Goal: Information Seeking & Learning: Find specific page/section

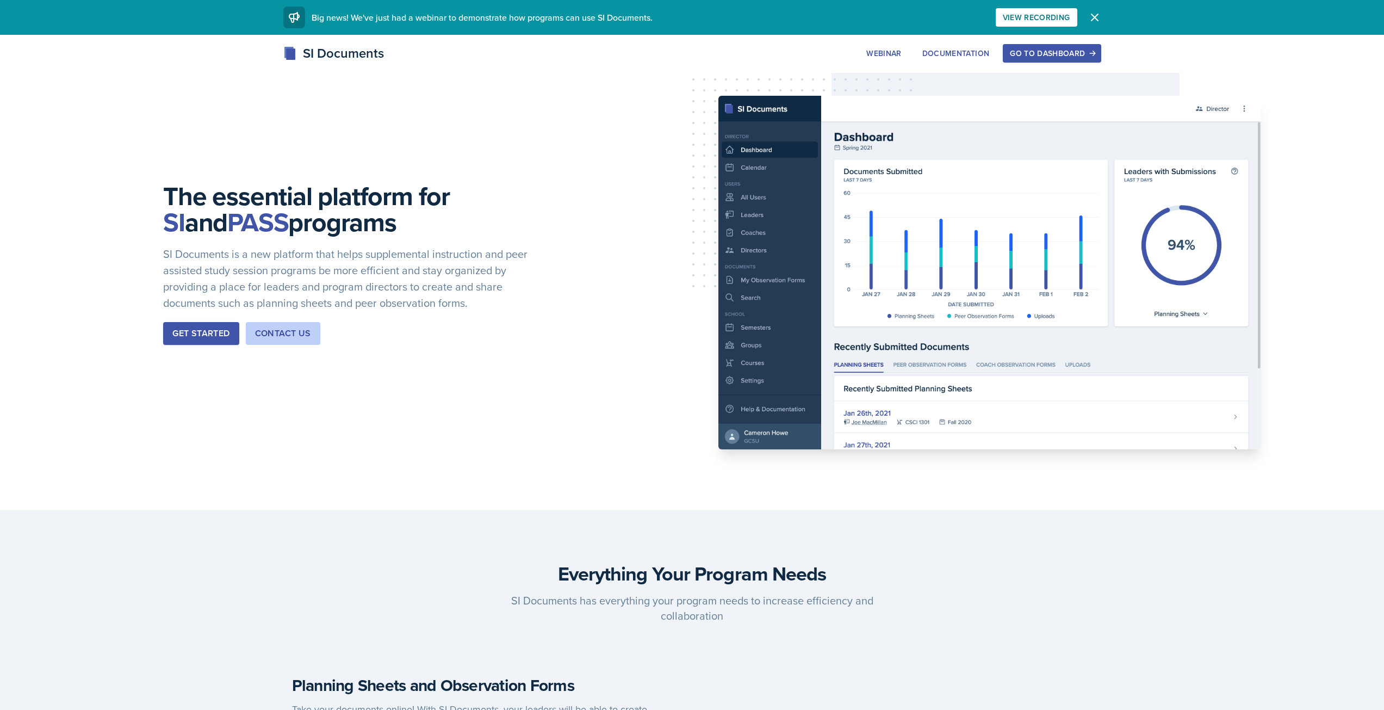
click at [1030, 56] on div "Go to Dashboard" at bounding box center [1052, 53] width 84 height 9
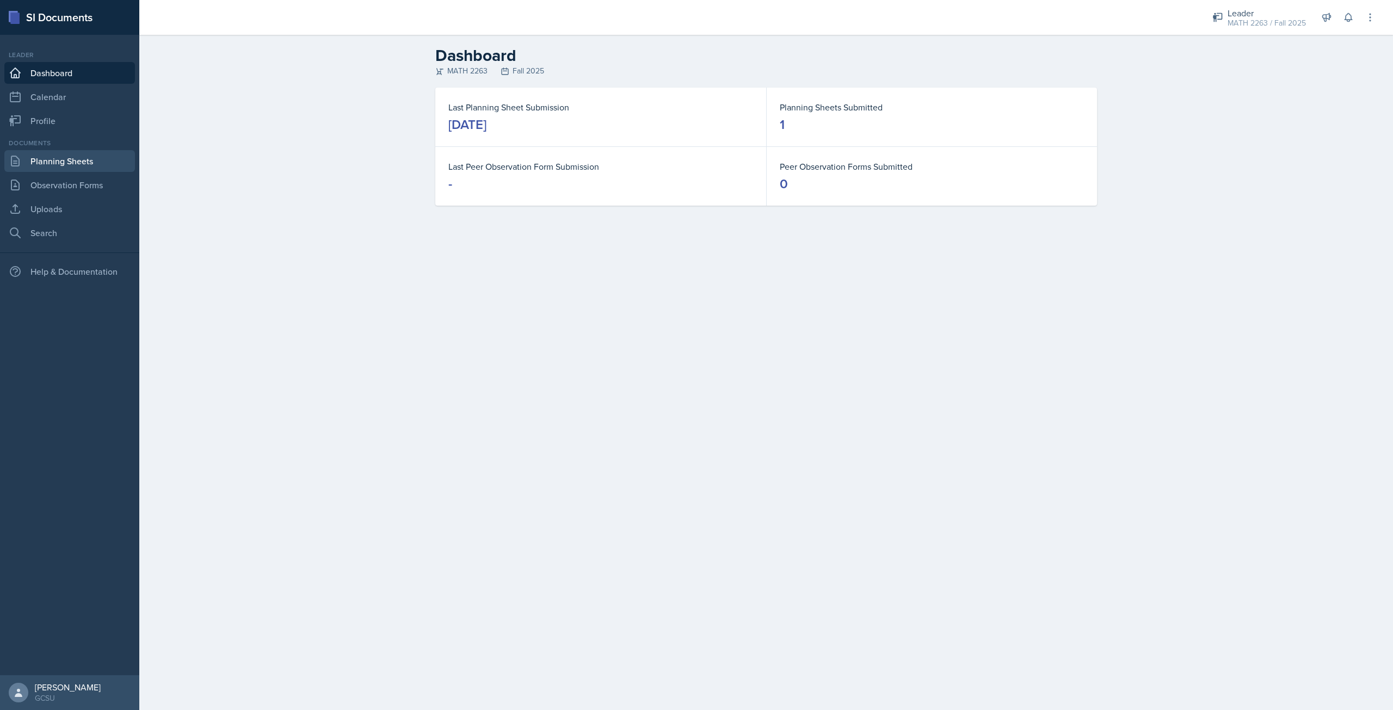
click at [92, 169] on link "Planning Sheets" at bounding box center [69, 161] width 131 height 22
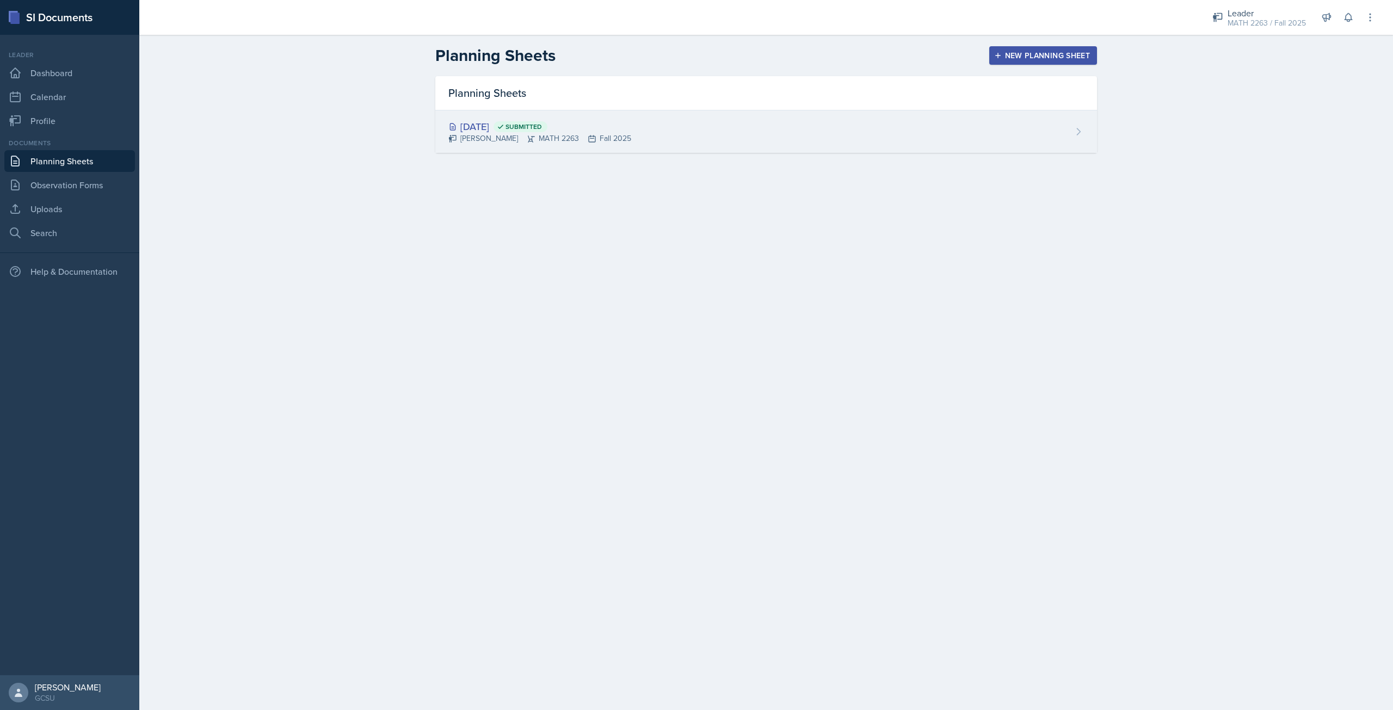
click at [482, 133] on div "[PERSON_NAME] MATH 2263 Fall 2025" at bounding box center [539, 138] width 183 height 11
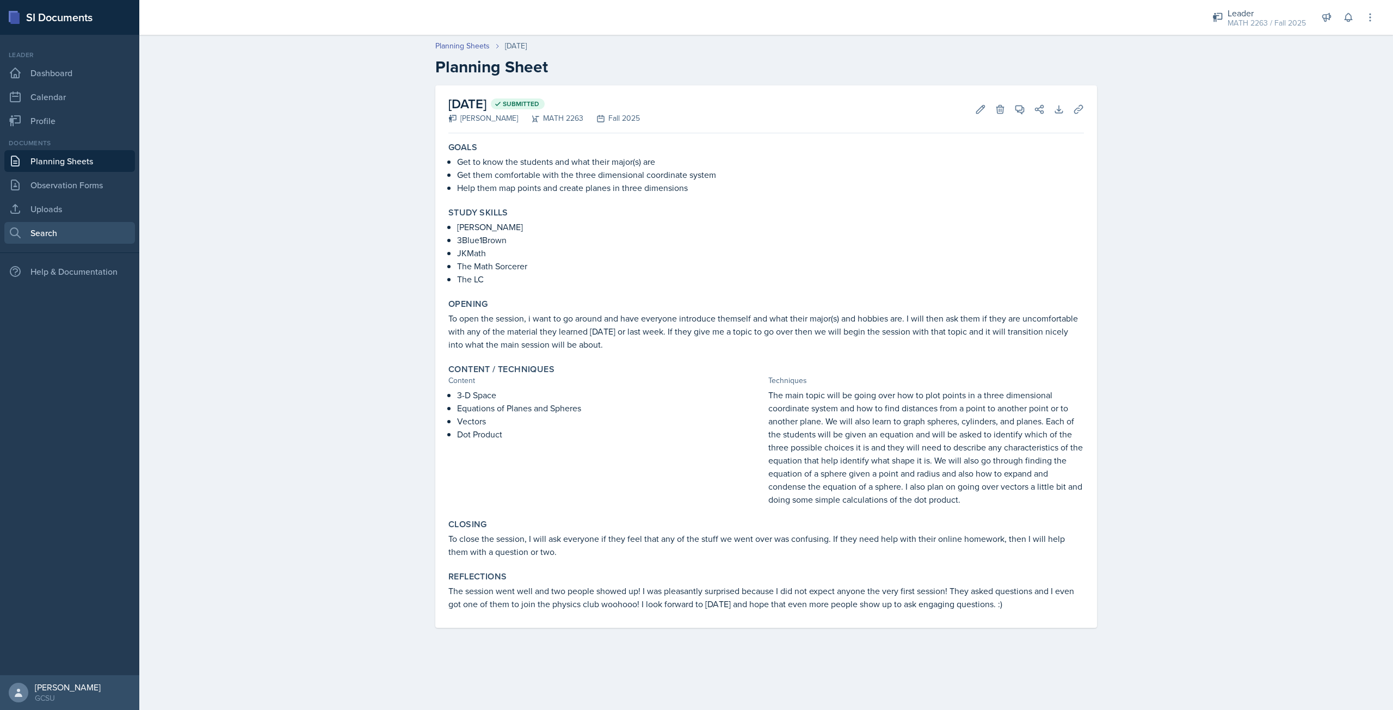
click at [73, 231] on link "Search" at bounding box center [69, 233] width 131 height 22
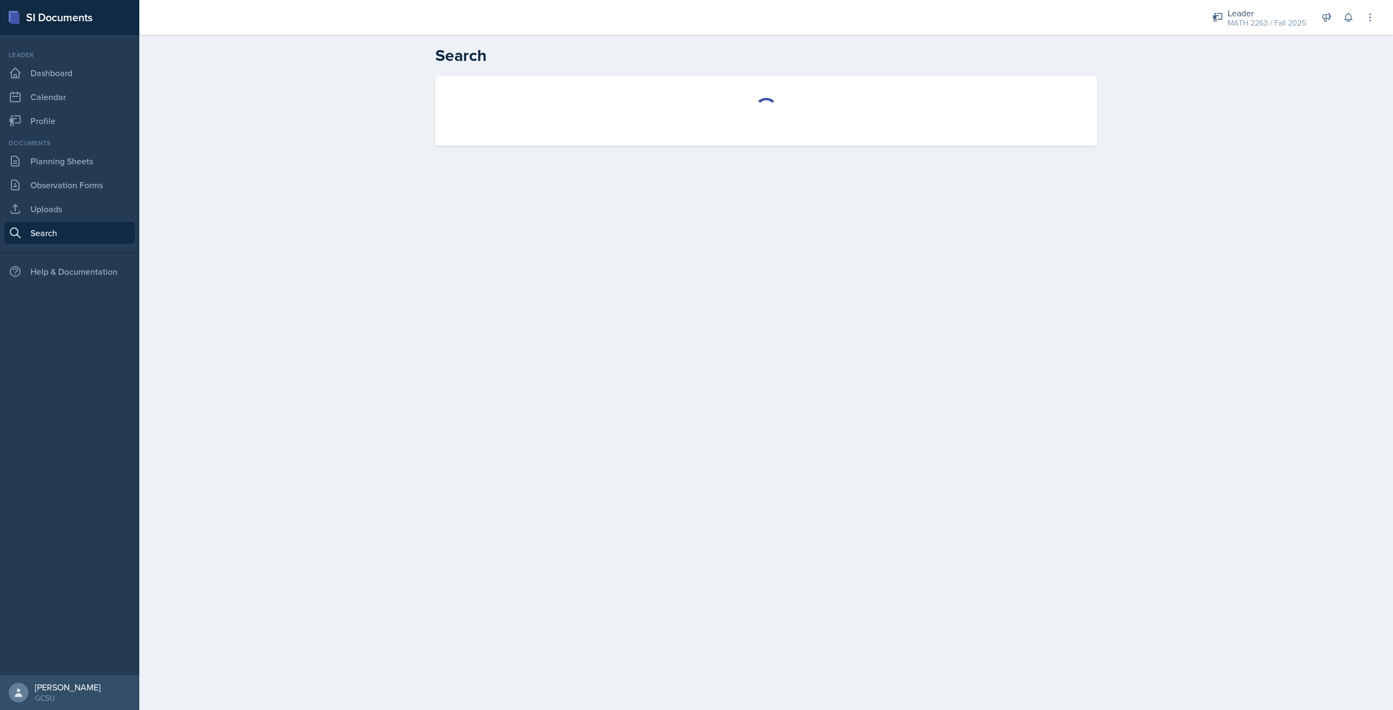
select select "all"
select select "1"
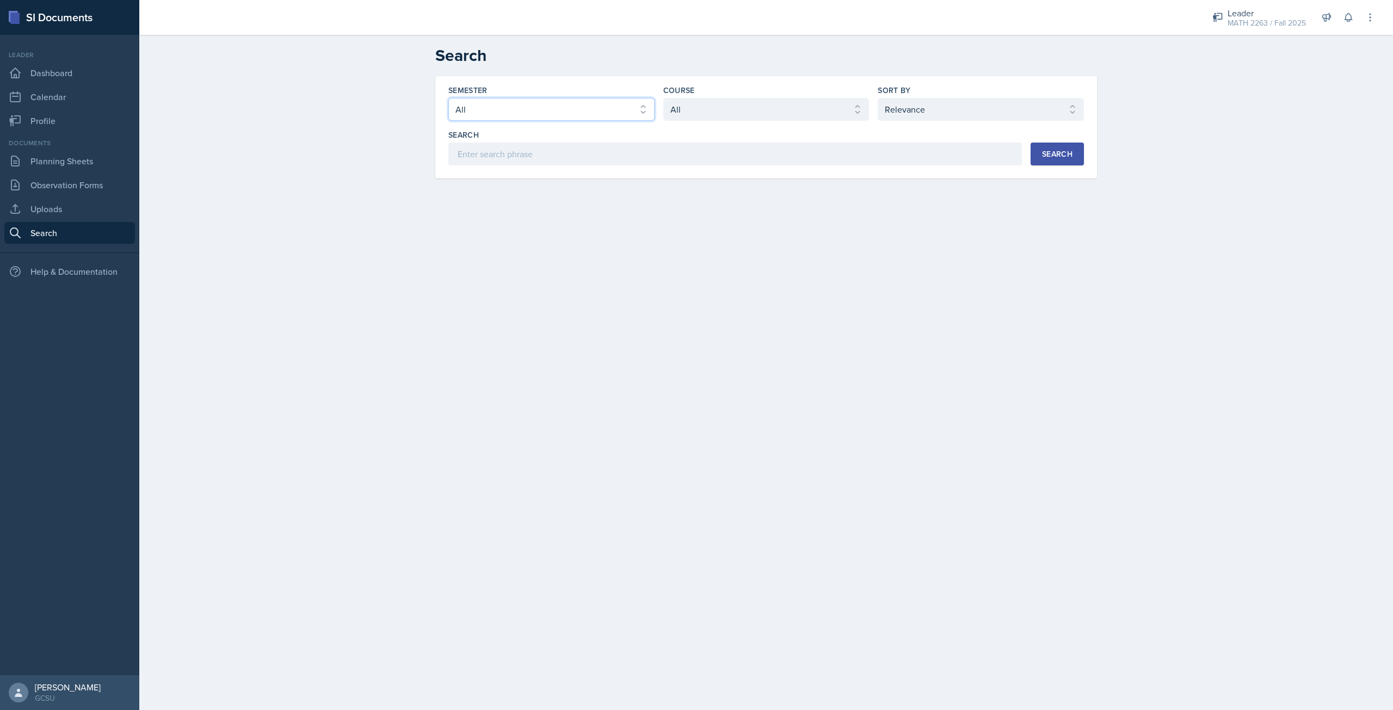
click at [547, 112] on select "Select semester All Fall 2025 Spring 2025 Fall 2024 Spring 2024 Fall 2023 Sprin…" at bounding box center [551, 109] width 206 height 23
select select "986fdc3e-2246-4ffd-9cb8-78666de4ebed"
click at [448, 98] on select "Select semester All Fall 2025 Spring 2025 Fall 2024 Spring 2024 Fall 2023 Sprin…" at bounding box center [551, 109] width 206 height 23
click at [748, 112] on select "Select course All ACCT 3101 ACCT 3102 ASTR 1000 BIOL 1100 BIOL 1107 BIOL 1108 B…" at bounding box center [766, 109] width 206 height 23
click at [663, 98] on select "Select course All ACCT 3101 ACCT 3102 ASTR 1000 BIOL 1100 BIOL 1107 BIOL 1108 B…" at bounding box center [766, 109] width 206 height 23
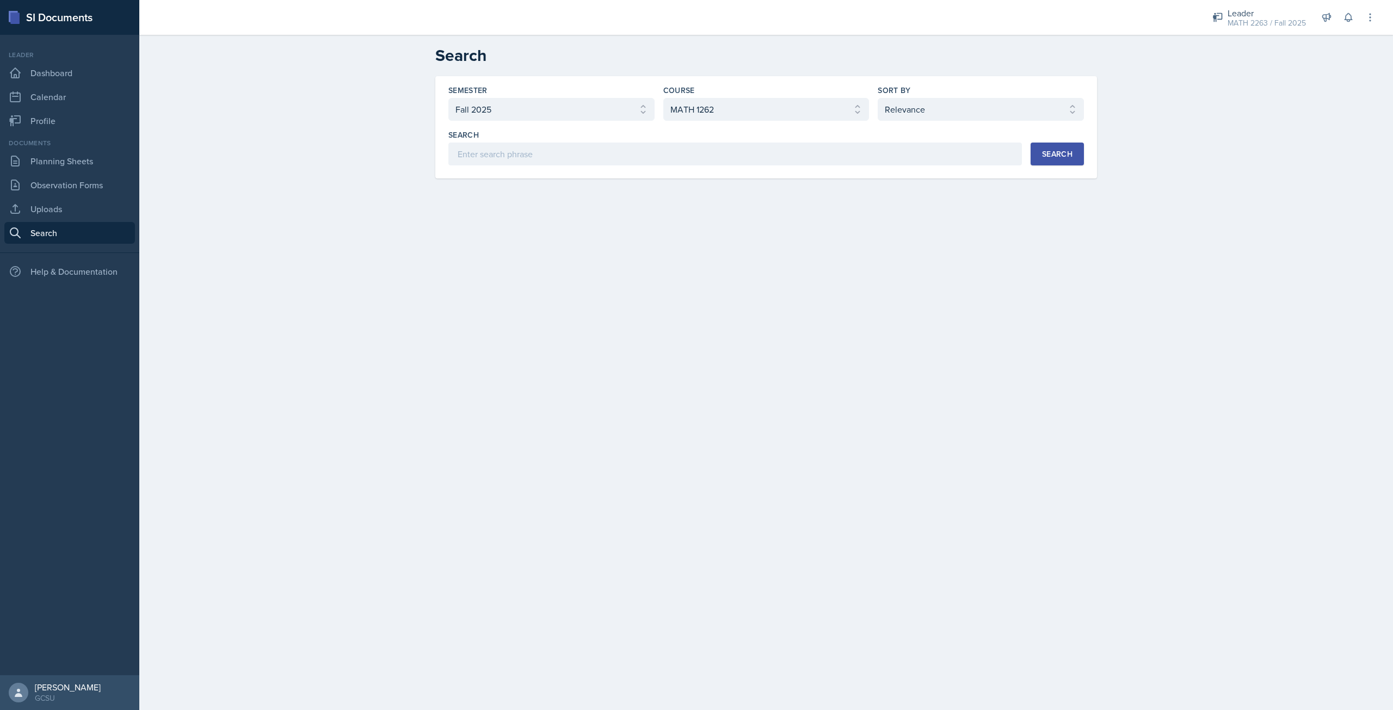
click at [1063, 156] on div "Search" at bounding box center [1057, 154] width 30 height 9
click at [800, 114] on select "Select course All ACCT 3101 ACCT 3102 ASTR 1000 BIOL 1100 BIOL 1107 BIOL 1108 B…" at bounding box center [766, 109] width 206 height 23
click at [663, 98] on select "Select course All ACCT 3101 ACCT 3102 ASTR 1000 BIOL 1100 BIOL 1107 BIOL 1108 B…" at bounding box center [766, 109] width 206 height 23
click at [1073, 148] on button "Search" at bounding box center [1056, 154] width 53 height 23
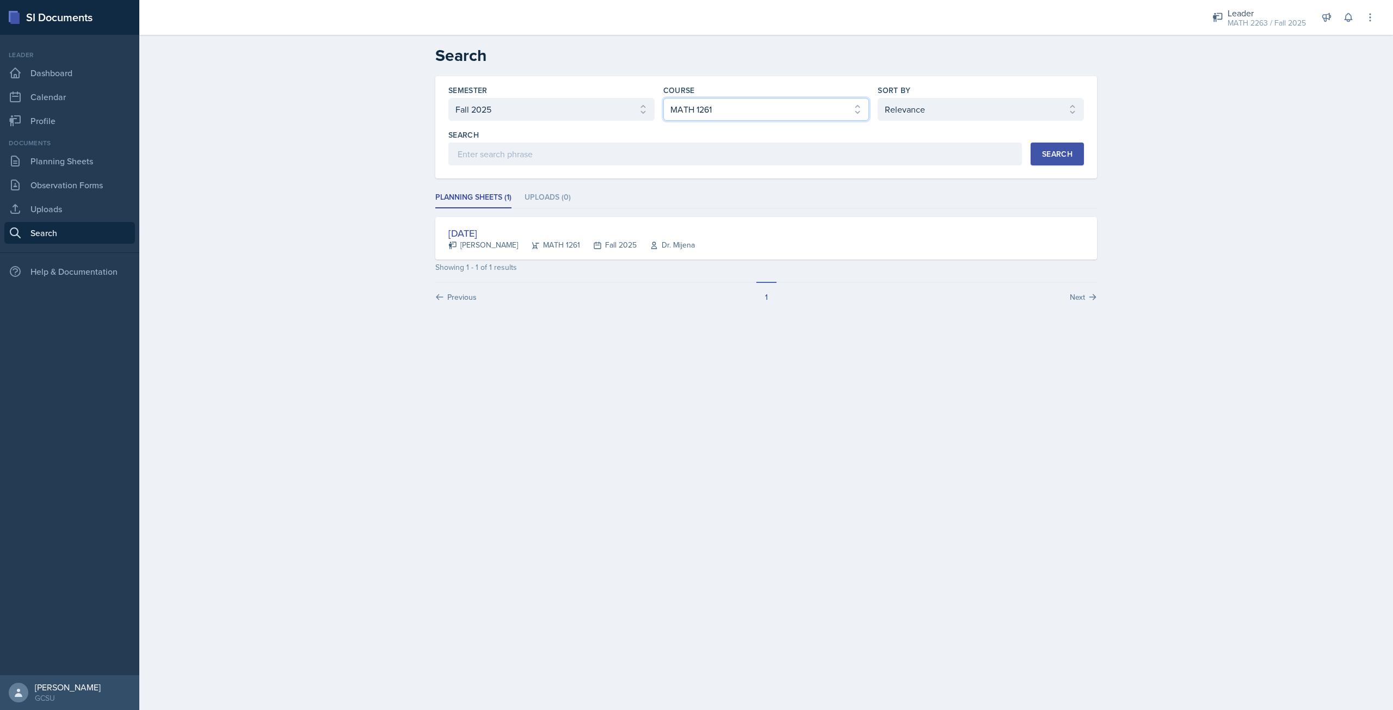
click at [733, 119] on select "Select course All ACCT 3101 ACCT 3102 ASTR 1000 BIOL 1100 BIOL 1107 BIOL 1108 B…" at bounding box center [766, 109] width 206 height 23
select select "0f5718e1-b2e4-4c10-acc4-71a11479364b"
click at [663, 98] on select "Select course All ACCT 3101 ACCT 3102 ASTR 1000 BIOL 1100 BIOL 1107 BIOL 1108 B…" at bounding box center [766, 109] width 206 height 23
click at [1043, 157] on div "Search" at bounding box center [1057, 154] width 30 height 9
click at [518, 274] on div "[DATE]" at bounding box center [539, 276] width 183 height 15
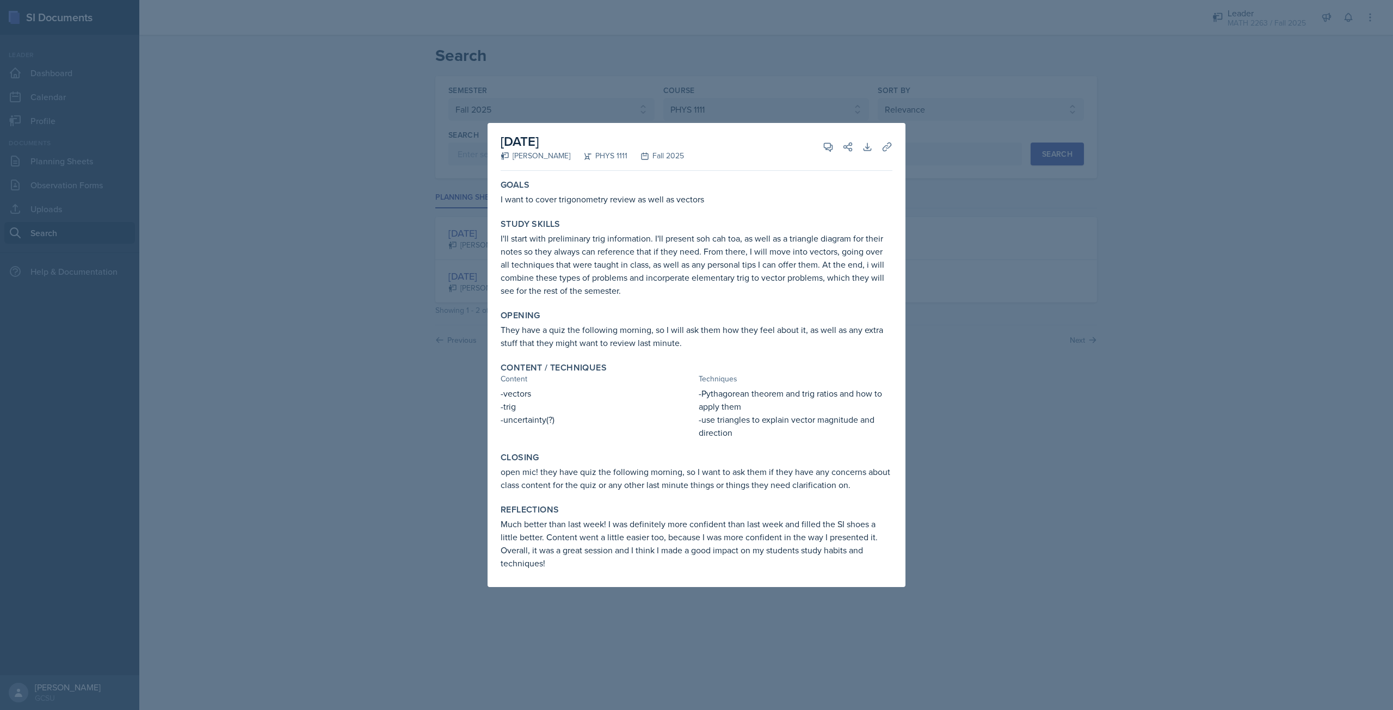
click at [1094, 368] on div at bounding box center [696, 355] width 1393 height 710
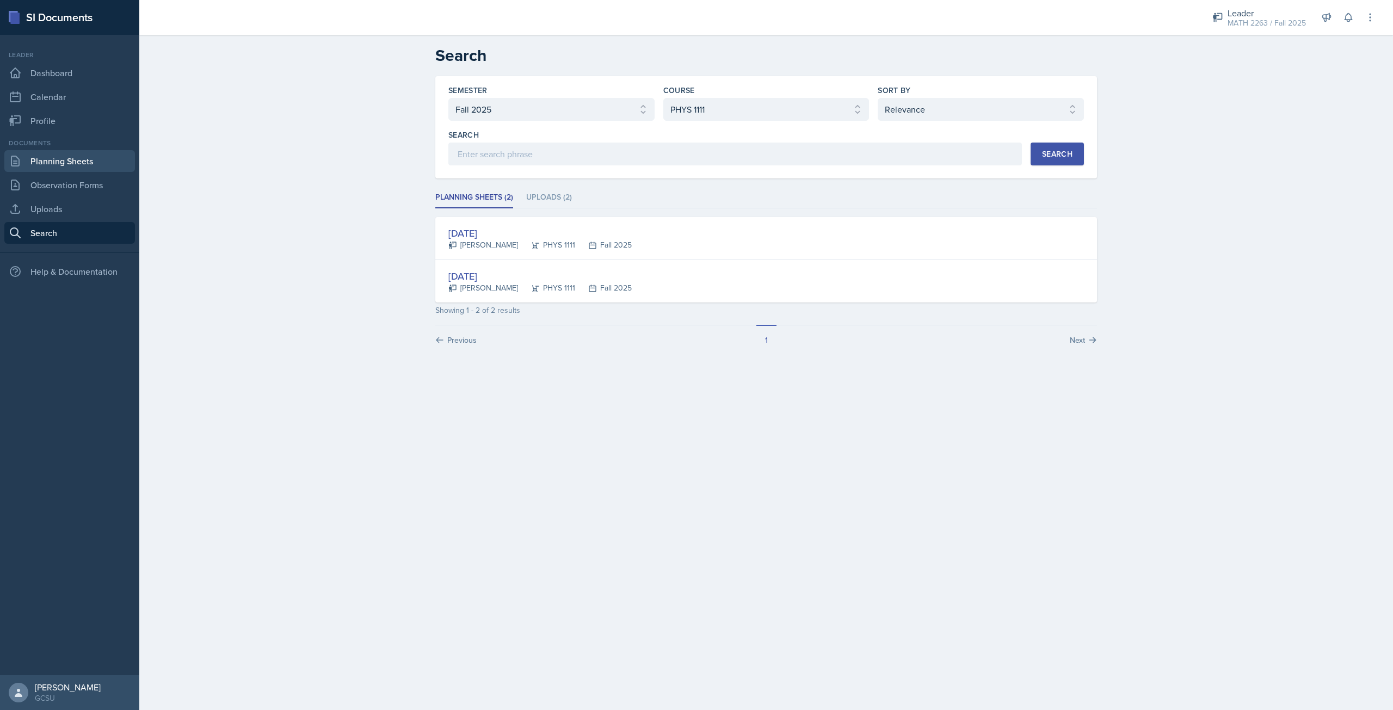
click at [64, 163] on link "Planning Sheets" at bounding box center [69, 161] width 131 height 22
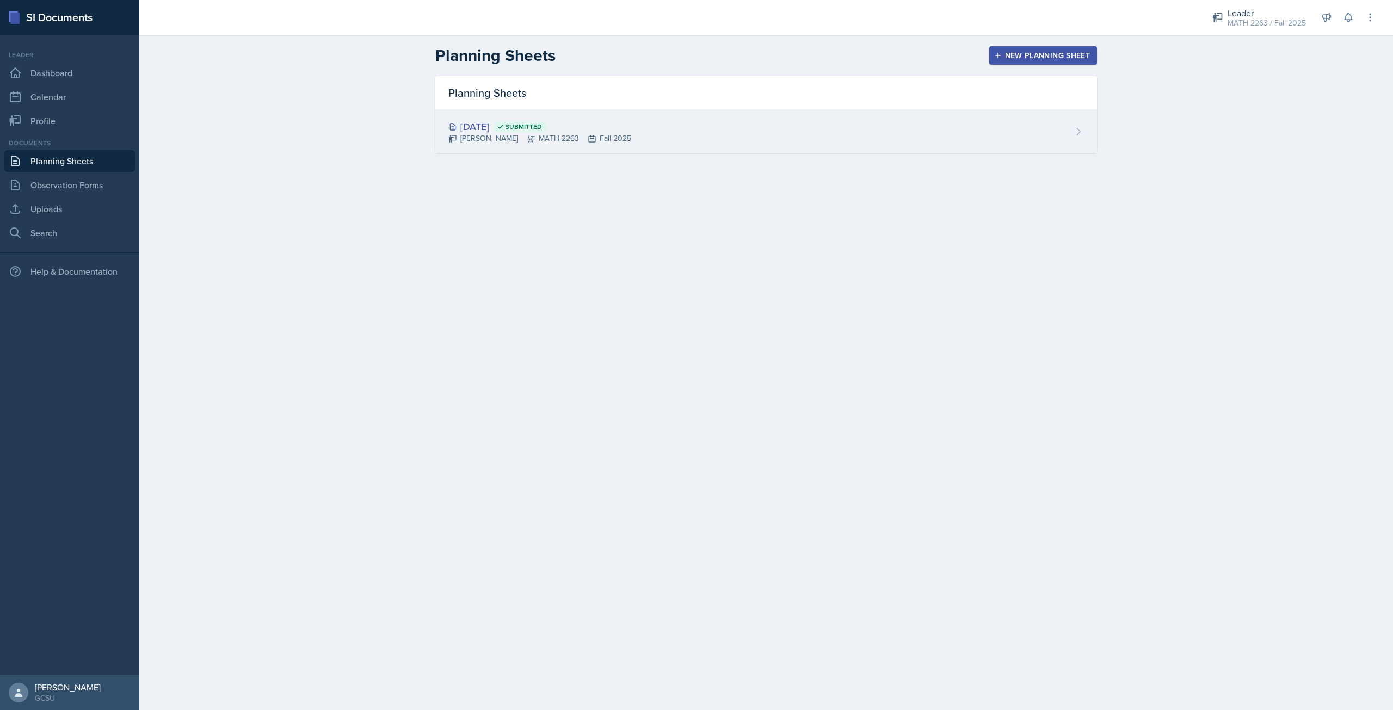
click at [490, 119] on div "[DATE] Submitted" at bounding box center [539, 126] width 183 height 15
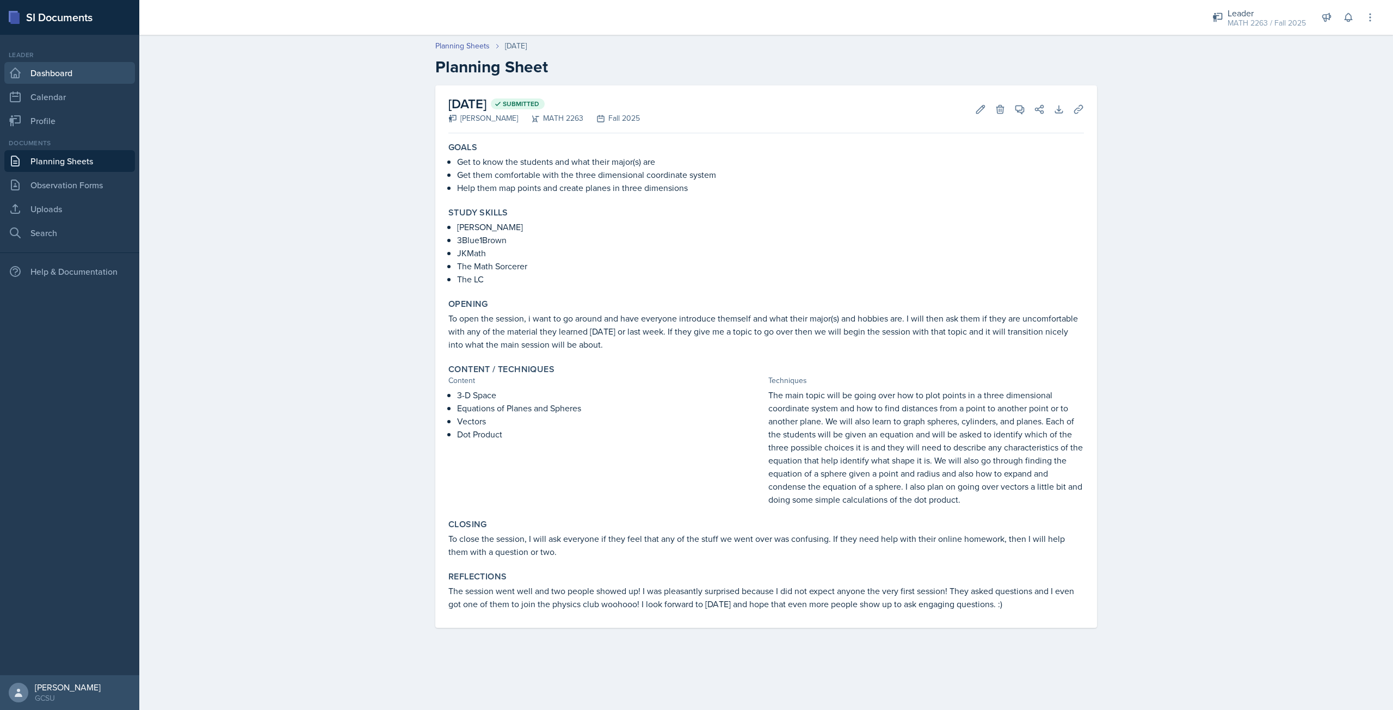
click at [81, 79] on link "Dashboard" at bounding box center [69, 73] width 131 height 22
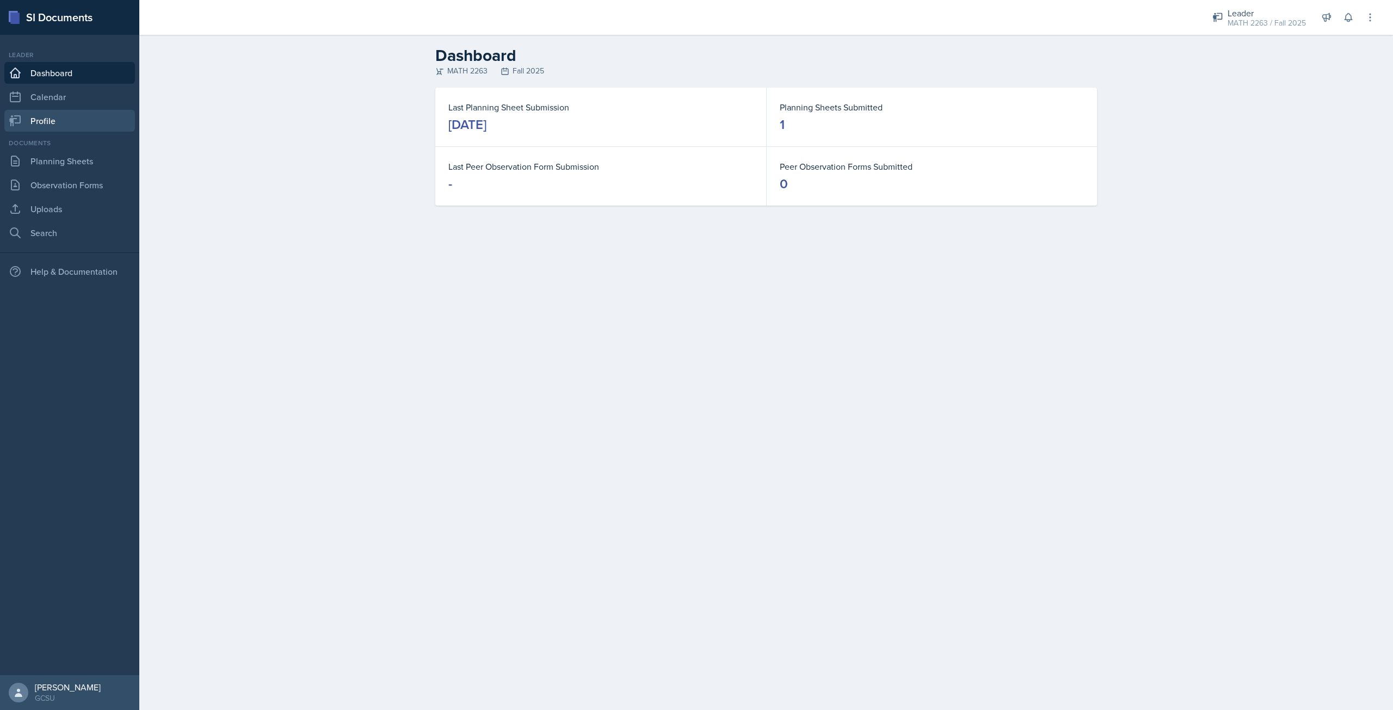
click at [76, 128] on link "Profile" at bounding box center [69, 121] width 131 height 22
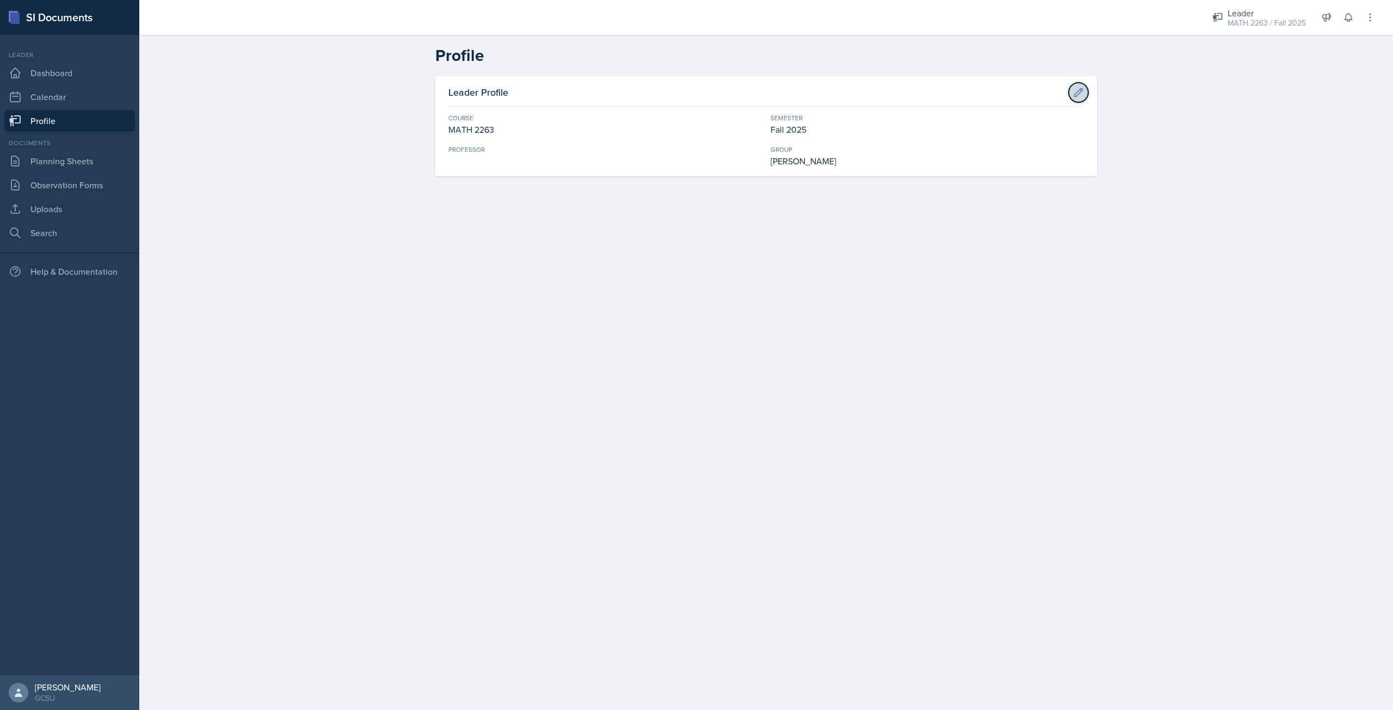
click at [1070, 97] on button at bounding box center [1078, 93] width 20 height 20
drag, startPoint x: 1039, startPoint y: 96, endPoint x: 1018, endPoint y: 109, distance: 24.9
click at [1038, 97] on div "Cancel" at bounding box center [1032, 94] width 26 height 9
click at [77, 72] on link "Dashboard" at bounding box center [69, 73] width 131 height 22
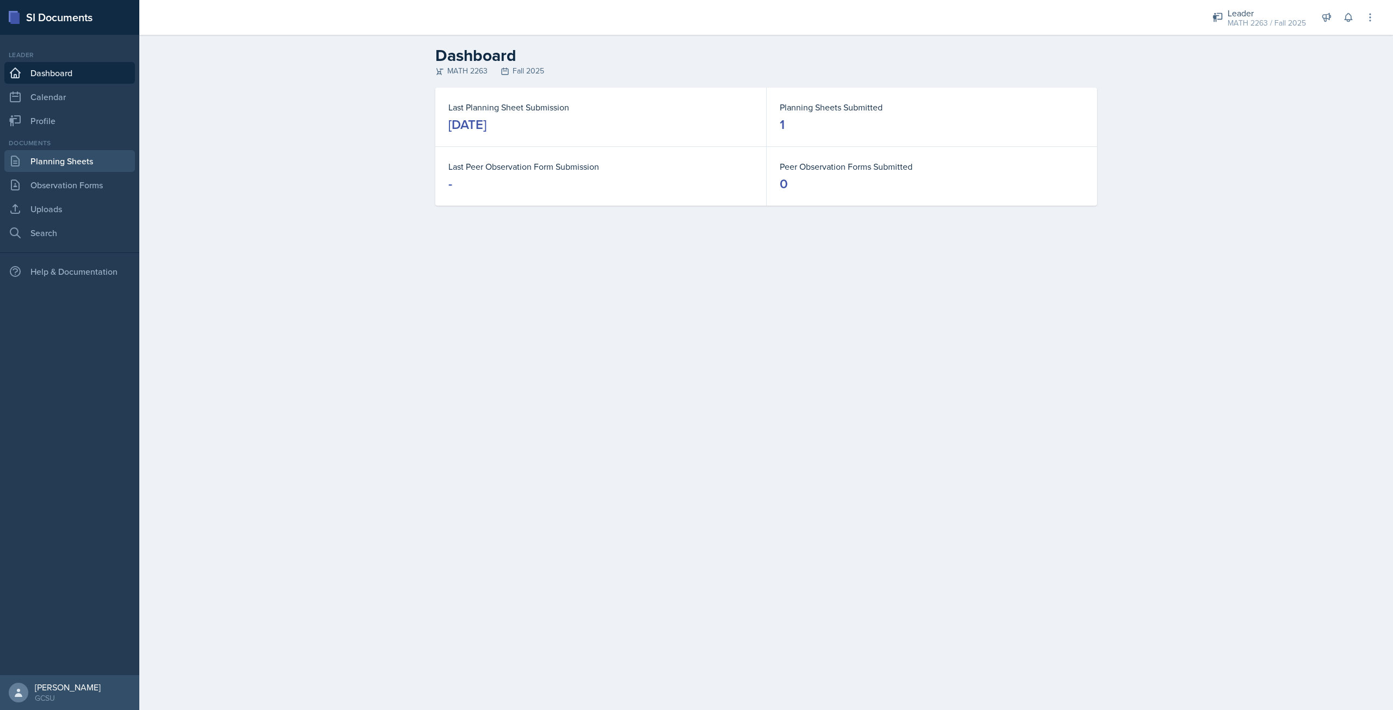
click at [91, 153] on link "Planning Sheets" at bounding box center [69, 161] width 131 height 22
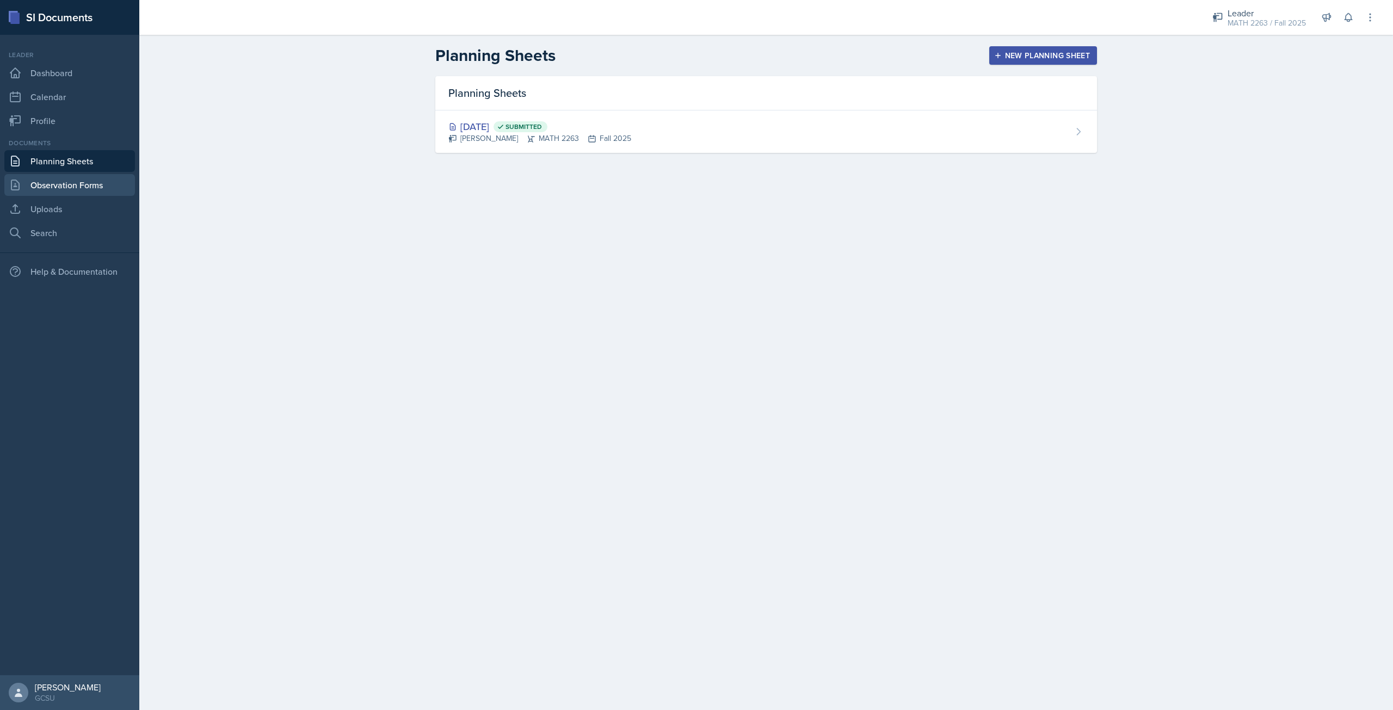
click at [100, 176] on link "Observation Forms" at bounding box center [69, 185] width 131 height 22
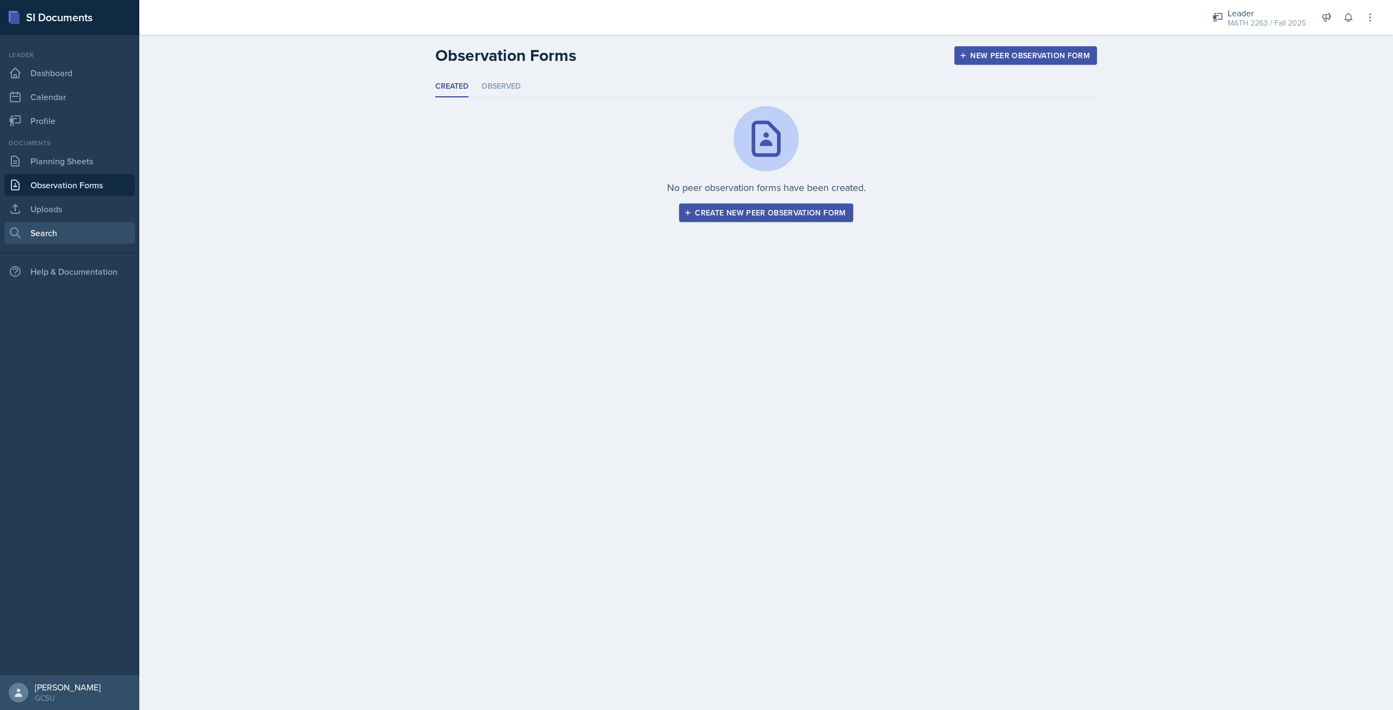
click at [85, 232] on link "Search" at bounding box center [69, 233] width 131 height 22
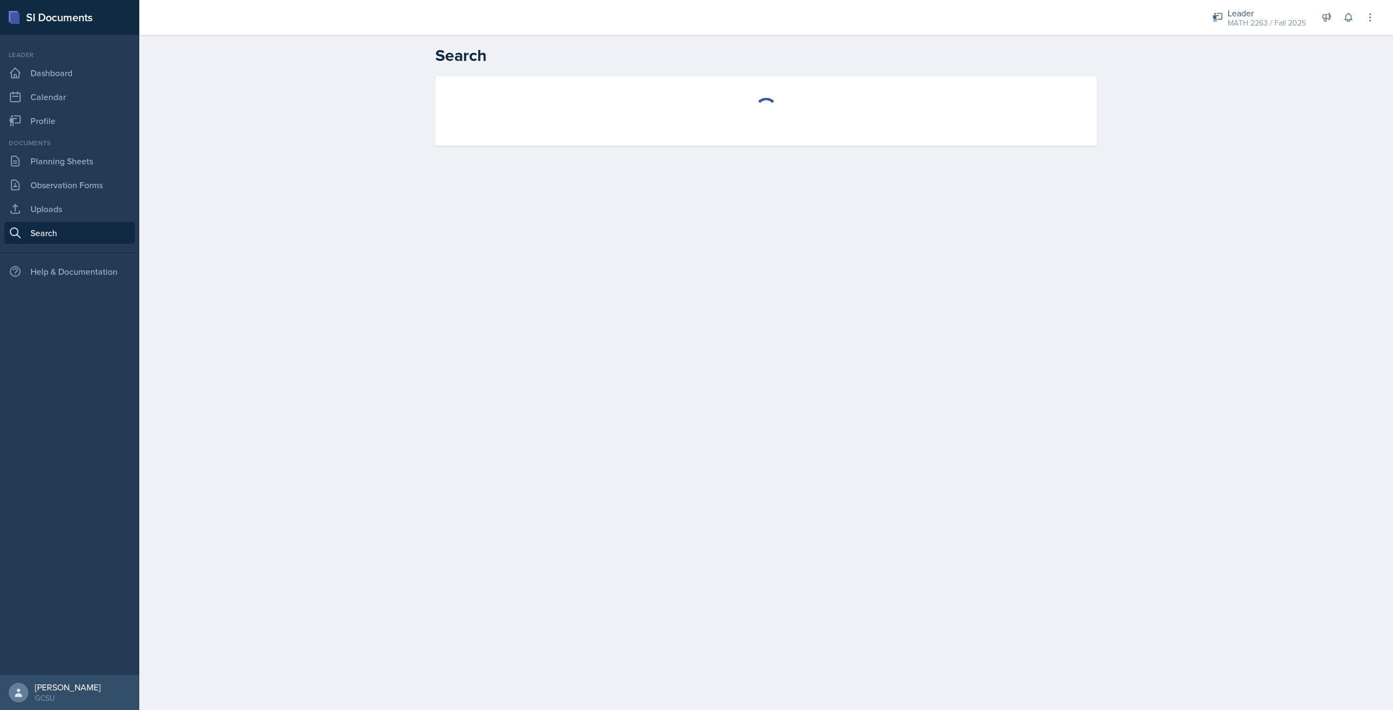
select select "all"
select select "1"
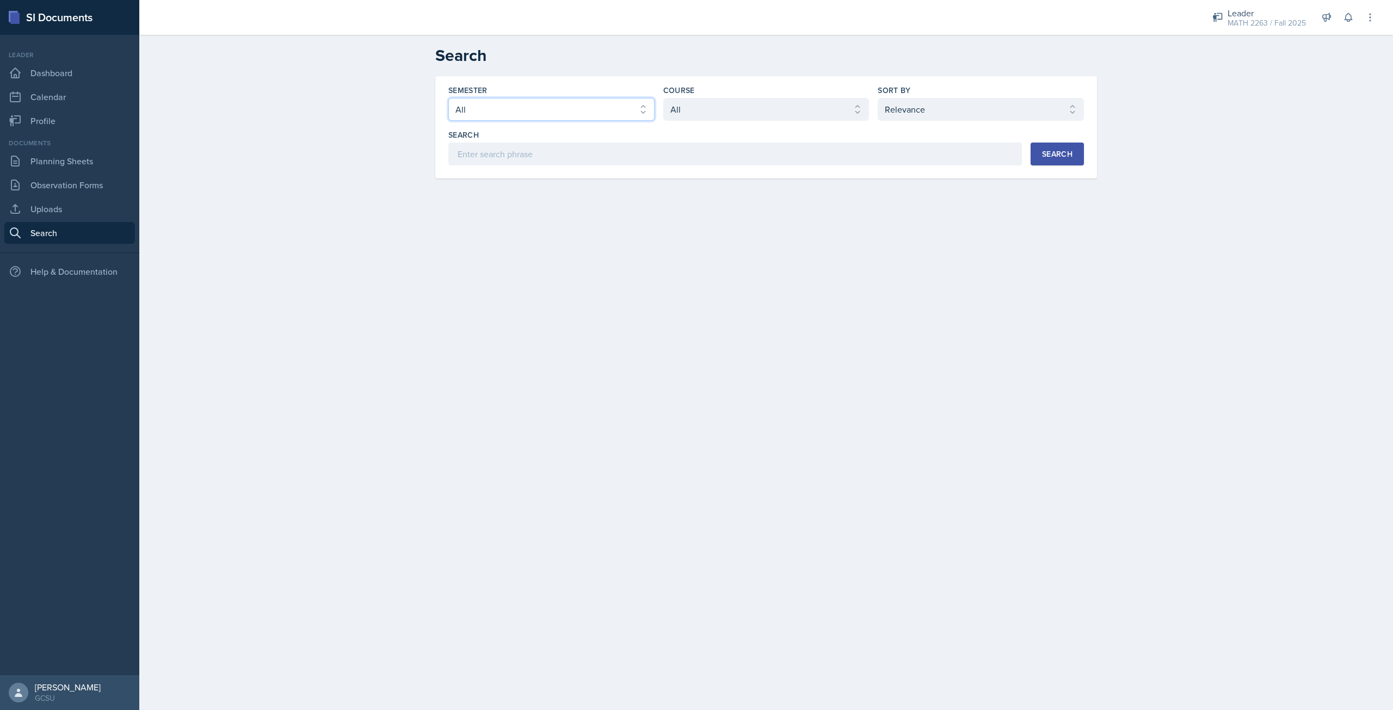
click at [518, 99] on select "Select semester All Fall 2025 Spring 2025 Fall 2024 Spring 2024 Fall 2023 Sprin…" at bounding box center [551, 109] width 206 height 23
select select "986fdc3e-2246-4ffd-9cb8-78666de4ebed"
click at [448, 98] on select "Select semester All Fall 2025 Spring 2025 Fall 2024 Spring 2024 Fall 2023 Sprin…" at bounding box center [551, 109] width 206 height 23
click at [699, 117] on select "Select course All ACCT 3101 ACCT 3102 ASTR 1000 BIOL 1100 BIOL 1107 BIOL 1108 B…" at bounding box center [766, 109] width 206 height 23
click at [663, 98] on select "Select course All ACCT 3101 ACCT 3102 ASTR 1000 BIOL 1100 BIOL 1107 BIOL 1108 B…" at bounding box center [766, 109] width 206 height 23
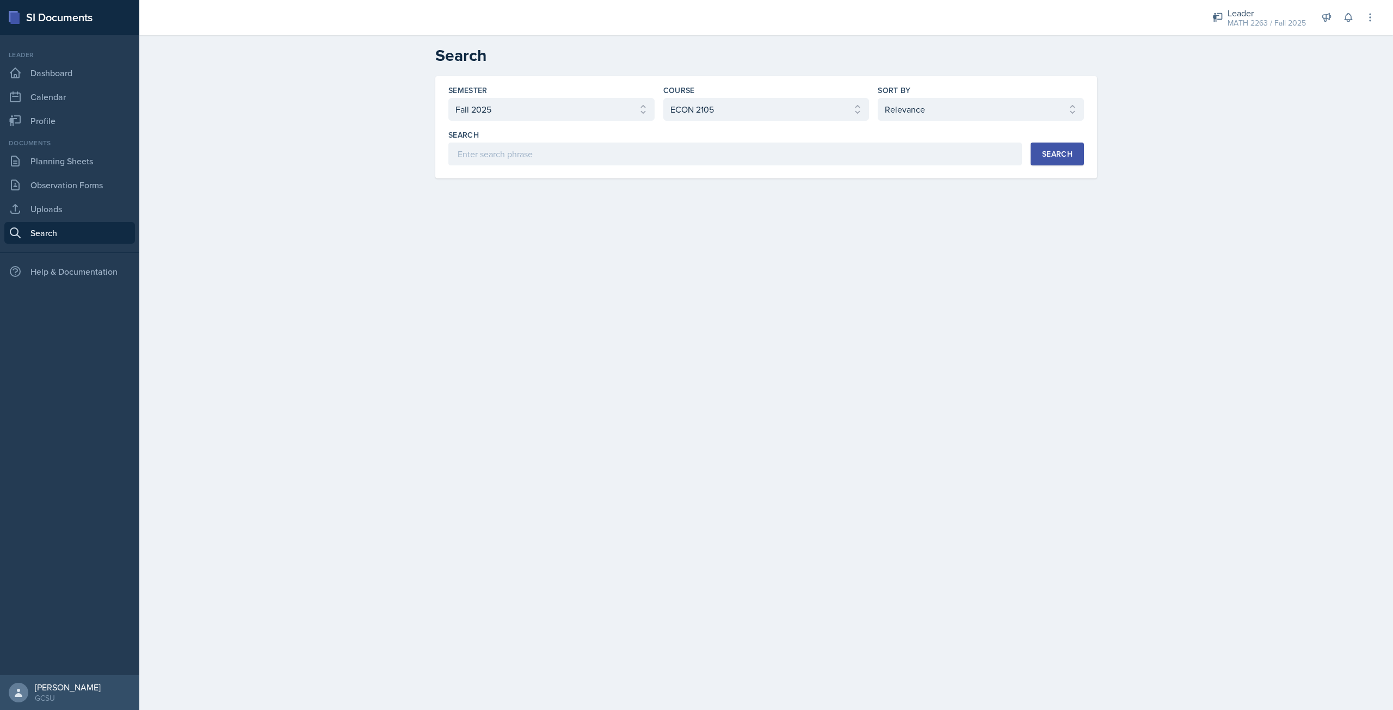
click at [1074, 162] on button "Search" at bounding box center [1056, 154] width 53 height 23
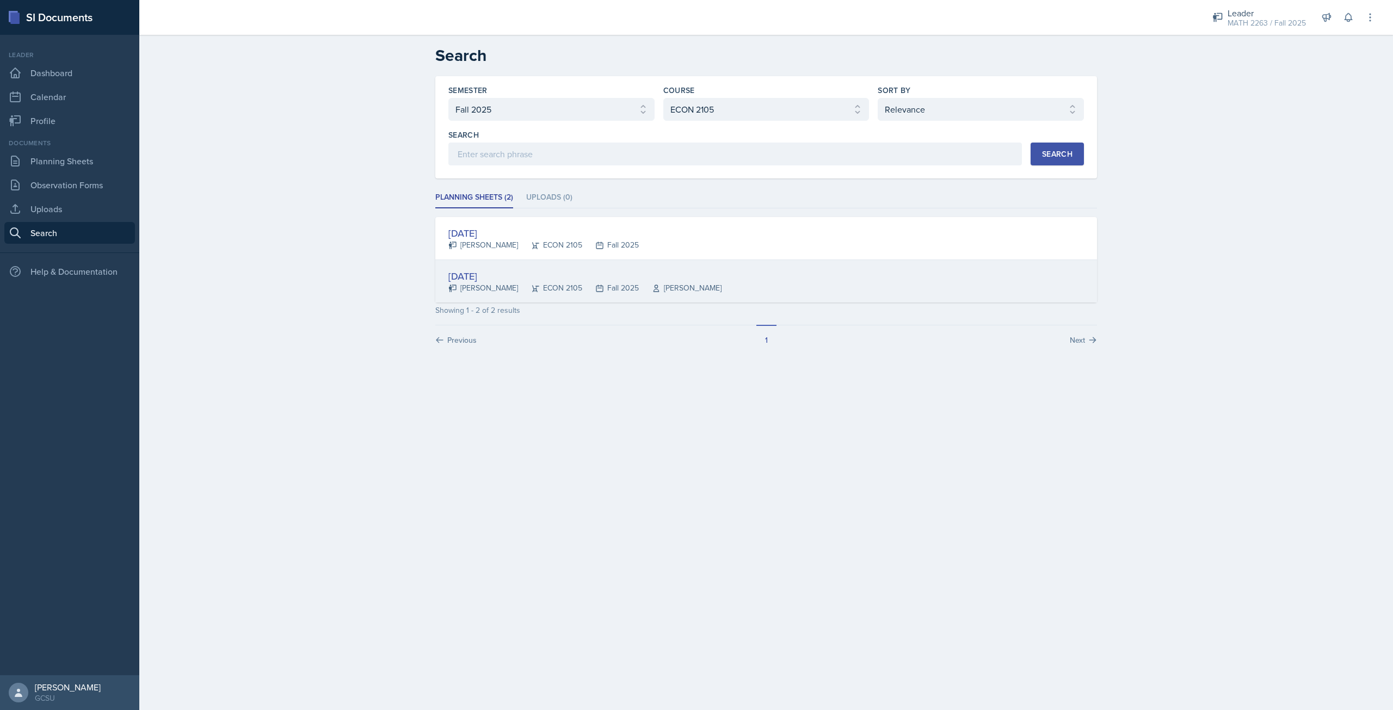
click at [503, 276] on div "[DATE]" at bounding box center [584, 276] width 273 height 15
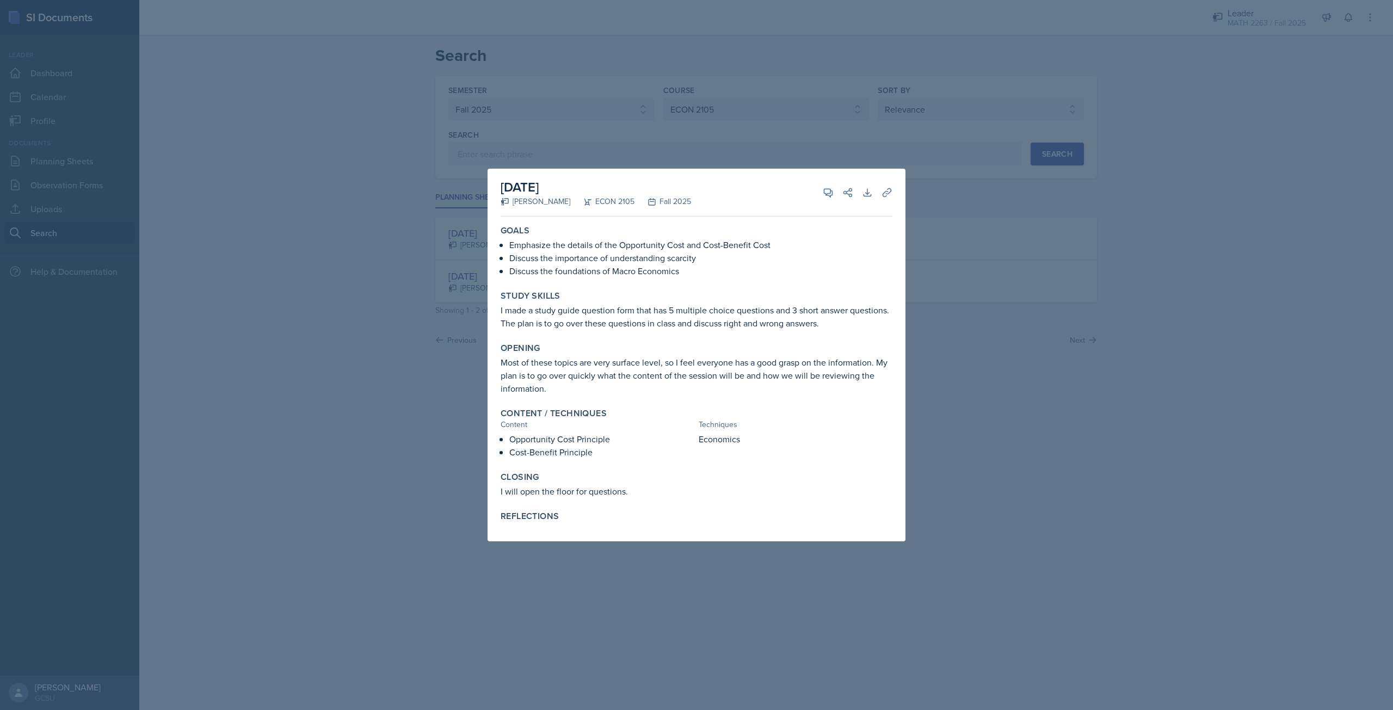
click at [949, 373] on div at bounding box center [696, 355] width 1393 height 710
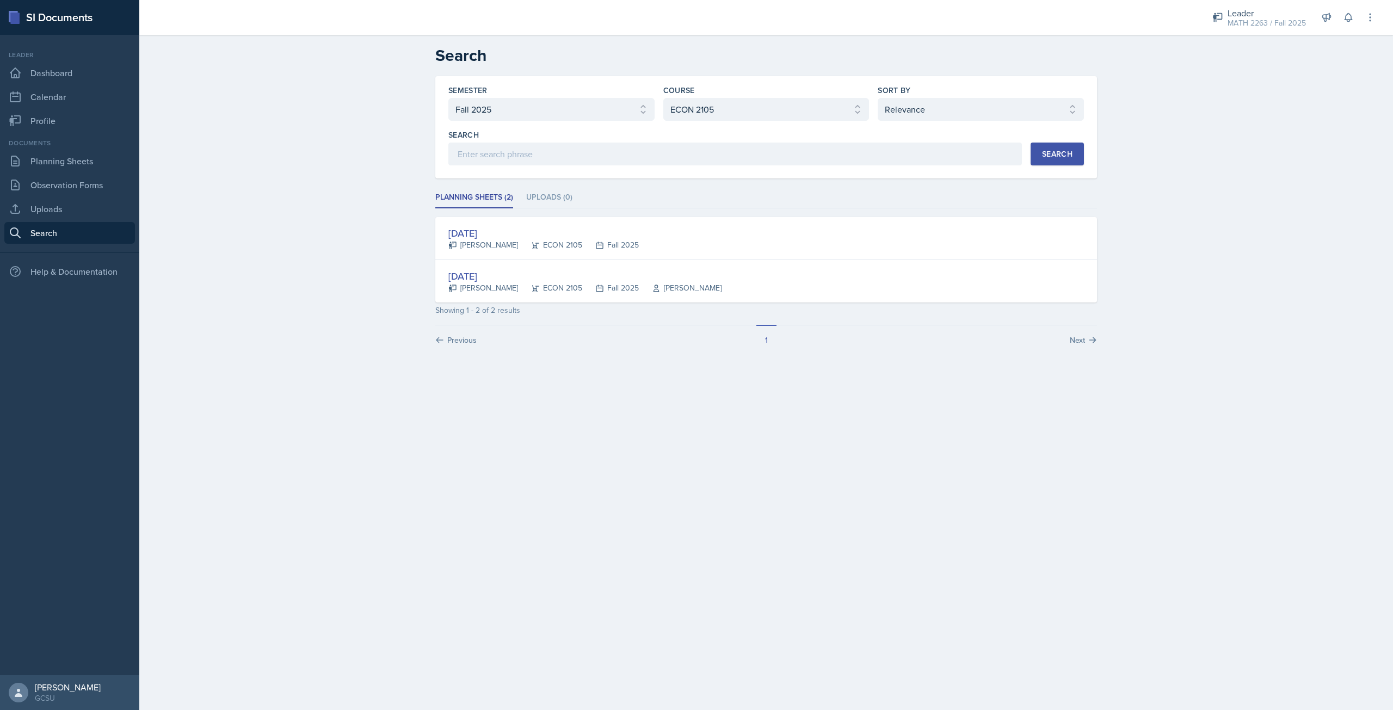
click at [789, 122] on div "Semester Select semester All Fall 2025 Spring 2025 Fall 2024 Spring 2024 Fall 2…" at bounding box center [765, 125] width 635 height 81
click at [760, 110] on select "Select course All ACCT 3101 ACCT 3102 ASTR 1000 BIOL 1100 BIOL 1107 BIOL 1108 B…" at bounding box center [766, 109] width 206 height 23
click at [663, 98] on select "Select course All ACCT 3101 ACCT 3102 ASTR 1000 BIOL 1100 BIOL 1107 BIOL 1108 B…" at bounding box center [766, 109] width 206 height 23
click at [1069, 150] on div "Search" at bounding box center [1057, 154] width 30 height 9
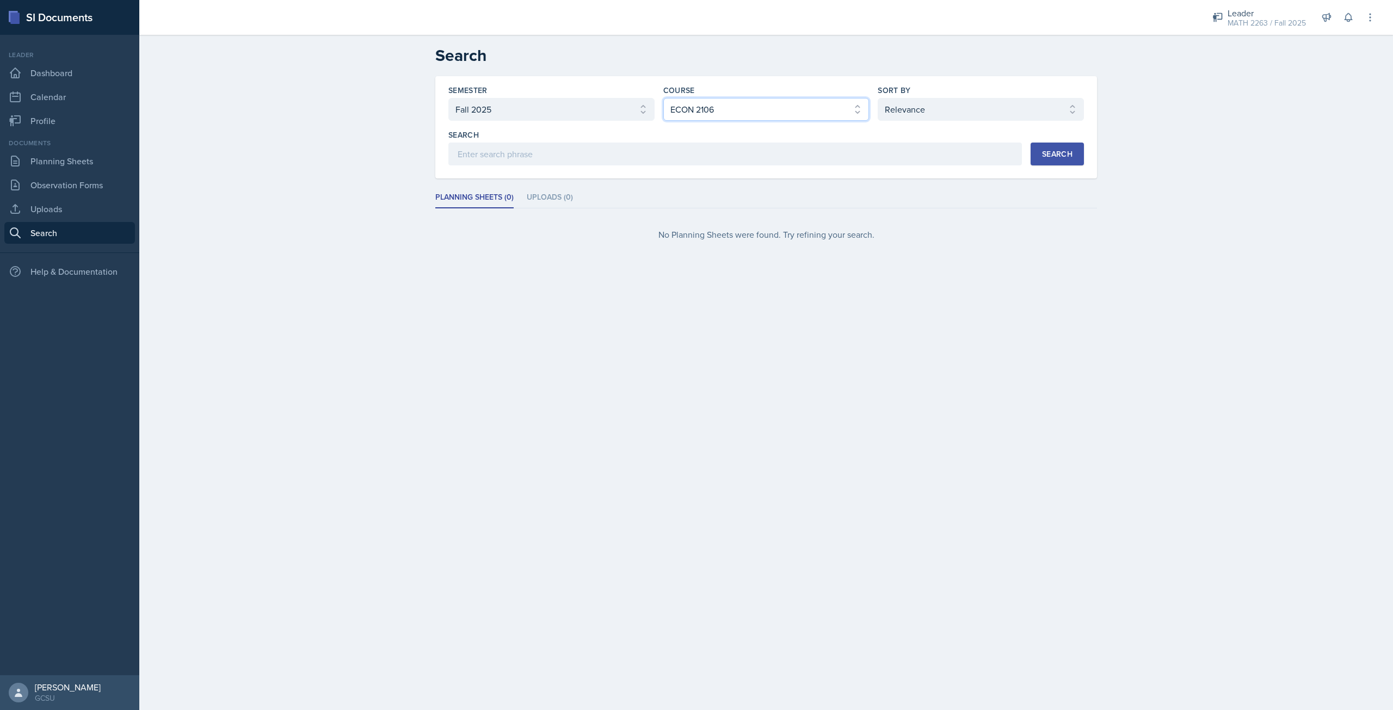
click at [759, 117] on select "Select course All ACCT 3101 ACCT 3102 ASTR 1000 BIOL 1100 BIOL 1107 BIOL 1108 B…" at bounding box center [766, 109] width 206 height 23
click at [663, 98] on select "Select course All ACCT 3101 ACCT 3102 ASTR 1000 BIOL 1100 BIOL 1107 BIOL 1108 B…" at bounding box center [766, 109] width 206 height 23
click at [1060, 152] on div "Search" at bounding box center [1057, 154] width 30 height 9
click at [626, 106] on select "Select semester All Fall 2025 Spring 2025 Fall 2024 Spring 2024 Fall 2023 Sprin…" at bounding box center [551, 109] width 206 height 23
click at [687, 123] on div "Semester Select semester All Fall 2025 Spring 2025 Fall 2024 Spring 2024 Fall 2…" at bounding box center [765, 125] width 635 height 81
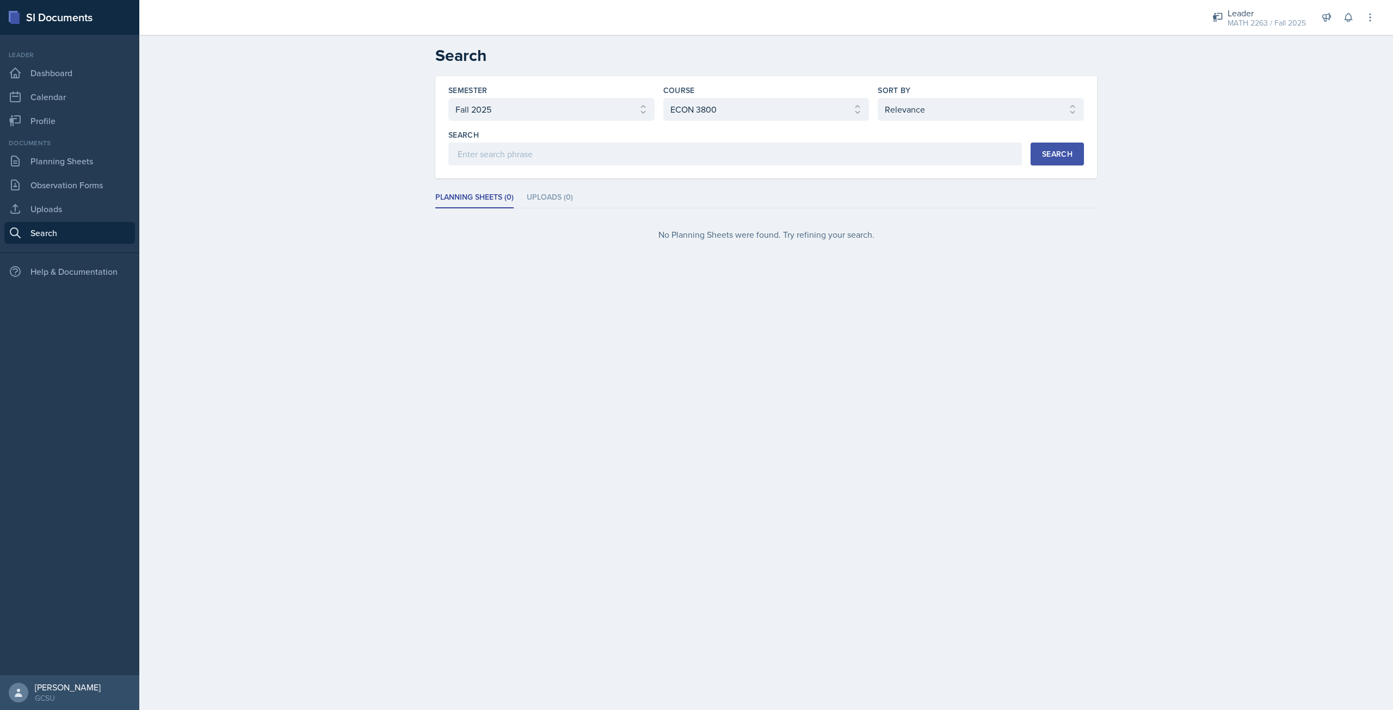
click at [688, 121] on div "Semester Select semester All Fall 2025 Spring 2025 Fall 2024 Spring 2024 Fall 2…" at bounding box center [765, 125] width 635 height 81
click at [710, 116] on select "Select course All ACCT 3101 ACCT 3102 ASTR 1000 BIOL 1100 BIOL 1107 BIOL 1108 B…" at bounding box center [766, 109] width 206 height 23
select select "b1080293-7c56-4194-86fd-7ef0845368b3"
click at [663, 98] on select "Select course All ACCT 3101 ACCT 3102 ASTR 1000 BIOL 1100 BIOL 1107 BIOL 1108 B…" at bounding box center [766, 109] width 206 height 23
click at [1050, 157] on div "Search" at bounding box center [1057, 154] width 30 height 9
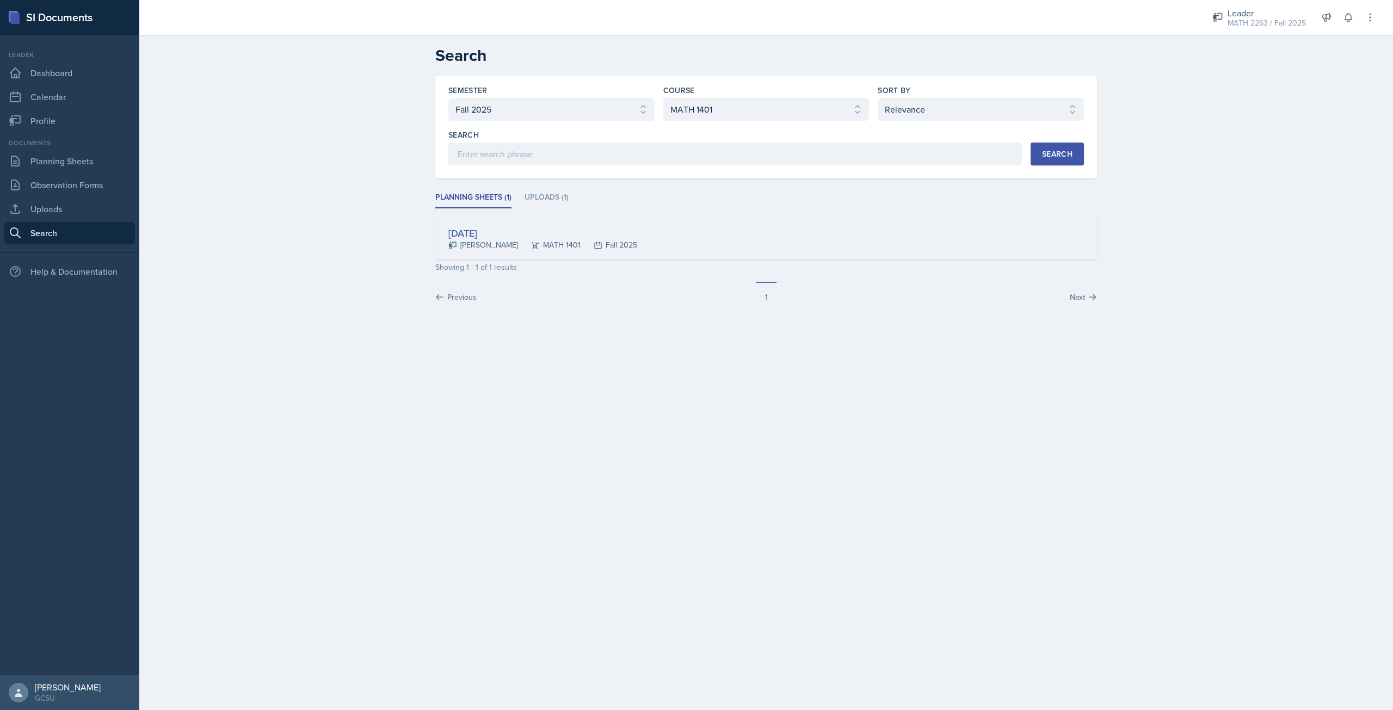
click at [483, 233] on div "[DATE]" at bounding box center [542, 233] width 189 height 15
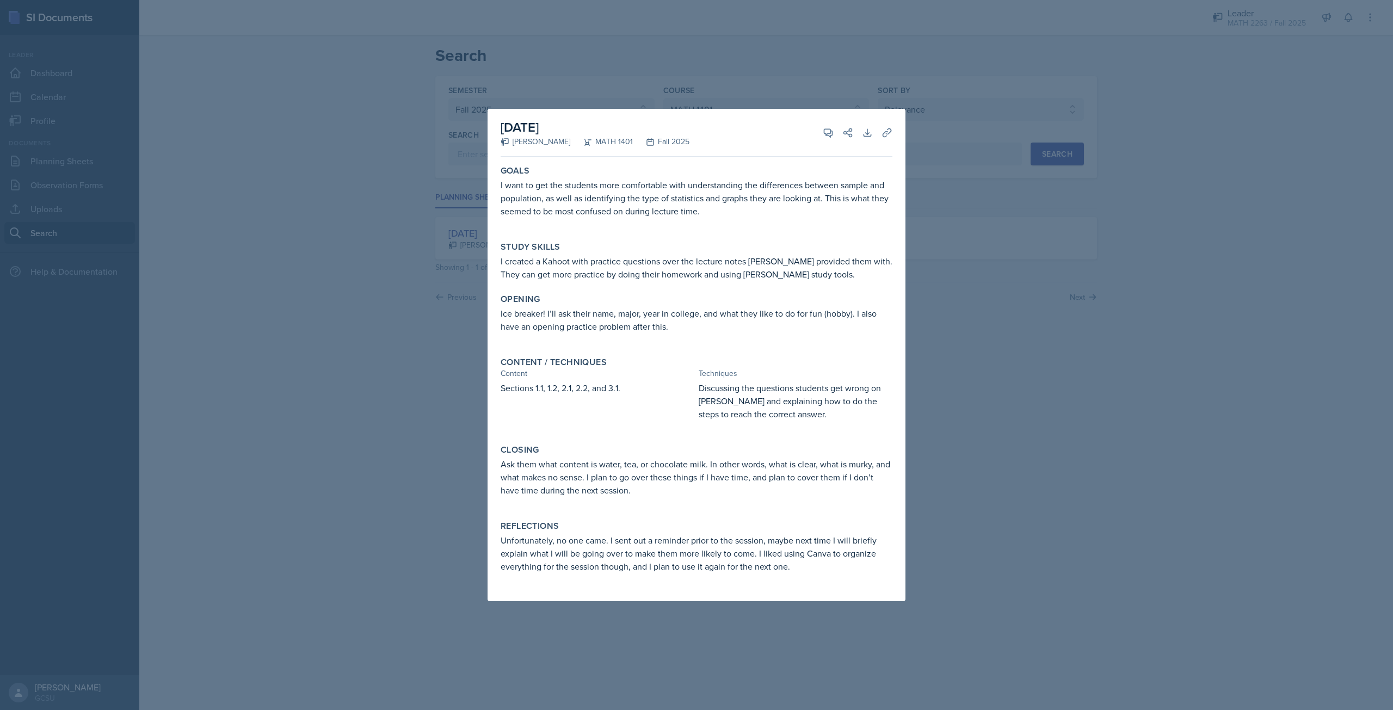
click at [1157, 208] on div at bounding box center [696, 355] width 1393 height 710
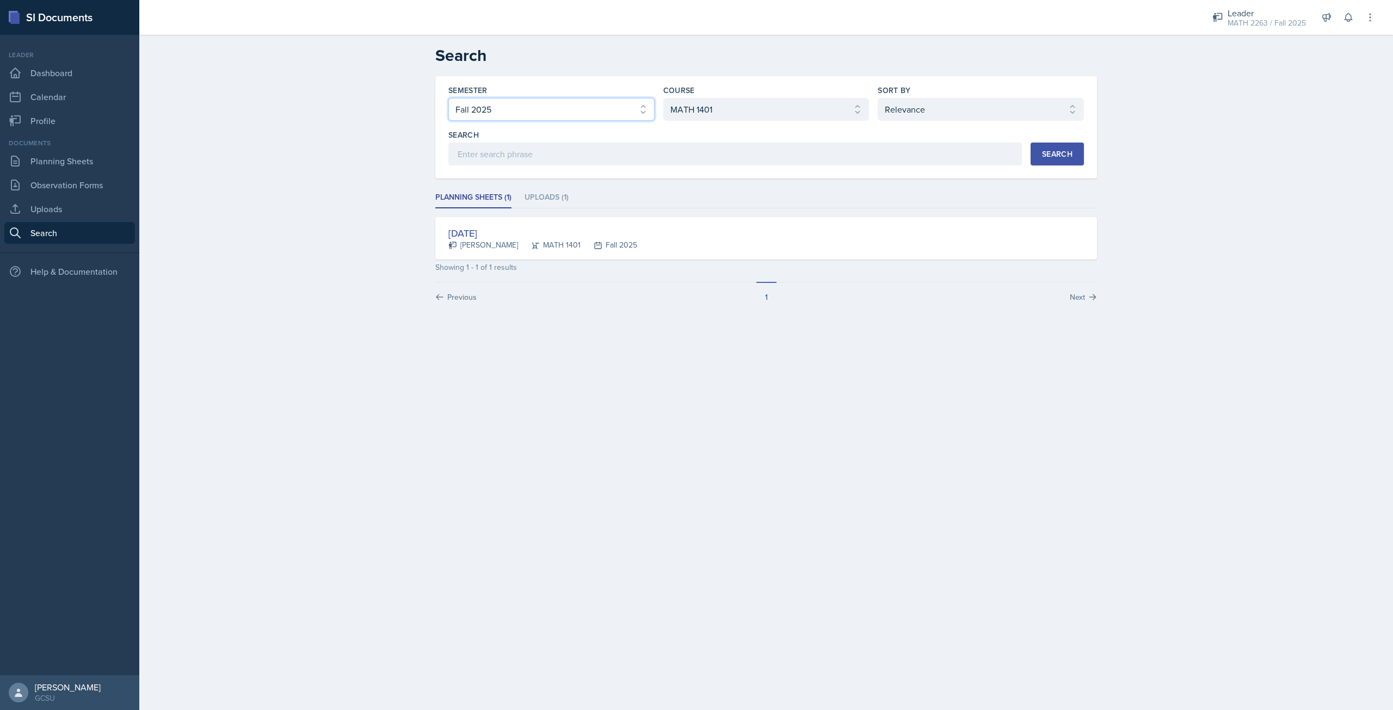
click at [603, 110] on select "Select semester All Fall 2025 Spring 2025 Fall 2024 Spring 2024 Fall 2023 Sprin…" at bounding box center [551, 109] width 206 height 23
select select "22e9a8c2-7733-4bc5-a300-1760cede6e7a"
click at [448, 98] on select "Select semester All Fall 2025 Spring 2025 Fall 2024 Spring 2024 Fall 2023 Sprin…" at bounding box center [551, 109] width 206 height 23
click at [717, 106] on select "Select course All ACCT 3101 ACCT 3102 ASTR 1000 BIOL 1100 BIOL 1107 BIOL 1108 B…" at bounding box center [766, 109] width 206 height 23
click at [663, 98] on select "Select course All ACCT 3101 ACCT 3102 ASTR 1000 BIOL 1100 BIOL 1107 BIOL 1108 B…" at bounding box center [766, 109] width 206 height 23
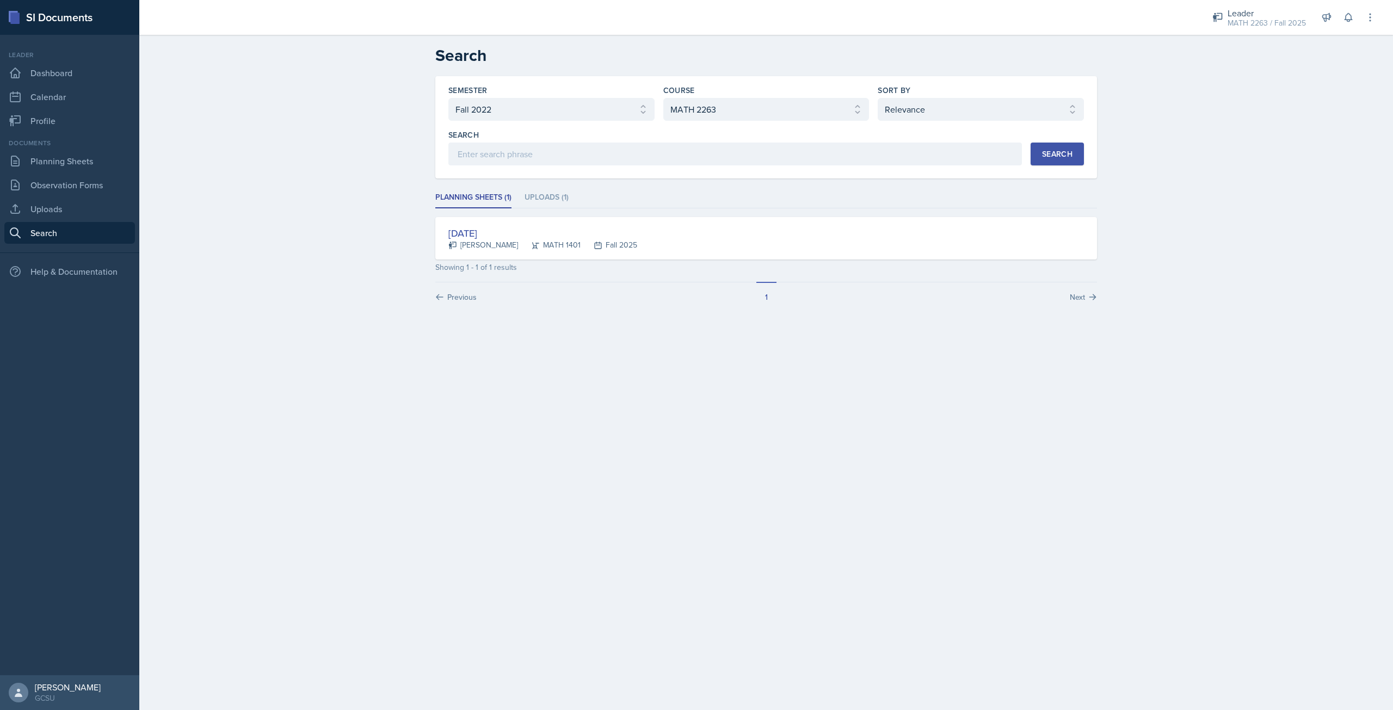
click at [1077, 153] on button "Search" at bounding box center [1056, 154] width 53 height 23
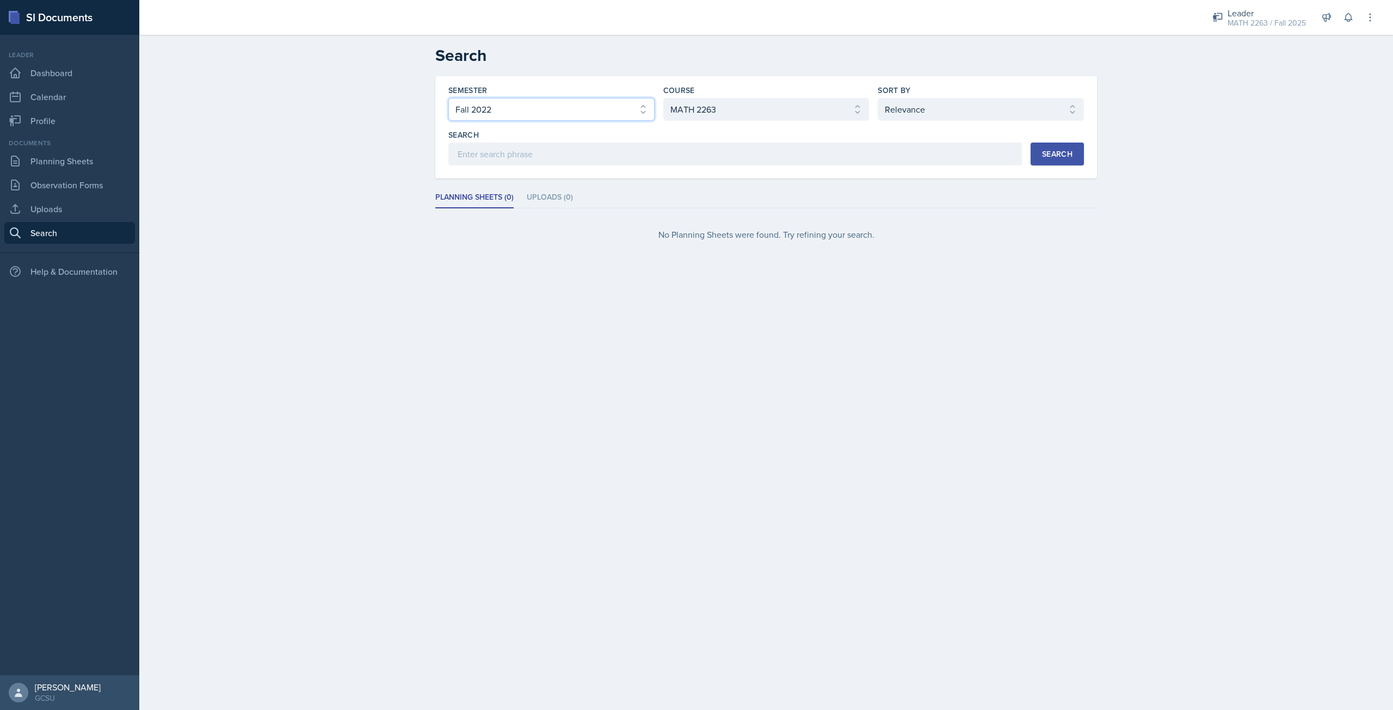
click at [494, 113] on select "Select semester All Fall 2025 Spring 2025 Fall 2024 Spring 2024 Fall 2023 Sprin…" at bounding box center [551, 109] width 206 height 23
click at [717, 122] on div "Semester Select semester All Fall 2025 Spring 2025 Fall 2024 Spring 2024 Fall 2…" at bounding box center [765, 125] width 635 height 81
click at [717, 117] on select "Select course All ACCT 3101 ACCT 3102 ASTR 1000 BIOL 1100 BIOL 1107 BIOL 1108 B…" at bounding box center [766, 109] width 206 height 23
select select "8c1c6c70-06a7-4ea0-a76f-afdef5495926"
click at [663, 98] on select "Select course All ACCT 3101 ACCT 3102 ASTR 1000 BIOL 1100 BIOL 1107 BIOL 1108 B…" at bounding box center [766, 109] width 206 height 23
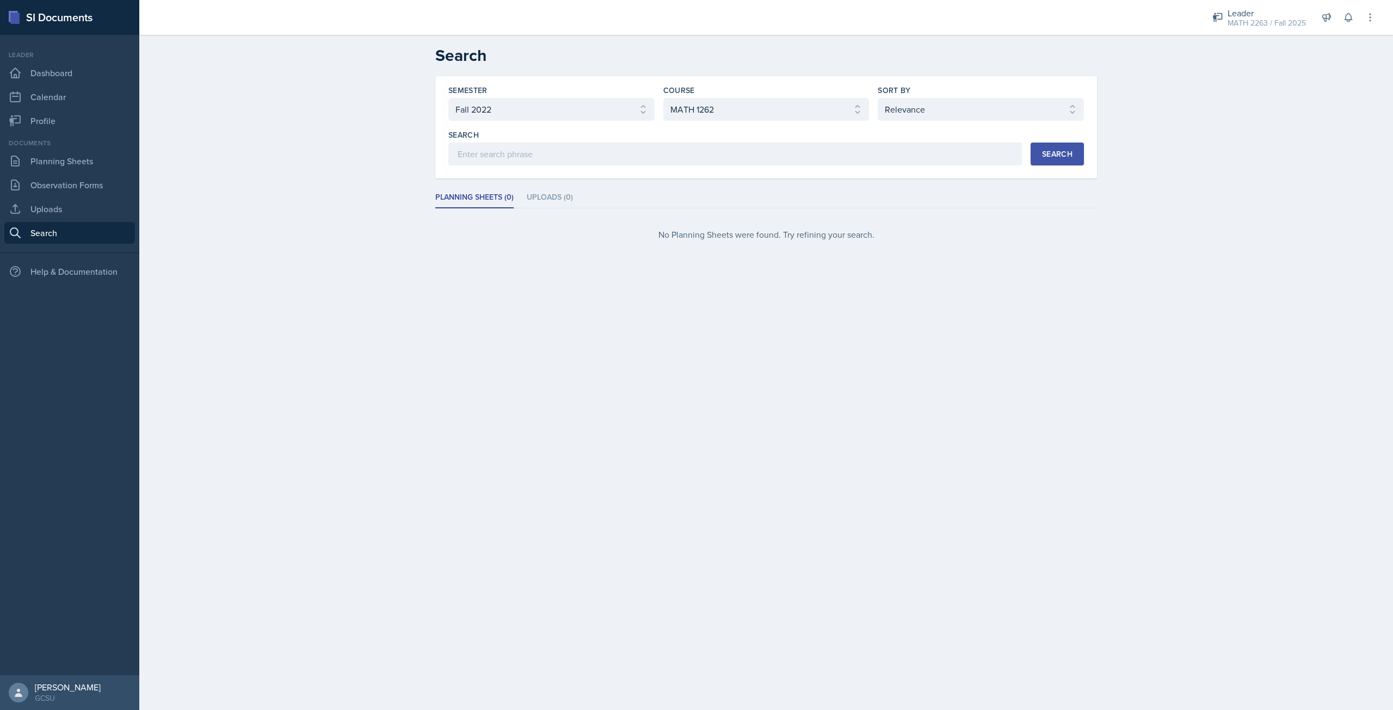
click at [1053, 157] on div "Search" at bounding box center [1057, 154] width 30 height 9
click at [573, 92] on div "Semester" at bounding box center [551, 90] width 206 height 11
click at [571, 97] on div "Semester Select semester All Fall 2025 Spring 2025 Fall 2024 Spring 2024 Fall 2…" at bounding box center [551, 103] width 206 height 36
click at [570, 103] on select "Select semester All Fall 2025 Spring 2025 Fall 2024 Spring 2024 Fall 2023 Sprin…" at bounding box center [551, 109] width 206 height 23
click at [448, 98] on select "Select semester All Fall 2025 Spring 2025 Fall 2024 Spring 2024 Fall 2023 Sprin…" at bounding box center [551, 109] width 206 height 23
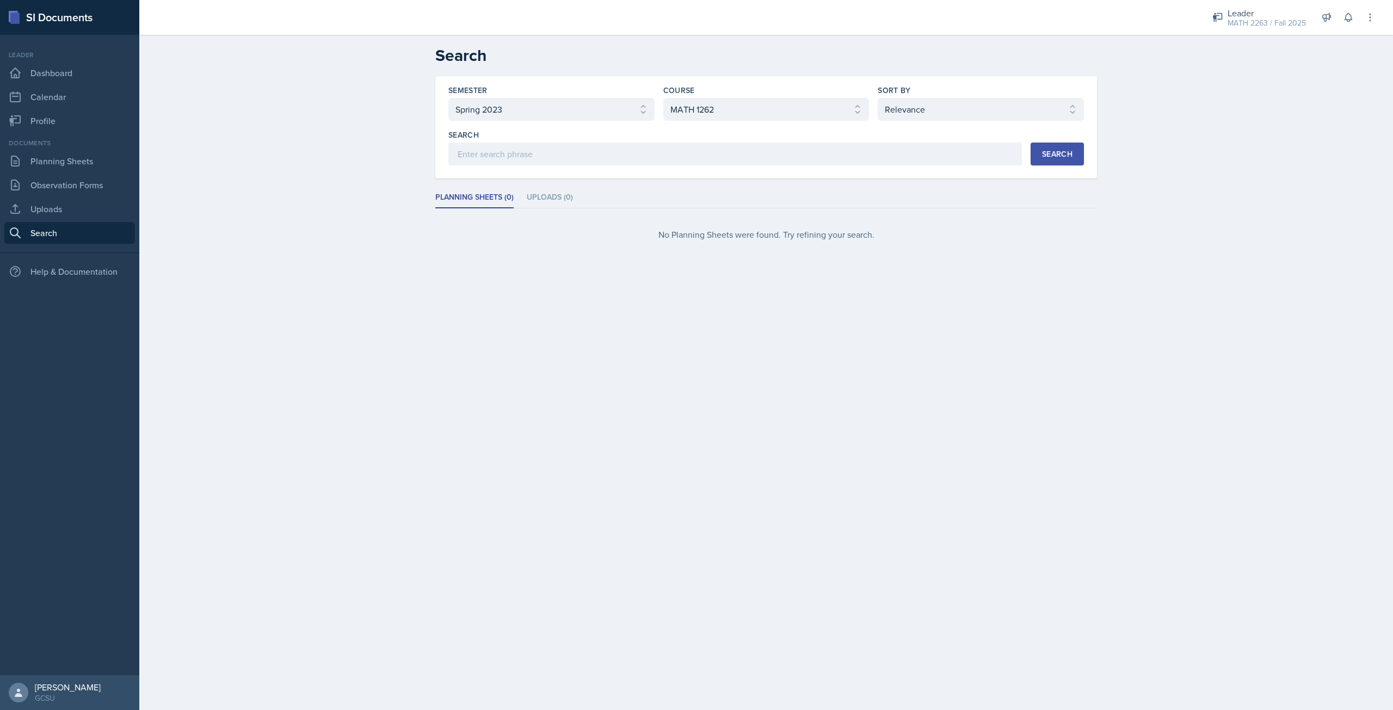
click at [1043, 158] on div "Search" at bounding box center [1057, 154] width 30 height 9
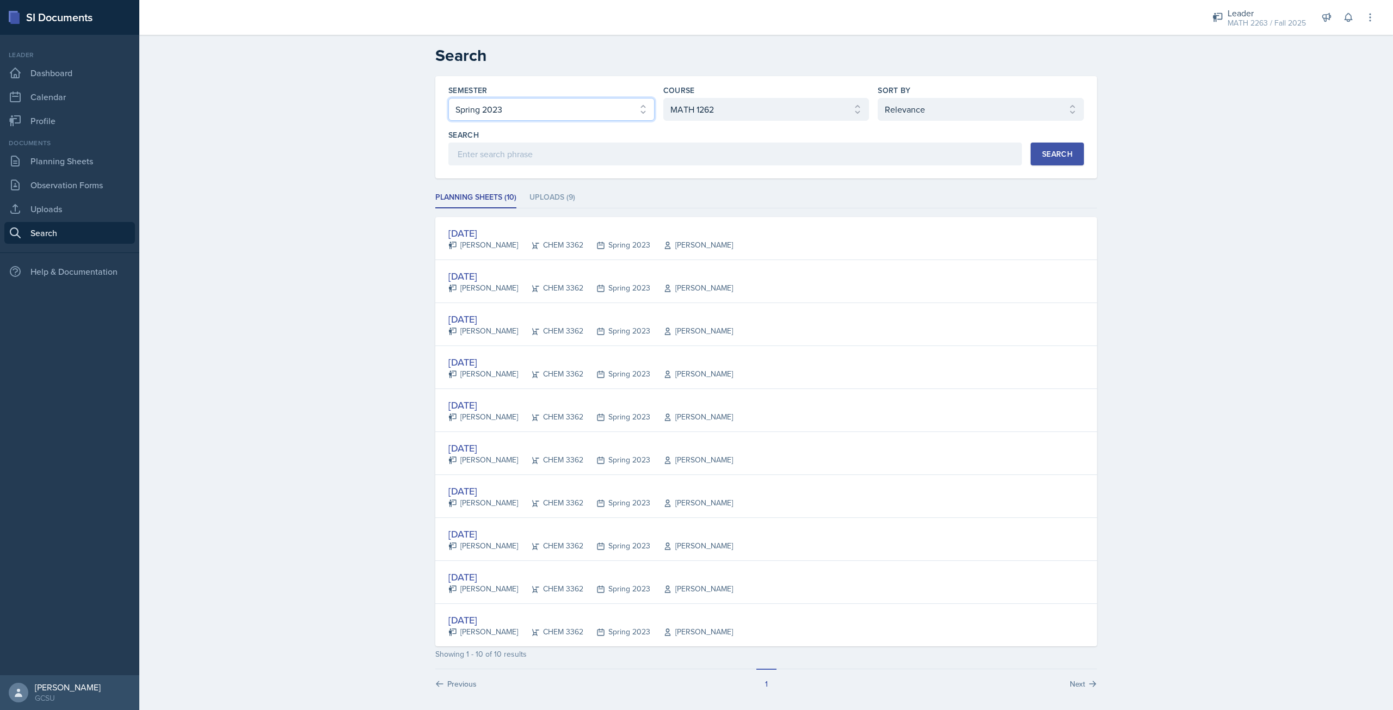
click at [578, 116] on select "Select semester All Fall 2025 Spring 2025 Fall 2024 Spring 2024 Fall 2023 Sprin…" at bounding box center [551, 109] width 206 height 23
select select "b95d2253-5877-4a86-98d0-f81876ad46d6"
click at [448, 98] on select "Select semester All Fall 2025 Spring 2025 Fall 2024 Spring 2024 Fall 2023 Sprin…" at bounding box center [551, 109] width 206 height 23
click at [1035, 160] on button "Search" at bounding box center [1056, 154] width 53 height 23
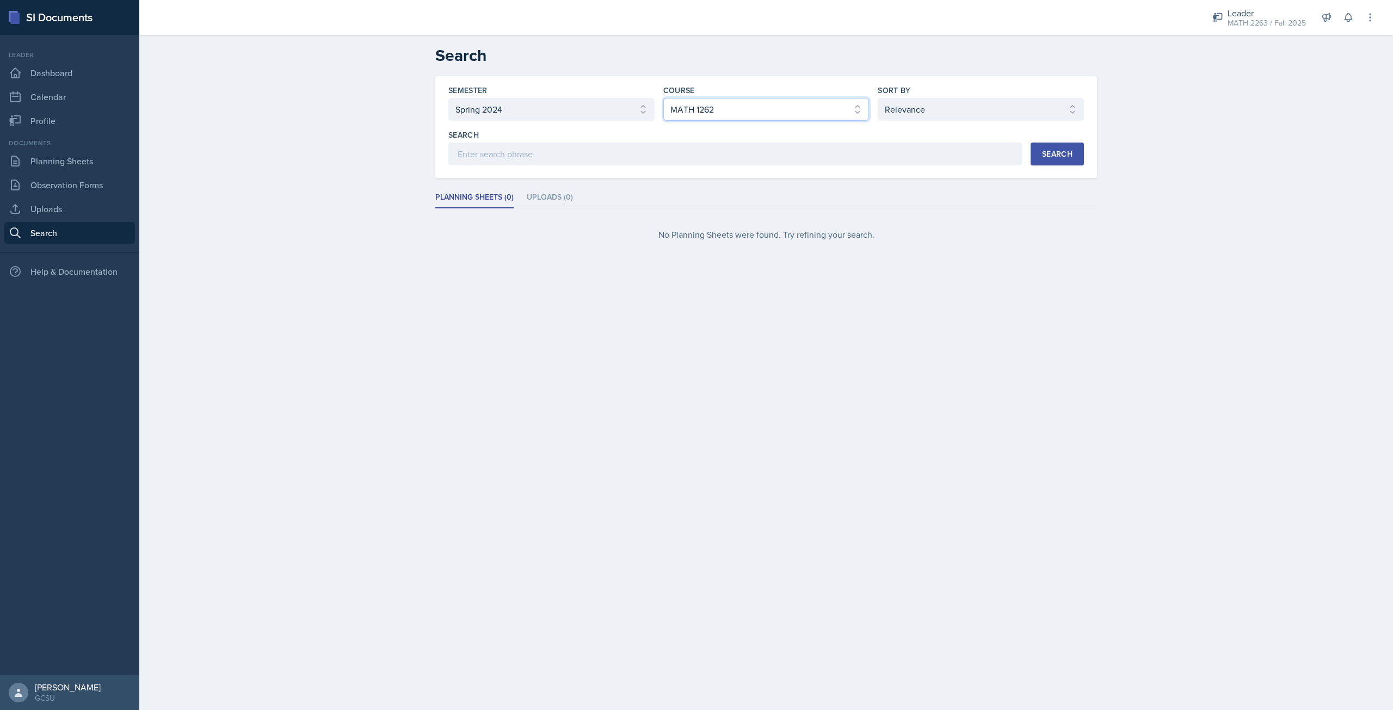
click at [738, 113] on select "Select course All ACCT 3101 ACCT 3102 ASTR 1000 BIOL 1100 BIOL 1107 BIOL 1108 B…" at bounding box center [766, 109] width 206 height 23
select select "d236ee51-059a-45e2-88e4-86a0f95ae8ef"
click at [663, 98] on select "Select course All ACCT 3101 ACCT 3102 ASTR 1000 BIOL 1100 BIOL 1107 BIOL 1108 B…" at bounding box center [766, 109] width 206 height 23
click at [1069, 154] on div "Search" at bounding box center [1057, 154] width 30 height 9
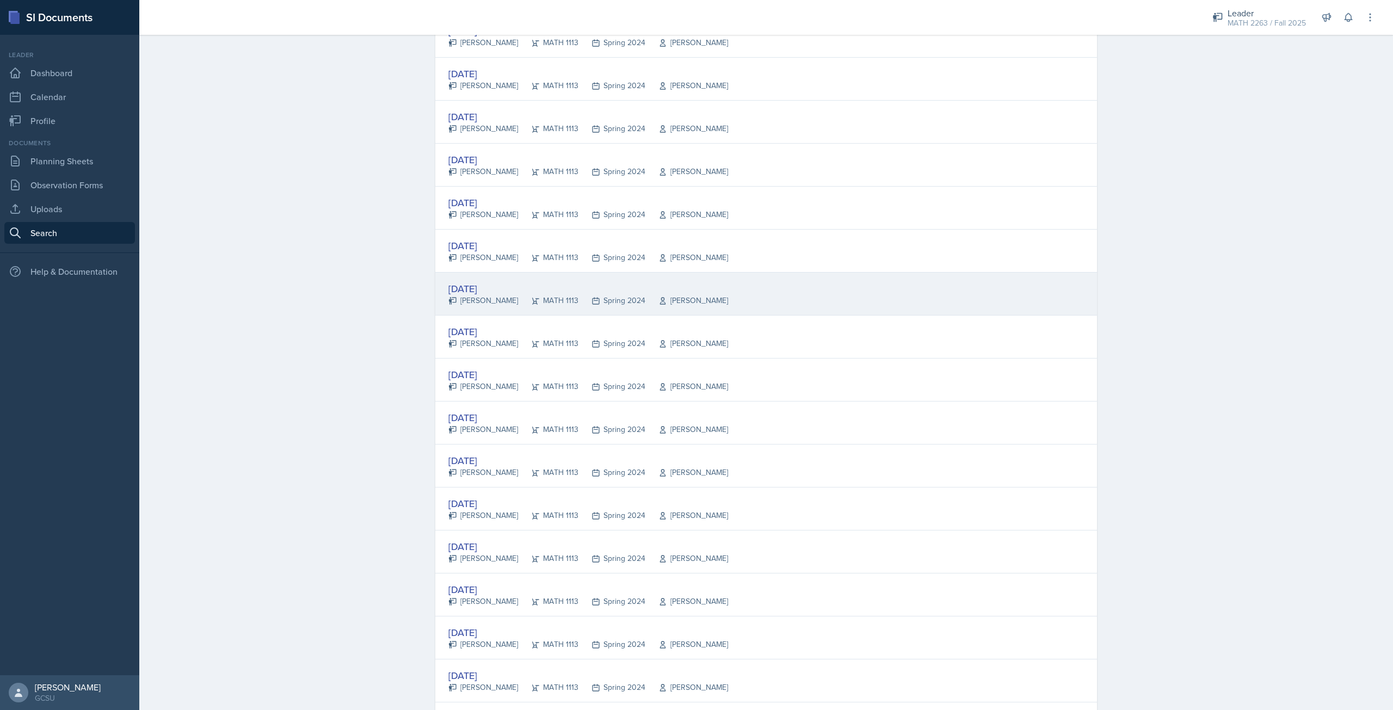
scroll to position [544, 0]
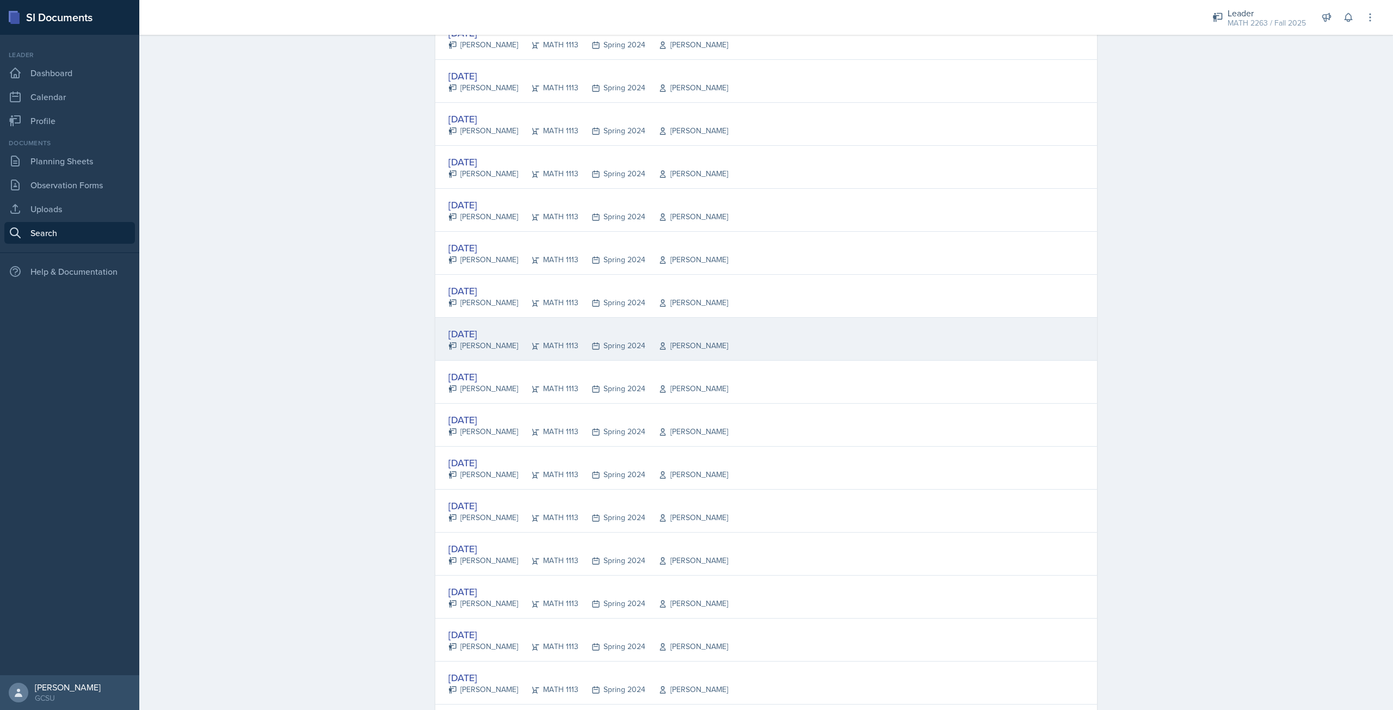
click at [496, 323] on div "[DATE] [PERSON_NAME] MATH 1113 Spring 2024 [PERSON_NAME]" at bounding box center [765, 339] width 661 height 43
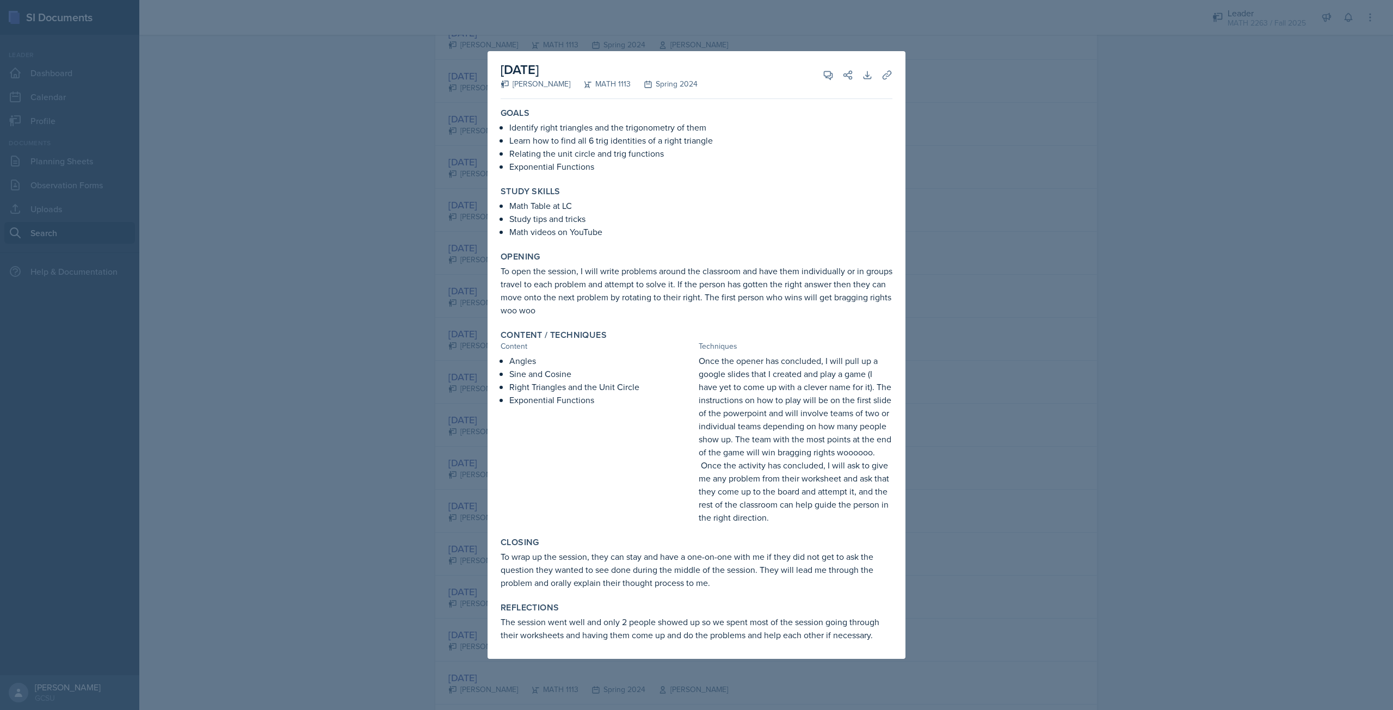
click at [934, 127] on div at bounding box center [696, 355] width 1393 height 710
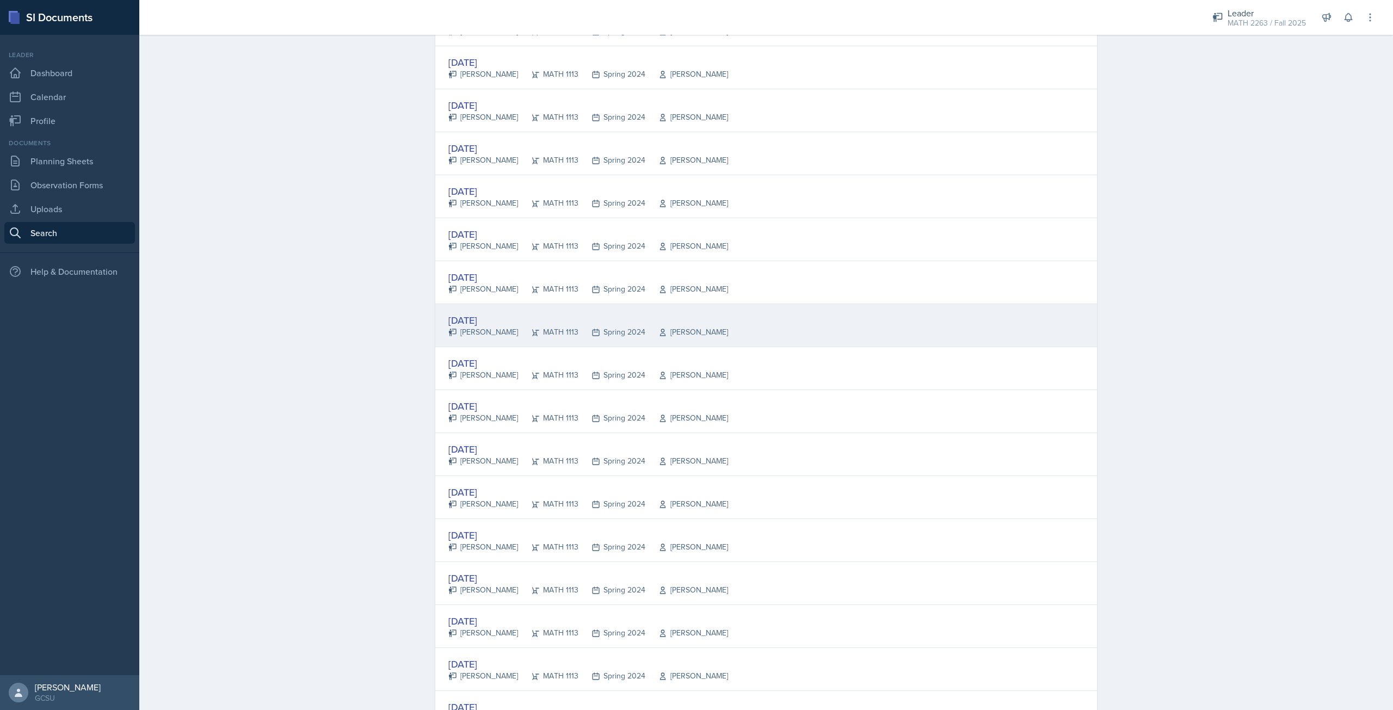
scroll to position [1724, 0]
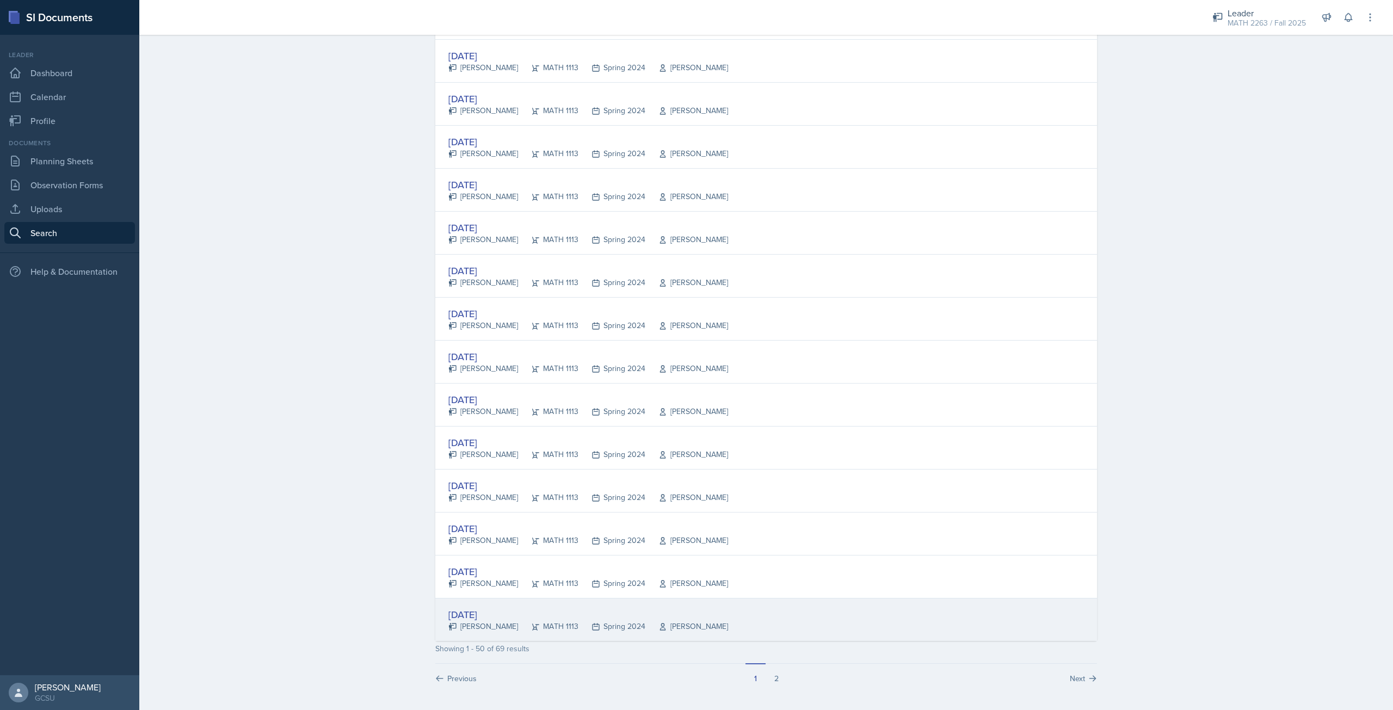
click at [523, 628] on div "MATH 1113" at bounding box center [548, 626] width 60 height 11
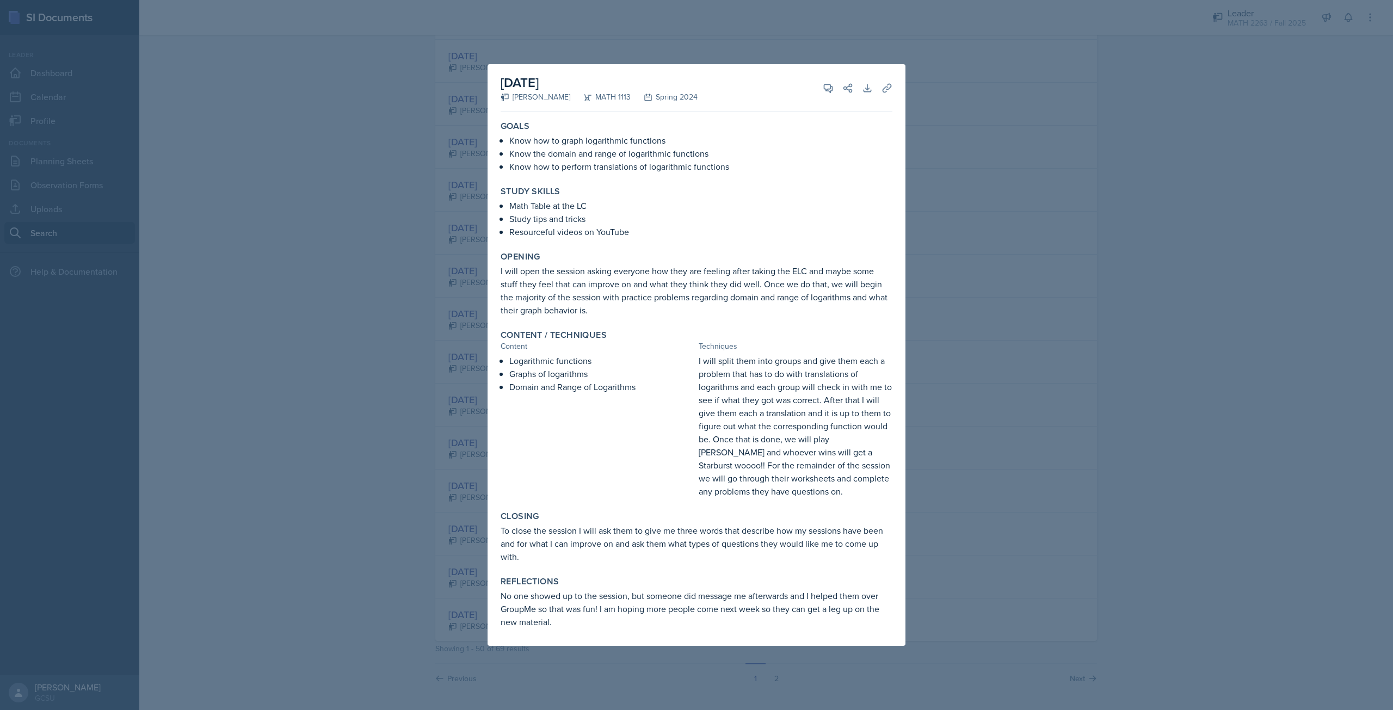
click at [1208, 398] on div at bounding box center [696, 355] width 1393 height 710
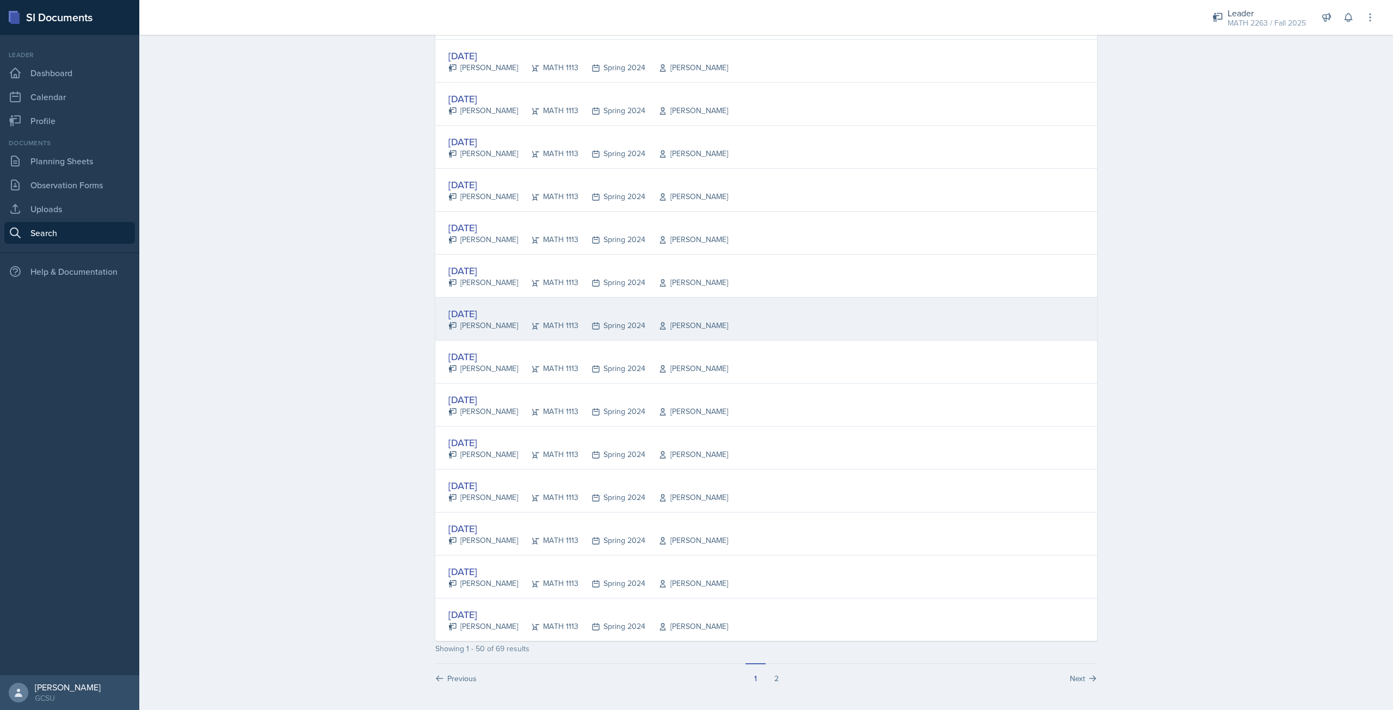
click at [490, 320] on div "[PERSON_NAME]" at bounding box center [483, 325] width 70 height 11
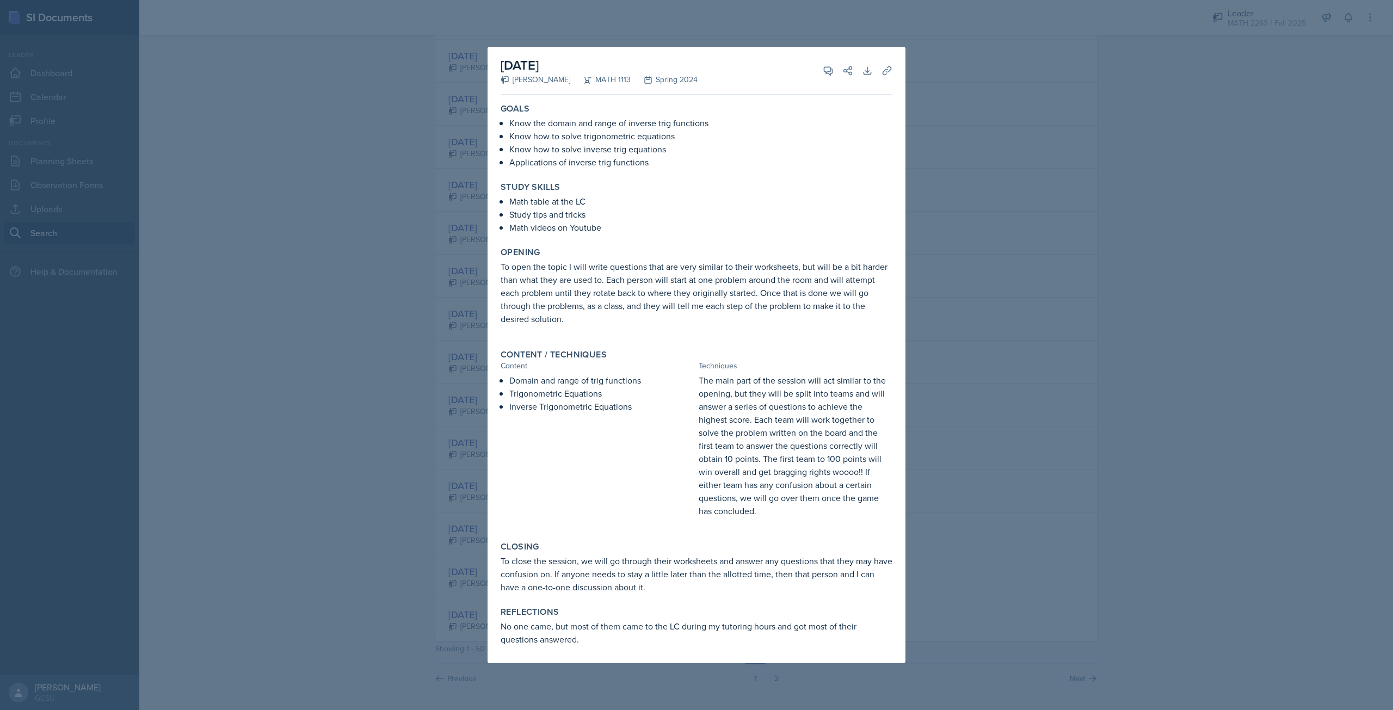
click at [409, 351] on div at bounding box center [696, 355] width 1393 height 710
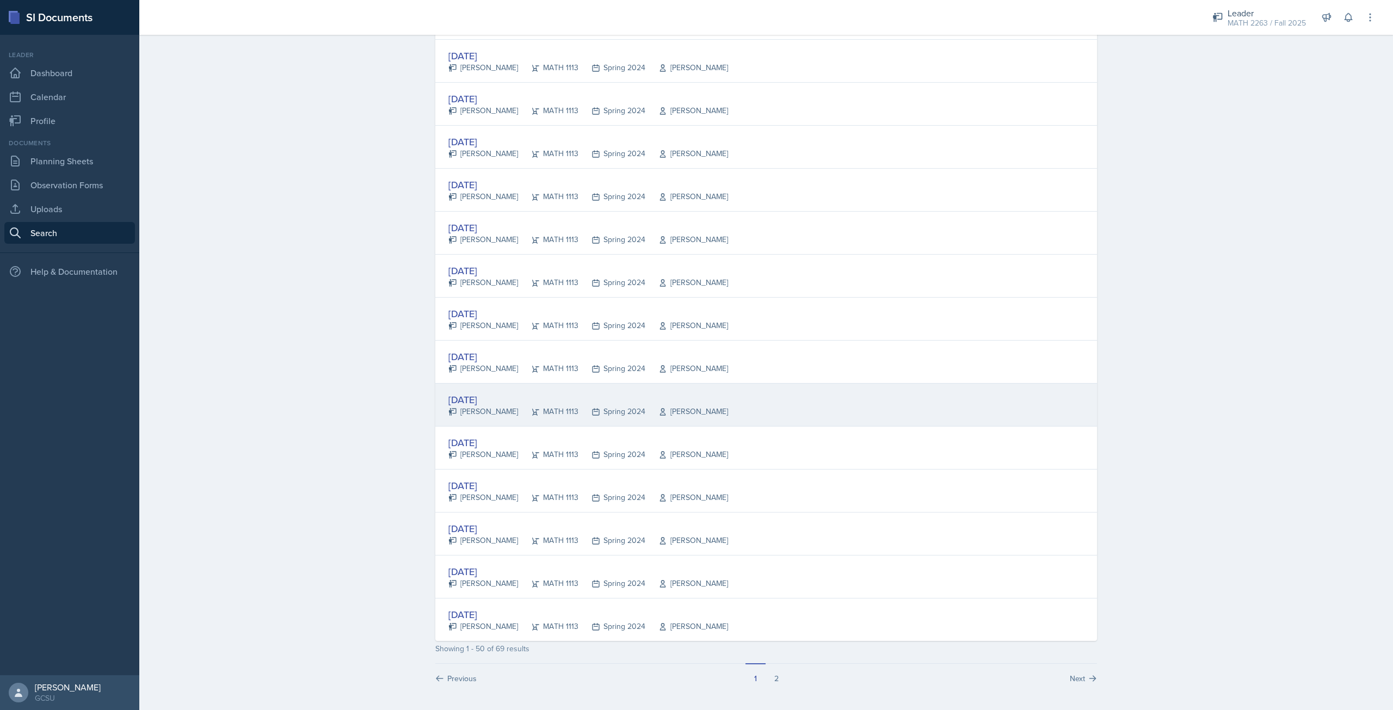
click at [502, 399] on div "[DATE]" at bounding box center [588, 399] width 280 height 15
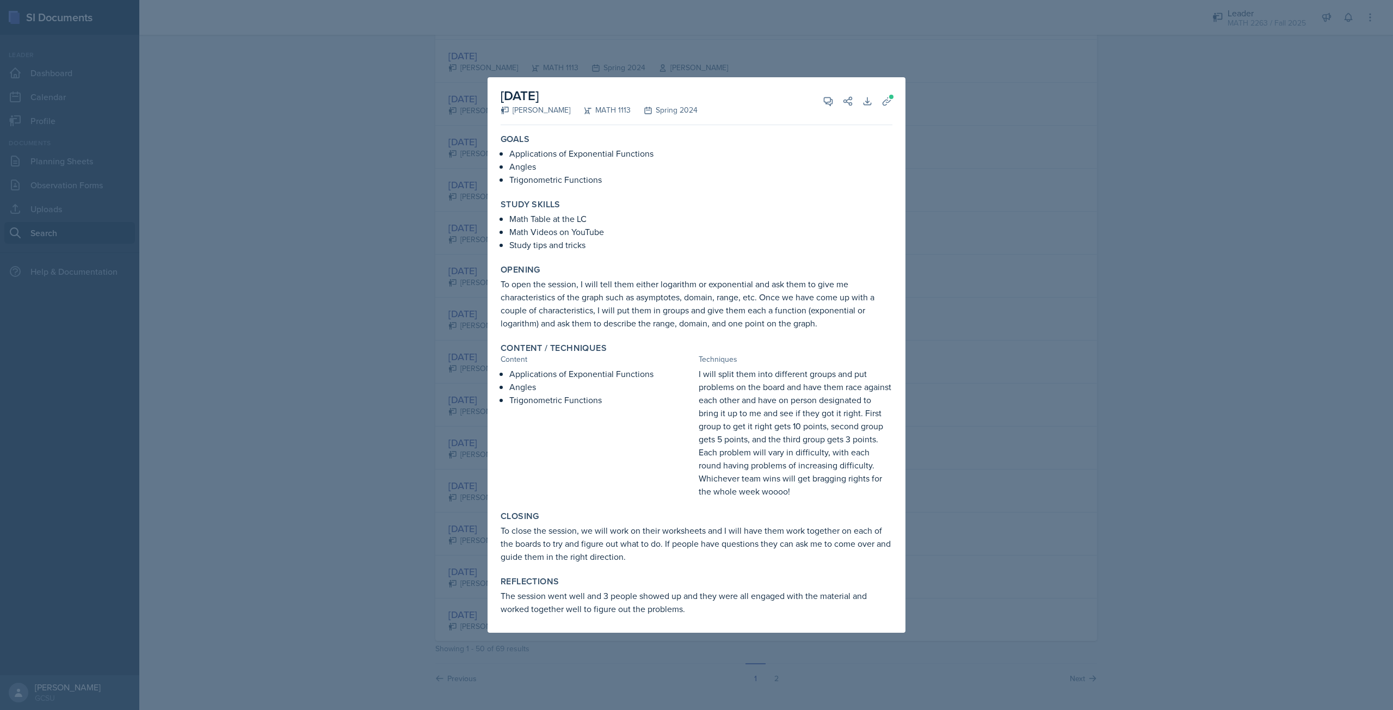
click at [420, 417] on div at bounding box center [696, 355] width 1393 height 710
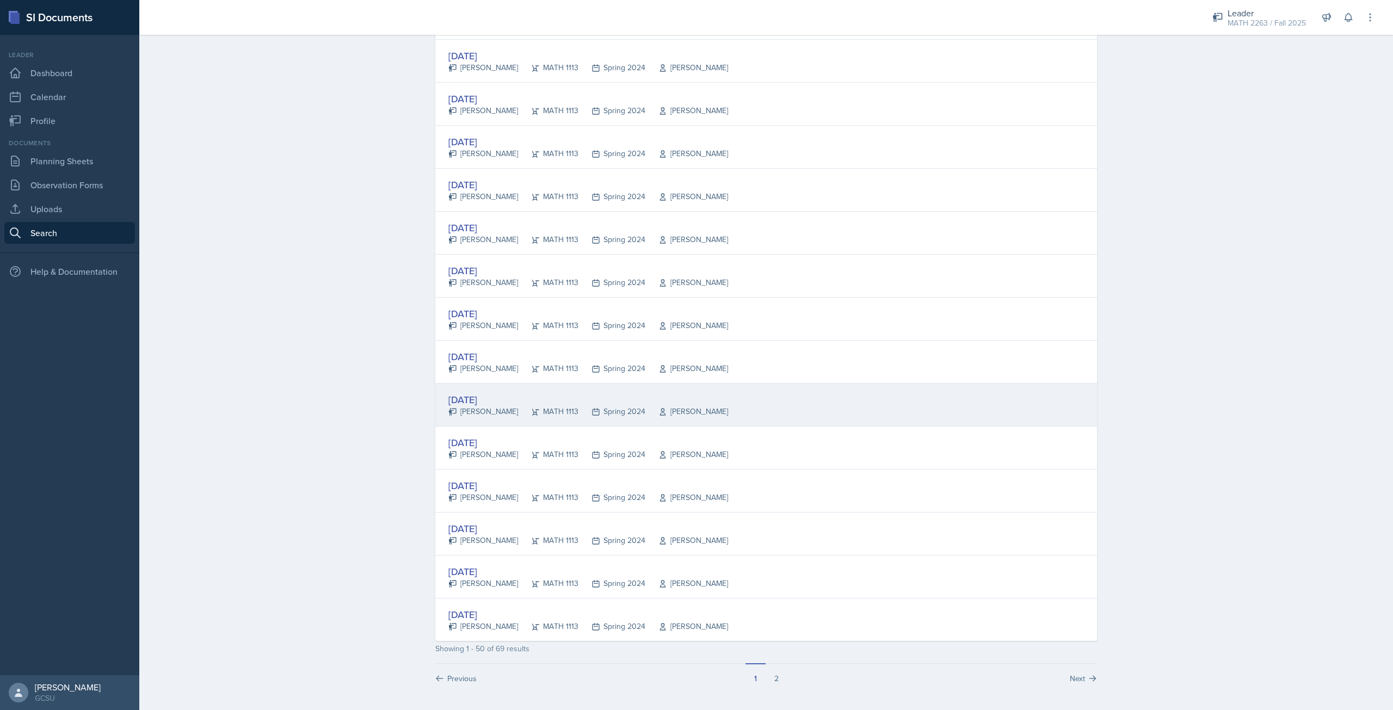
scroll to position [1616, 0]
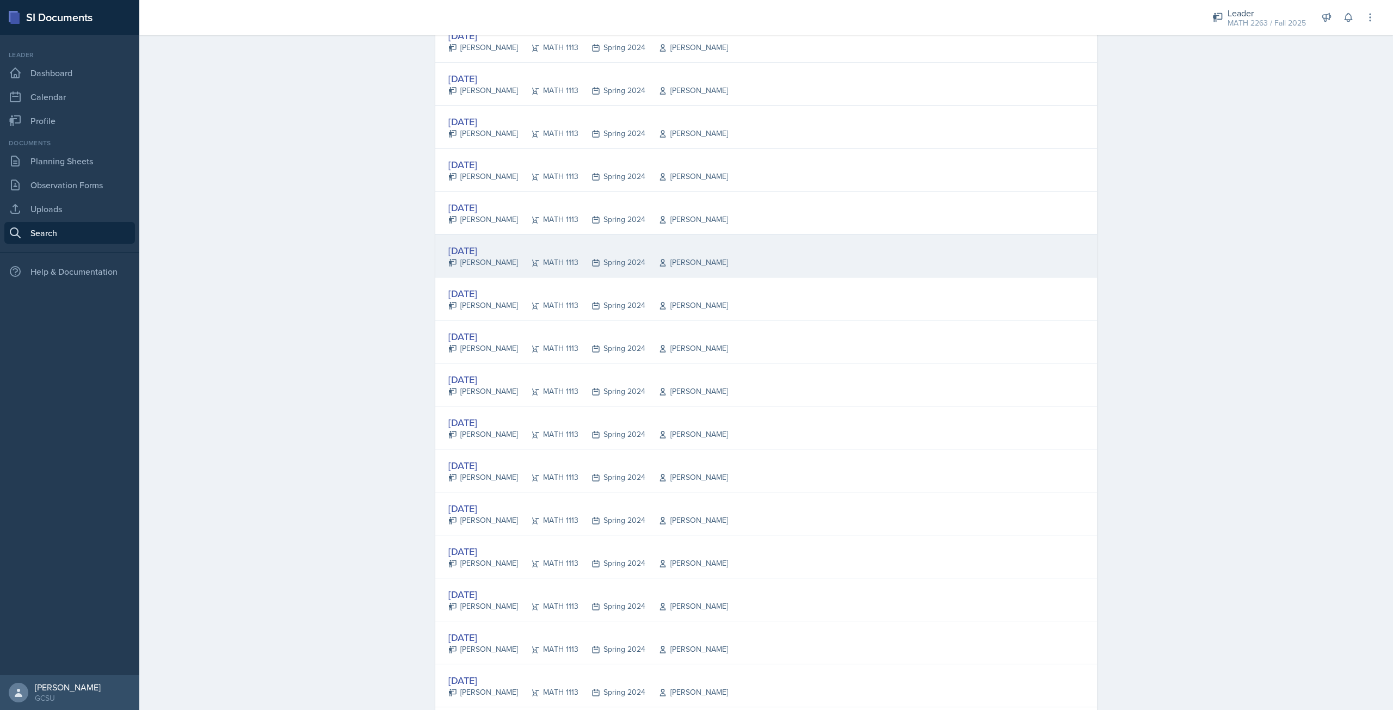
click at [490, 262] on div "[PERSON_NAME]" at bounding box center [483, 262] width 70 height 11
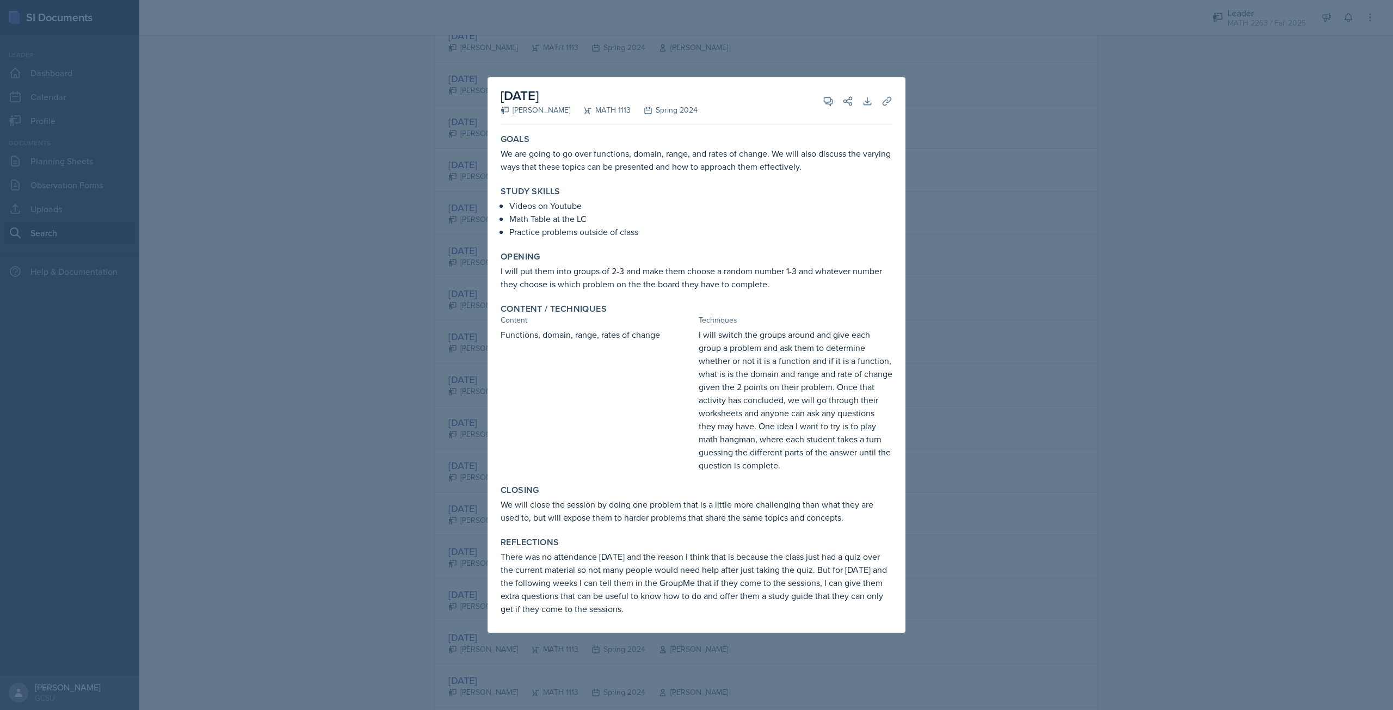
click at [386, 386] on div at bounding box center [696, 355] width 1393 height 710
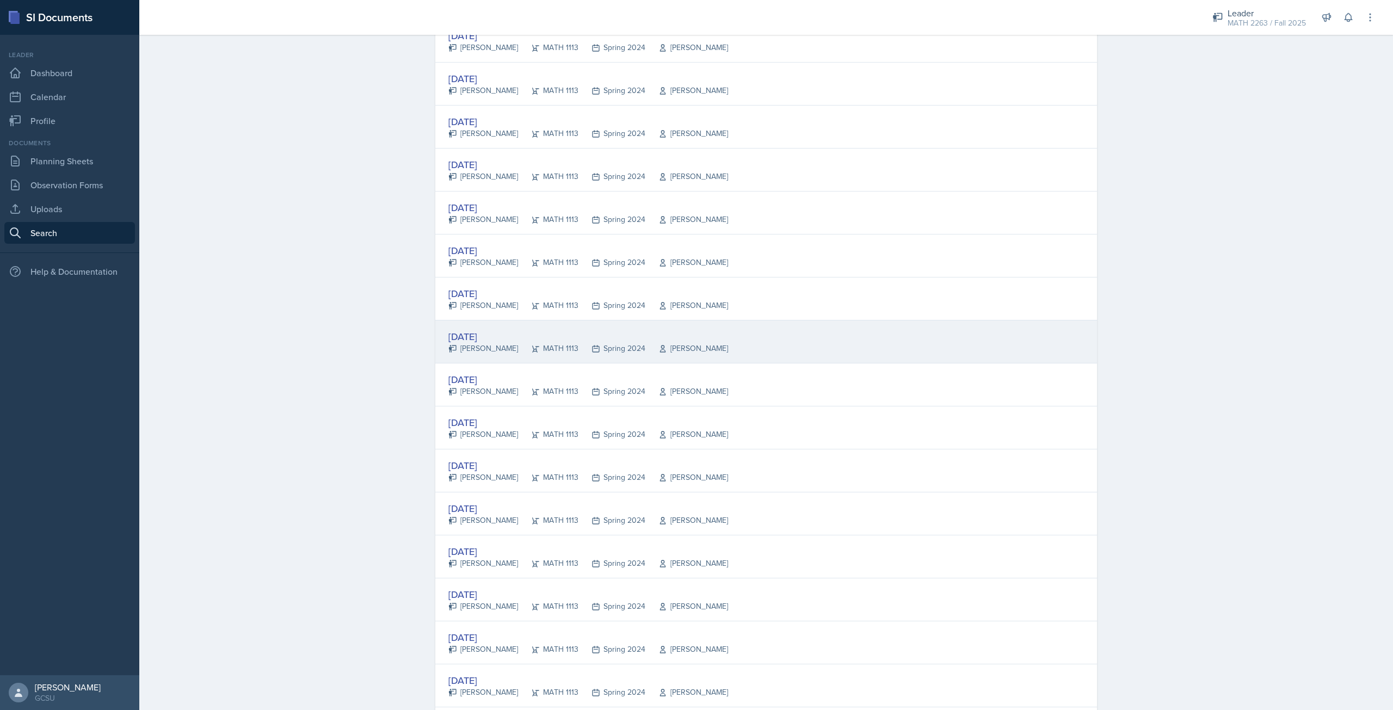
click at [493, 349] on div "[PERSON_NAME]" at bounding box center [483, 348] width 70 height 11
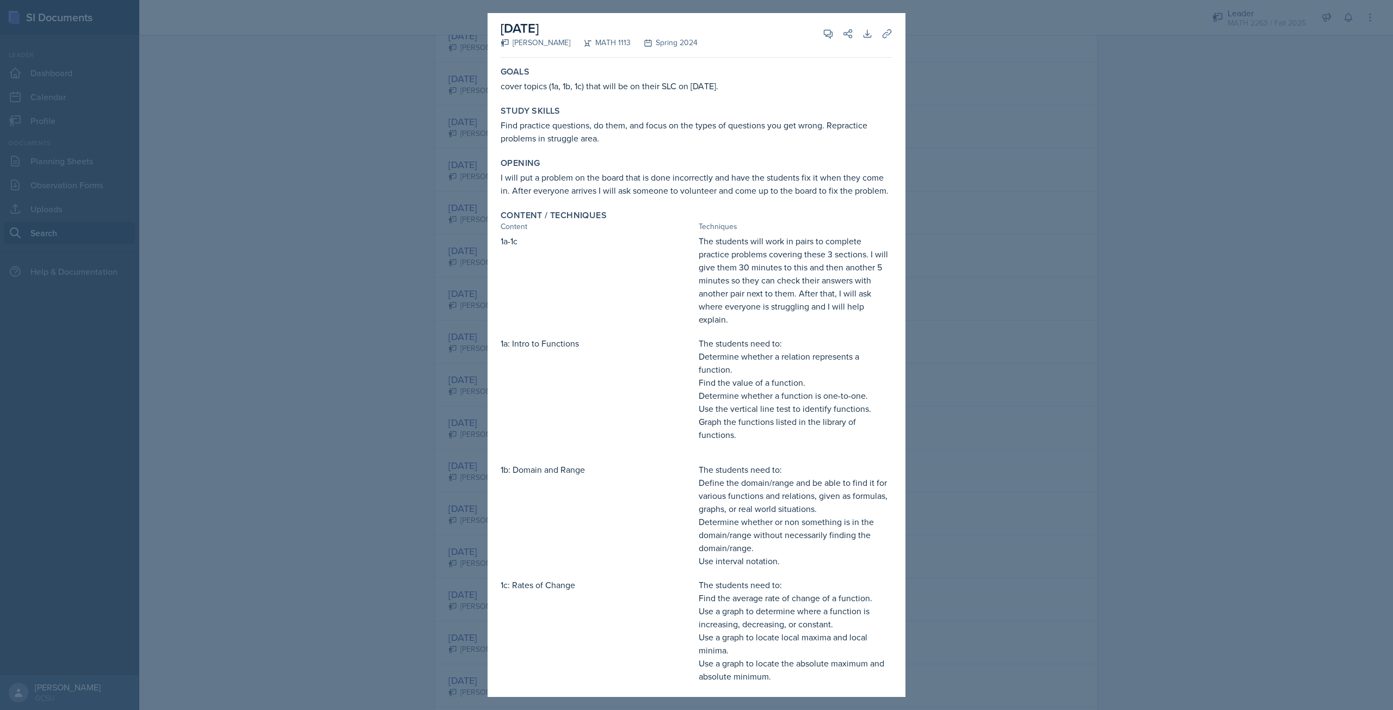
scroll to position [0, 0]
click at [441, 462] on div at bounding box center [696, 355] width 1393 height 710
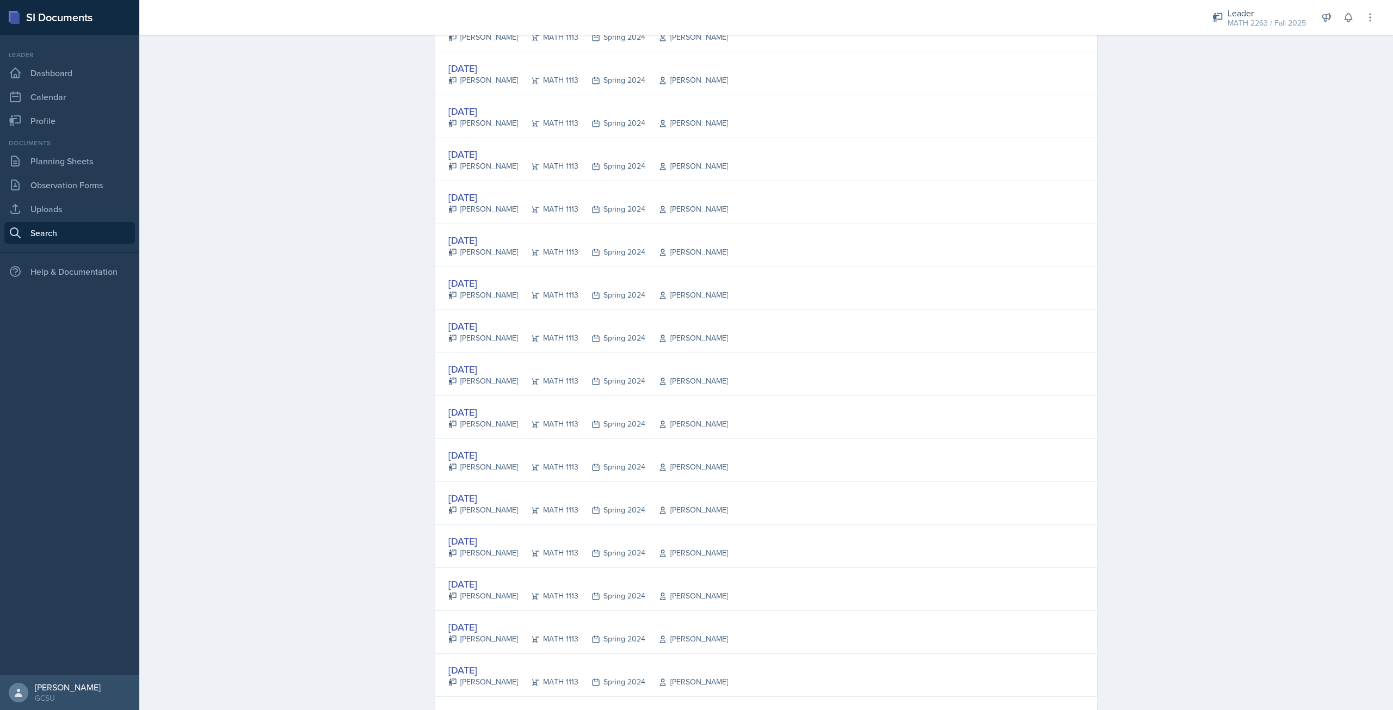
scroll to position [1180, 0]
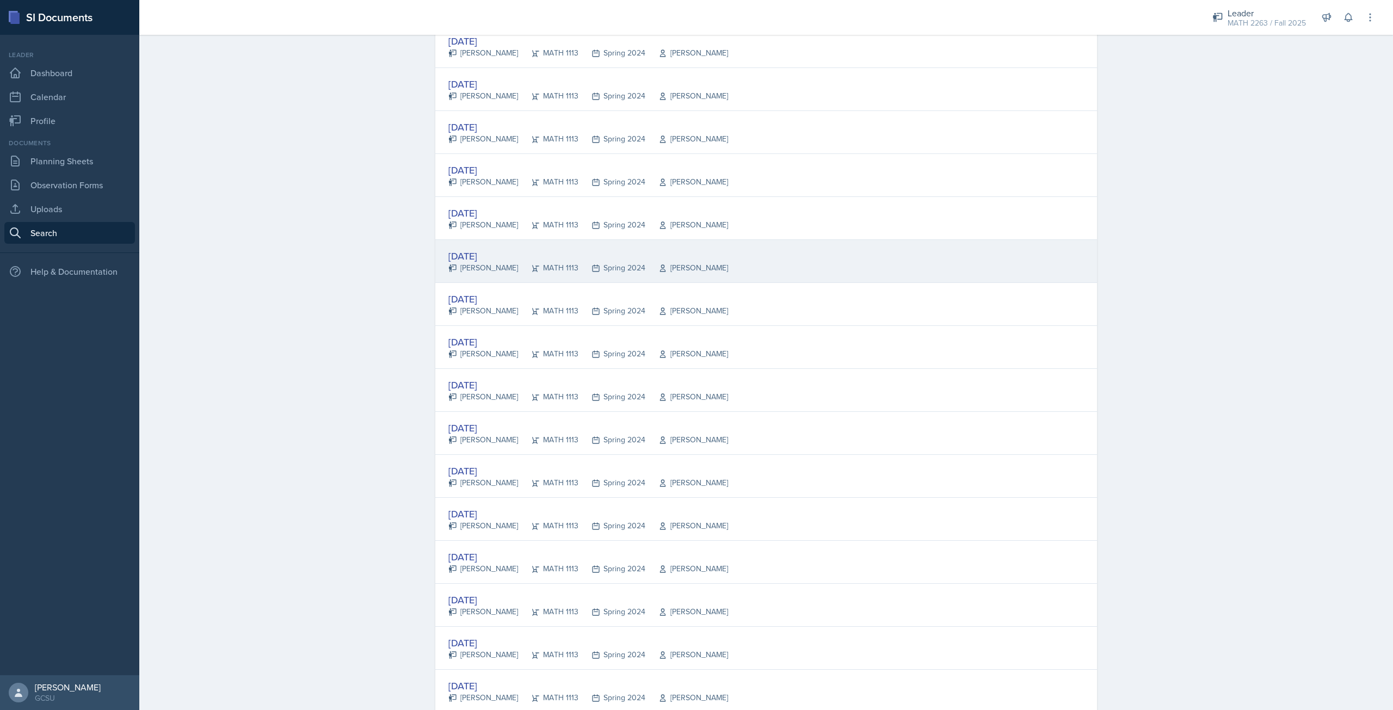
click at [489, 265] on div "[PERSON_NAME]" at bounding box center [483, 267] width 70 height 11
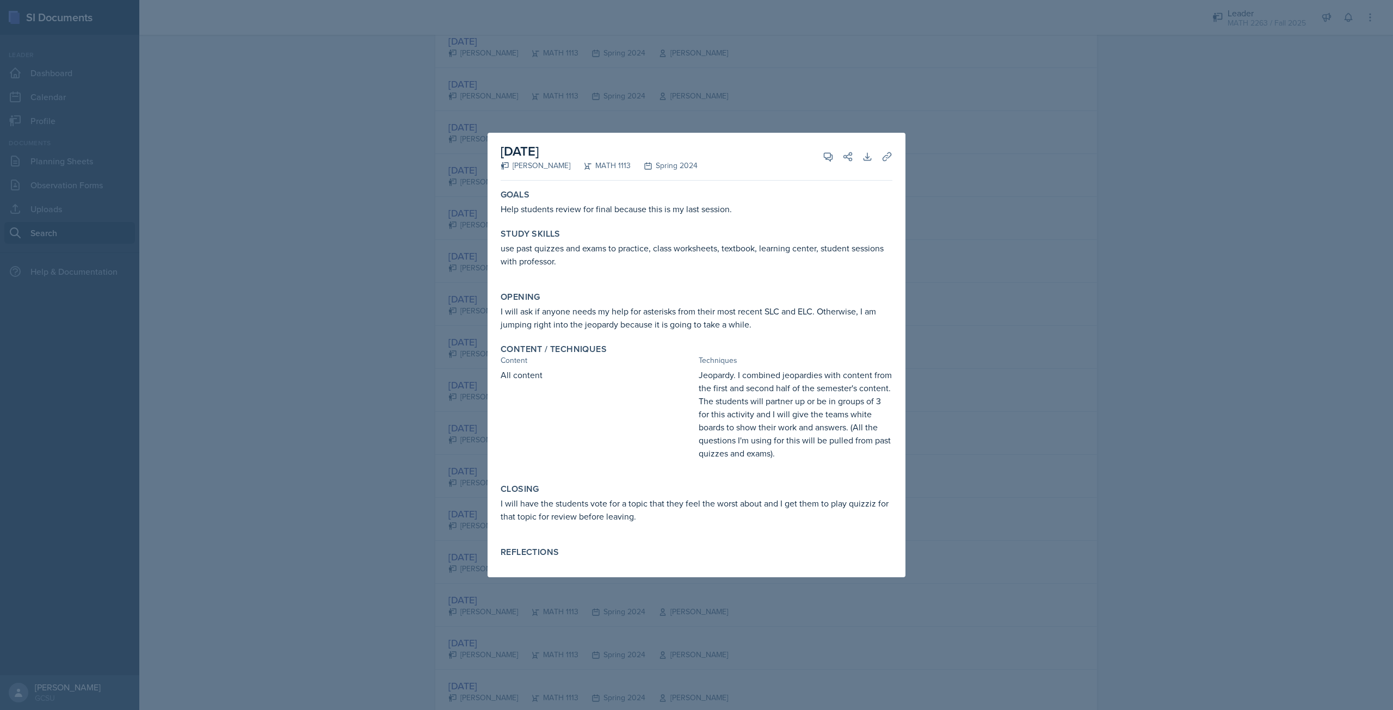
click at [383, 454] on div at bounding box center [696, 355] width 1393 height 710
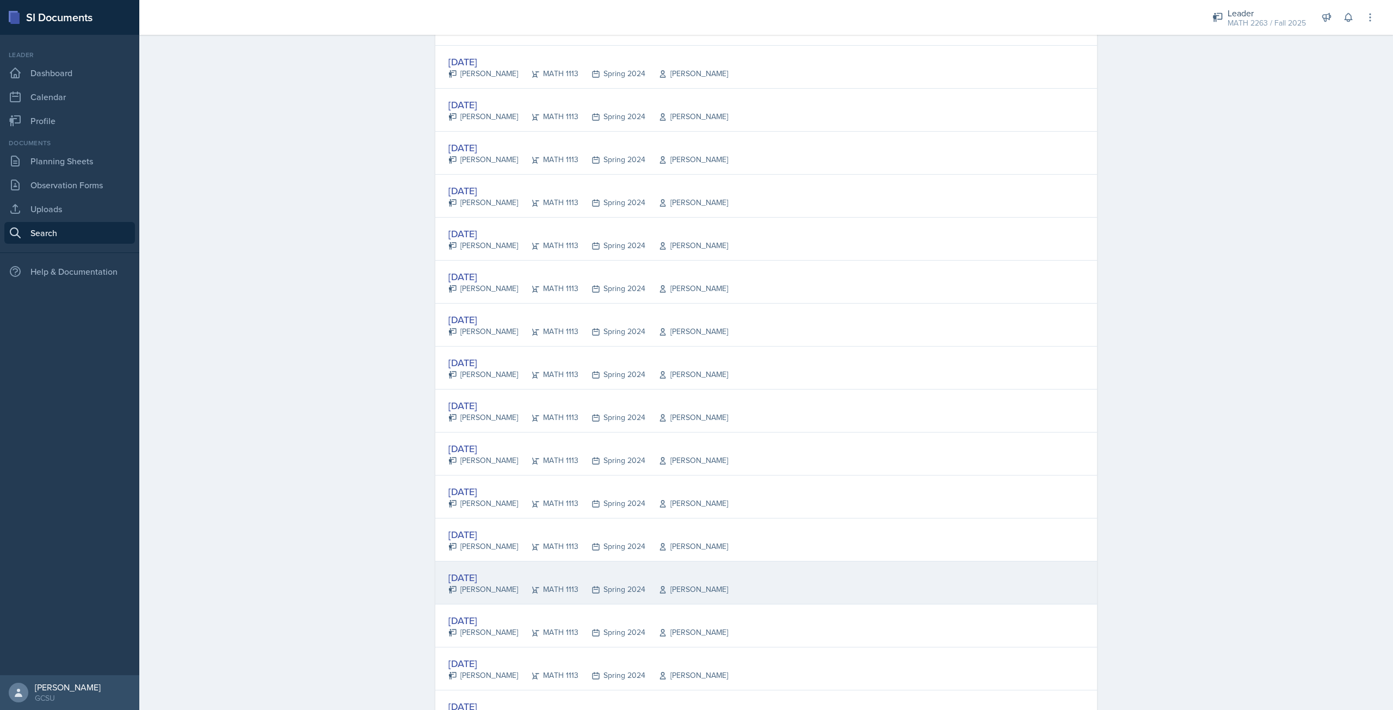
scroll to position [1017, 0]
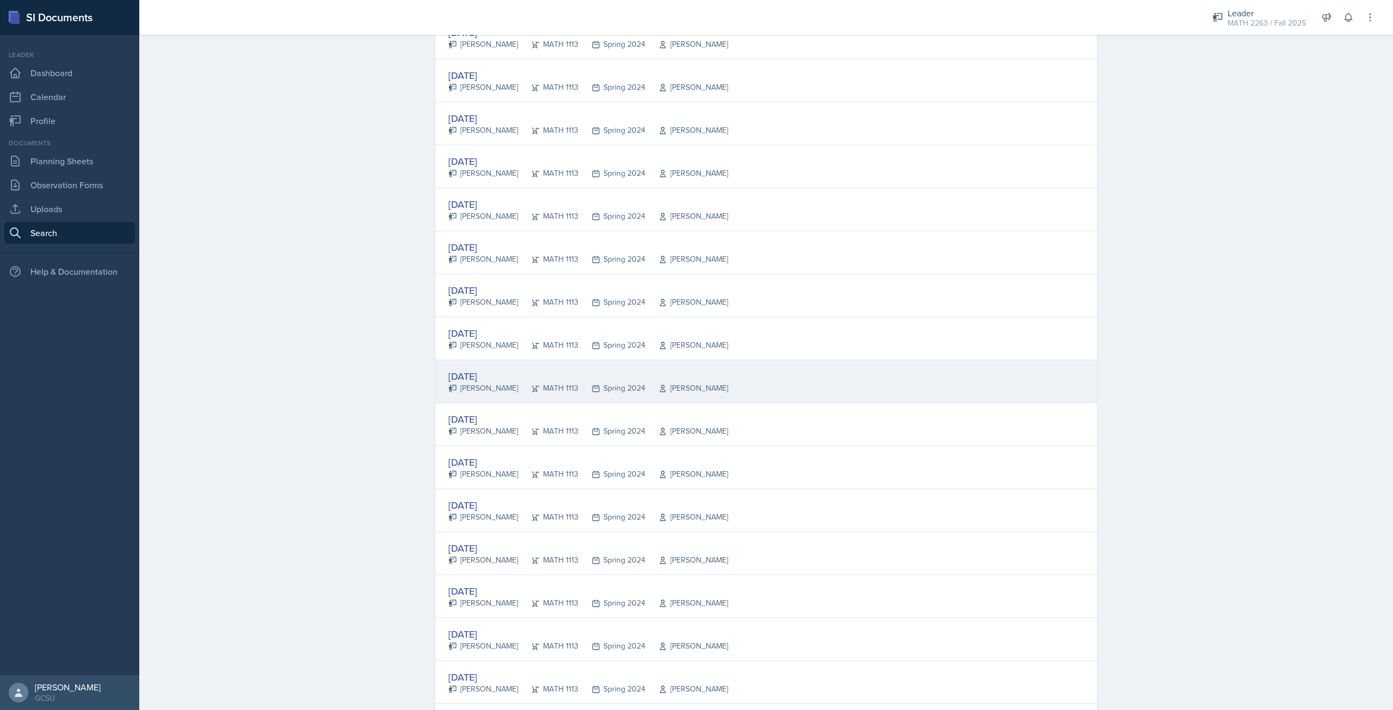
click at [503, 374] on div "[DATE]" at bounding box center [588, 376] width 280 height 15
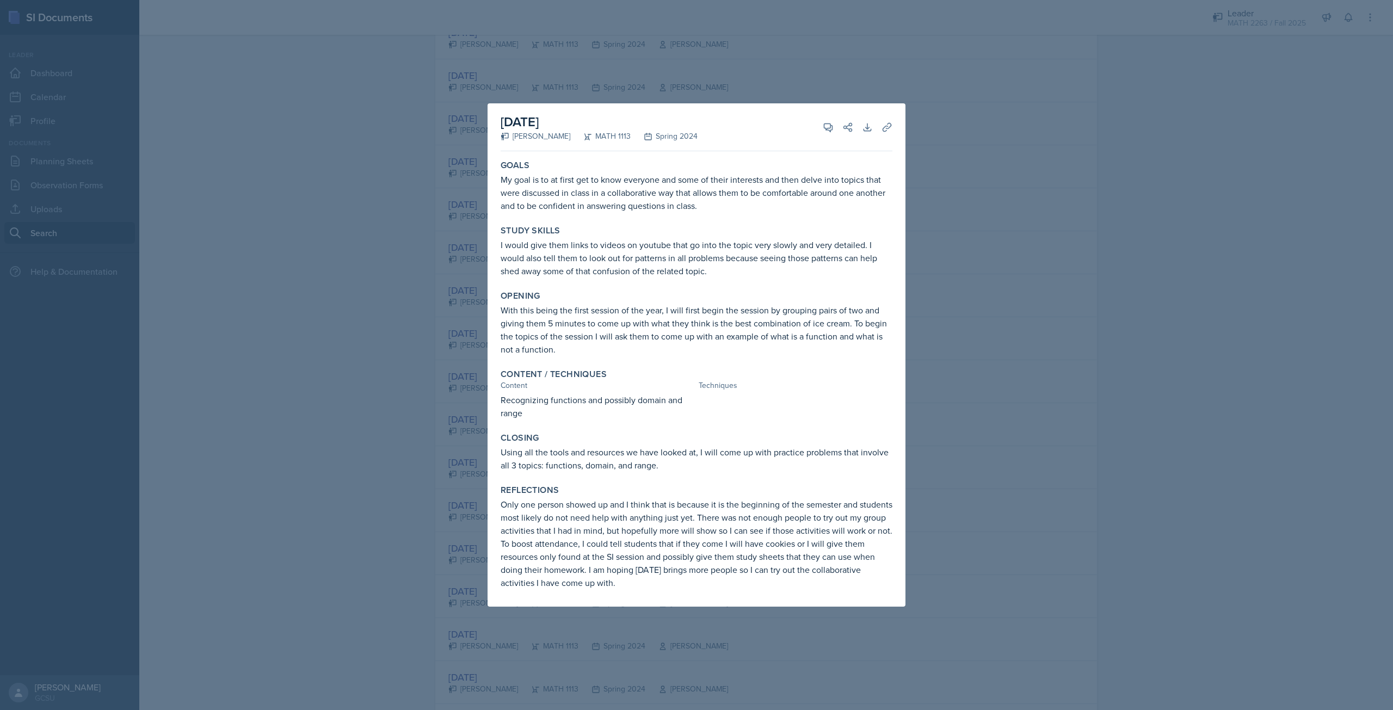
click at [425, 416] on div at bounding box center [696, 355] width 1393 height 710
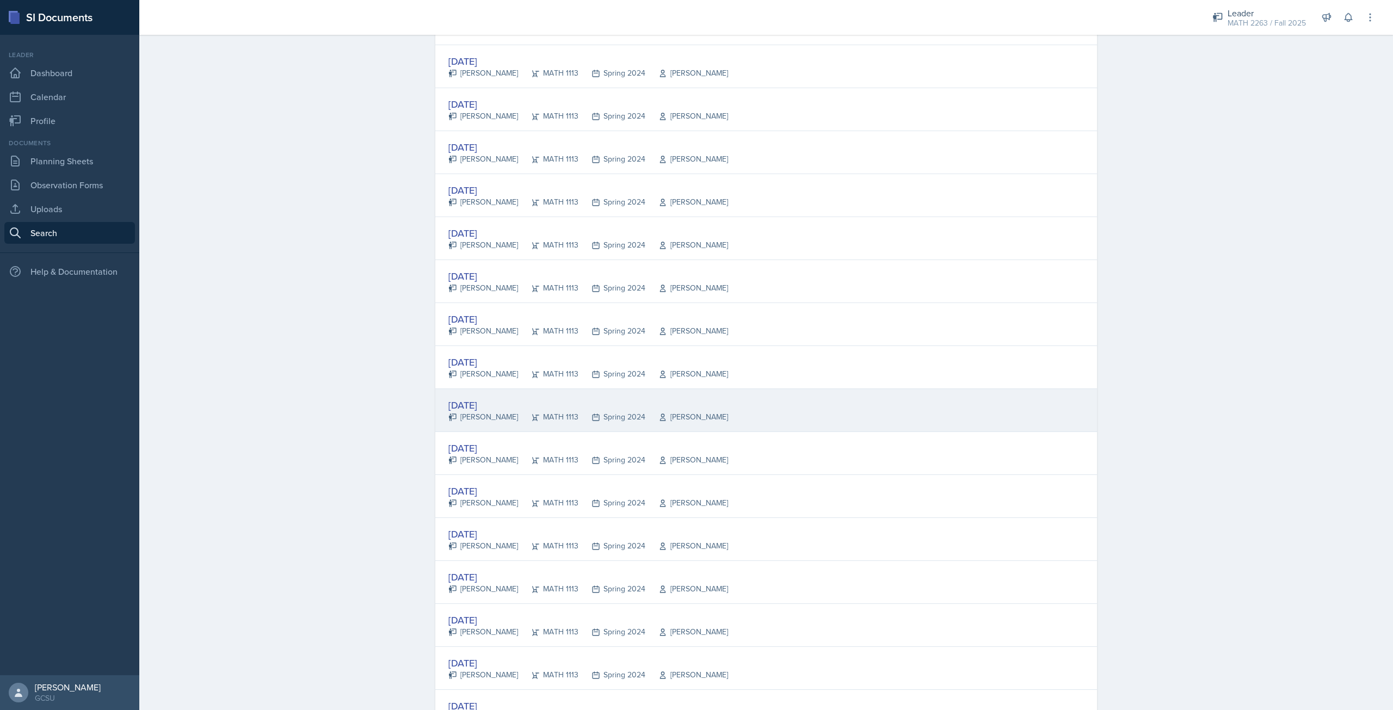
scroll to position [963, 0]
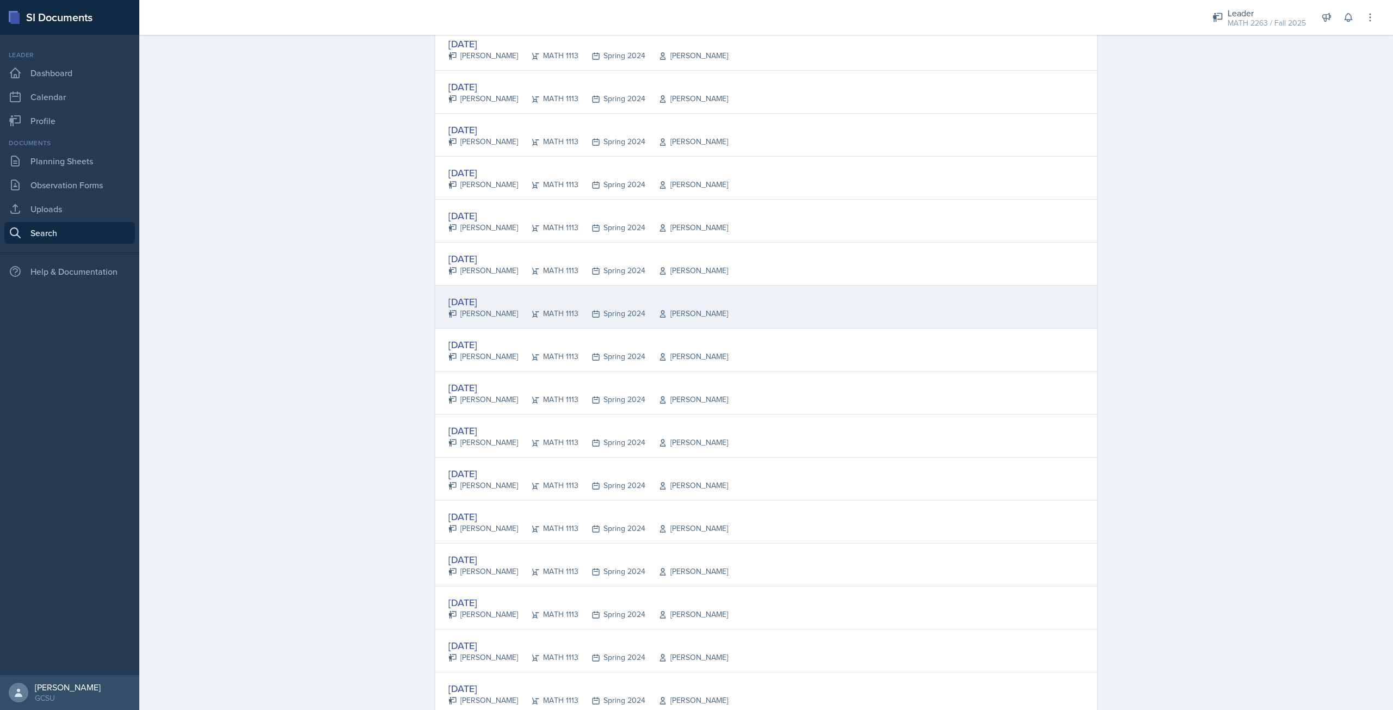
click at [521, 312] on div "MATH 1113" at bounding box center [548, 313] width 60 height 11
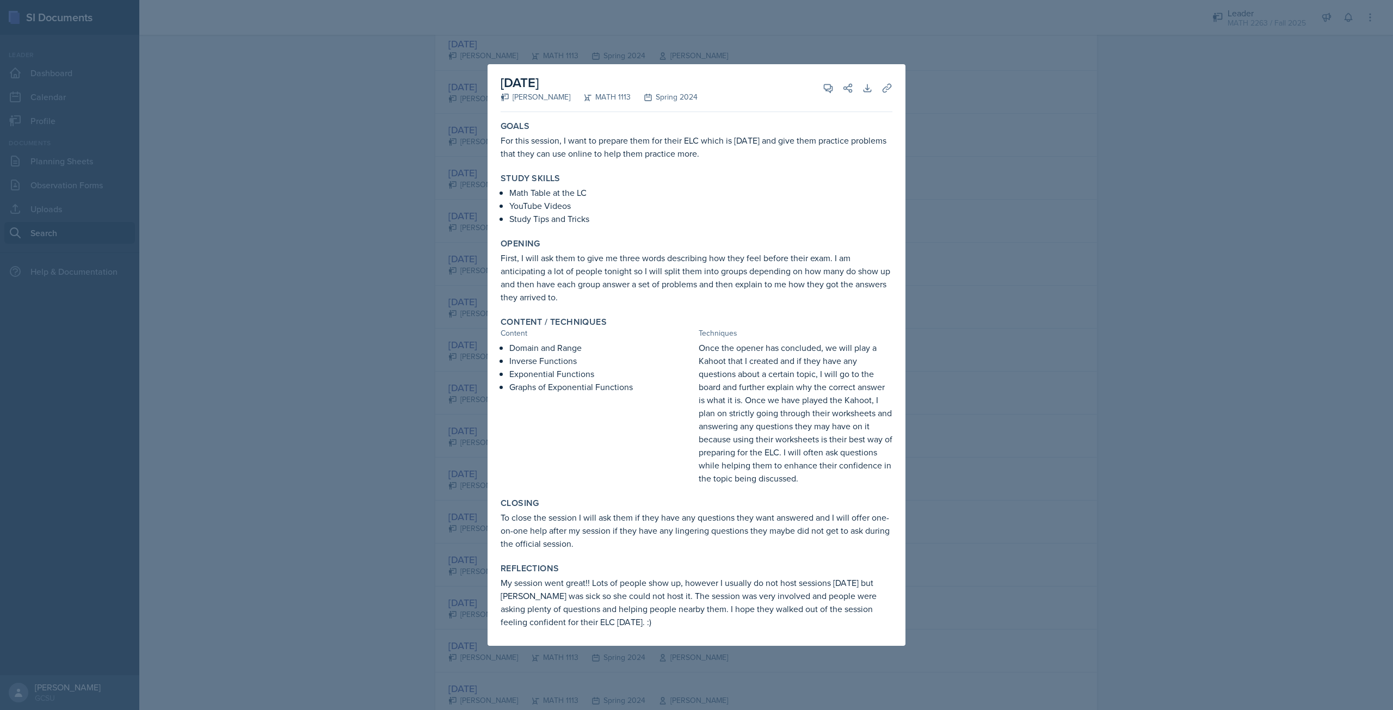
click at [431, 411] on div at bounding box center [696, 355] width 1393 height 710
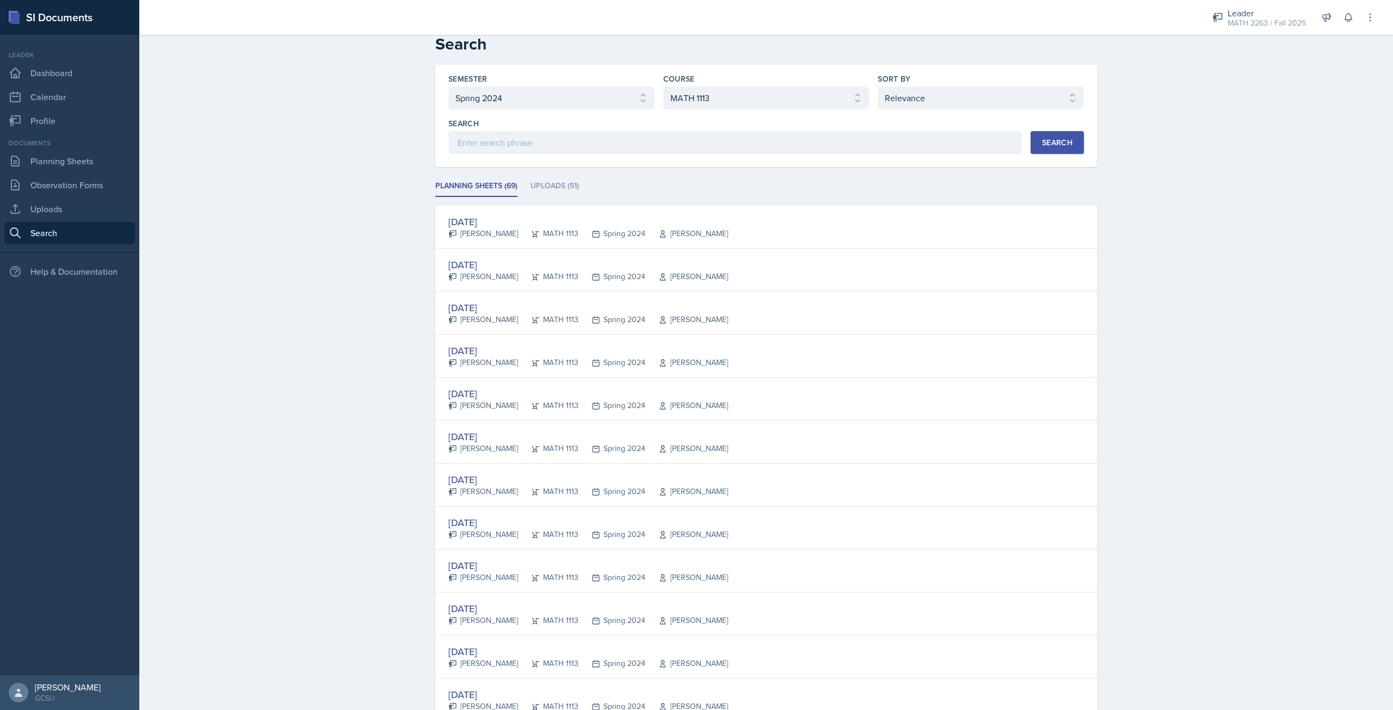
scroll to position [0, 0]
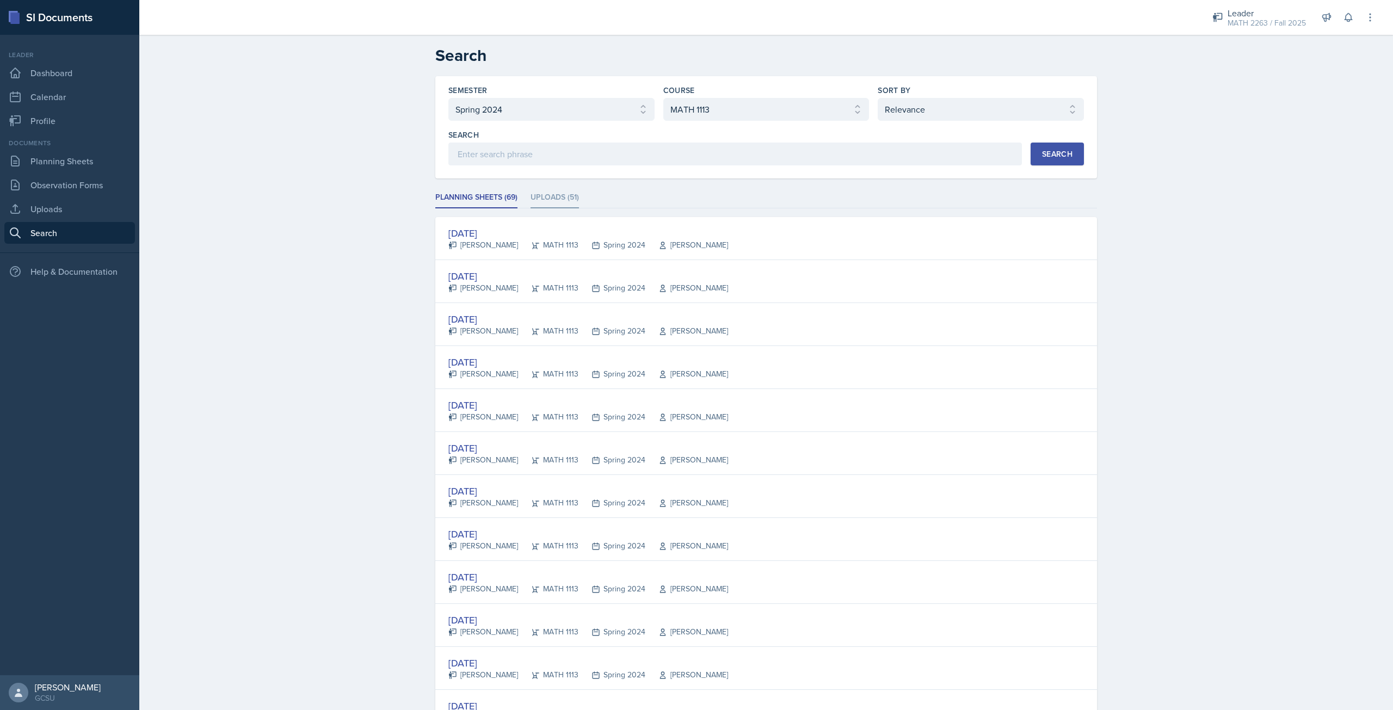
click at [549, 207] on li "Uploads (51)" at bounding box center [554, 197] width 48 height 21
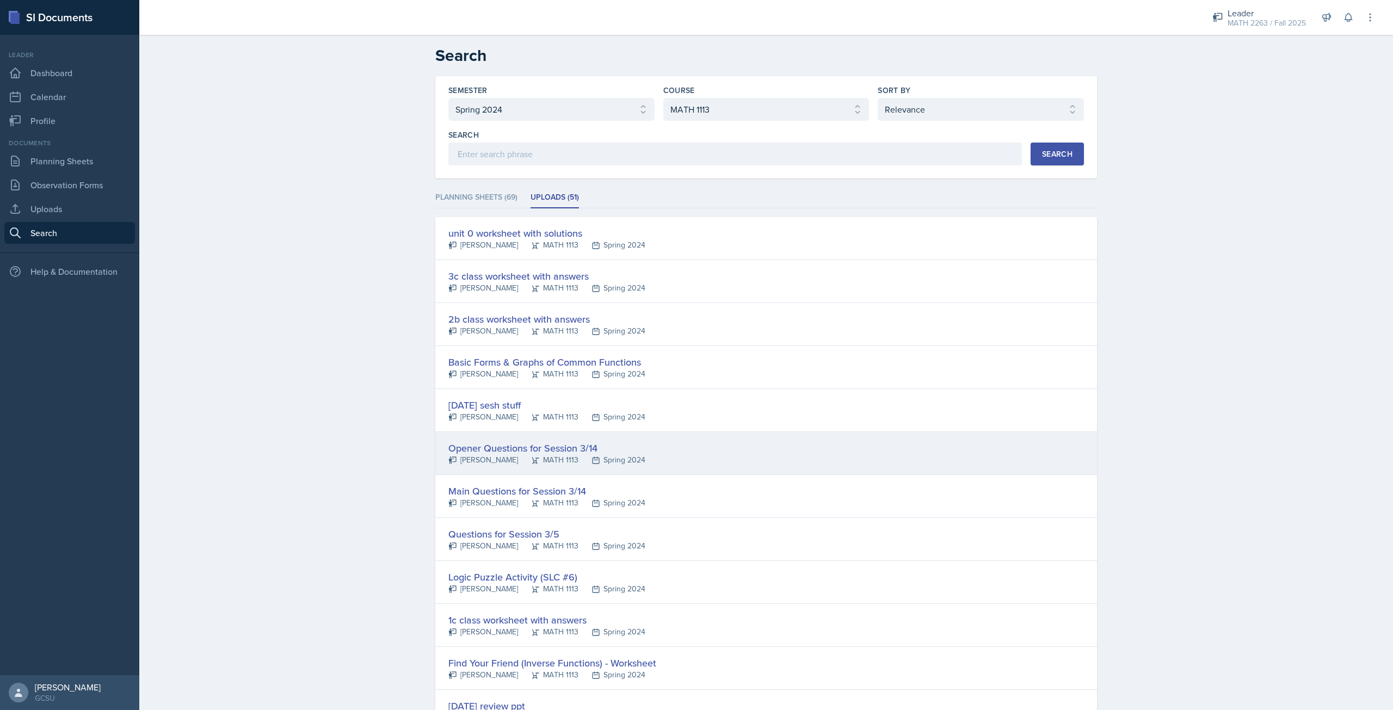
click at [568, 448] on div "Opener Questions for Session 3/14" at bounding box center [546, 448] width 197 height 15
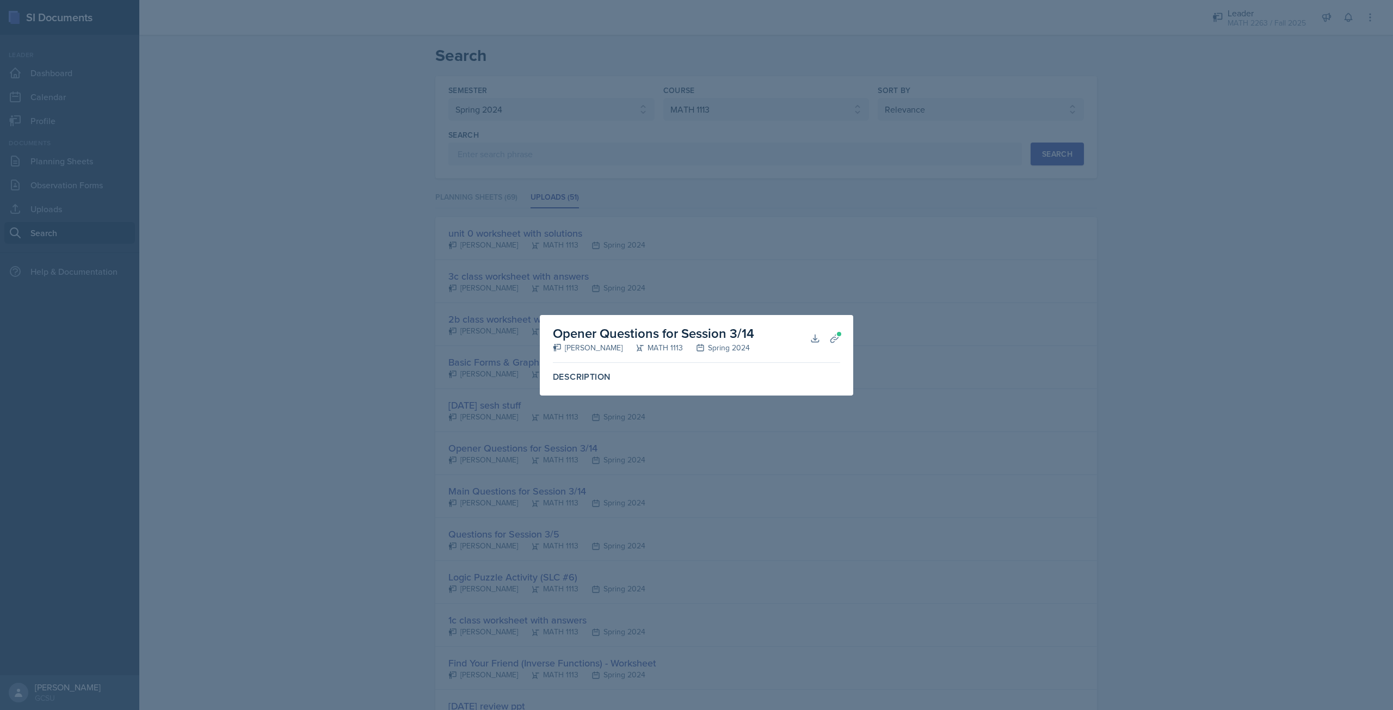
click at [963, 388] on div at bounding box center [696, 355] width 1393 height 710
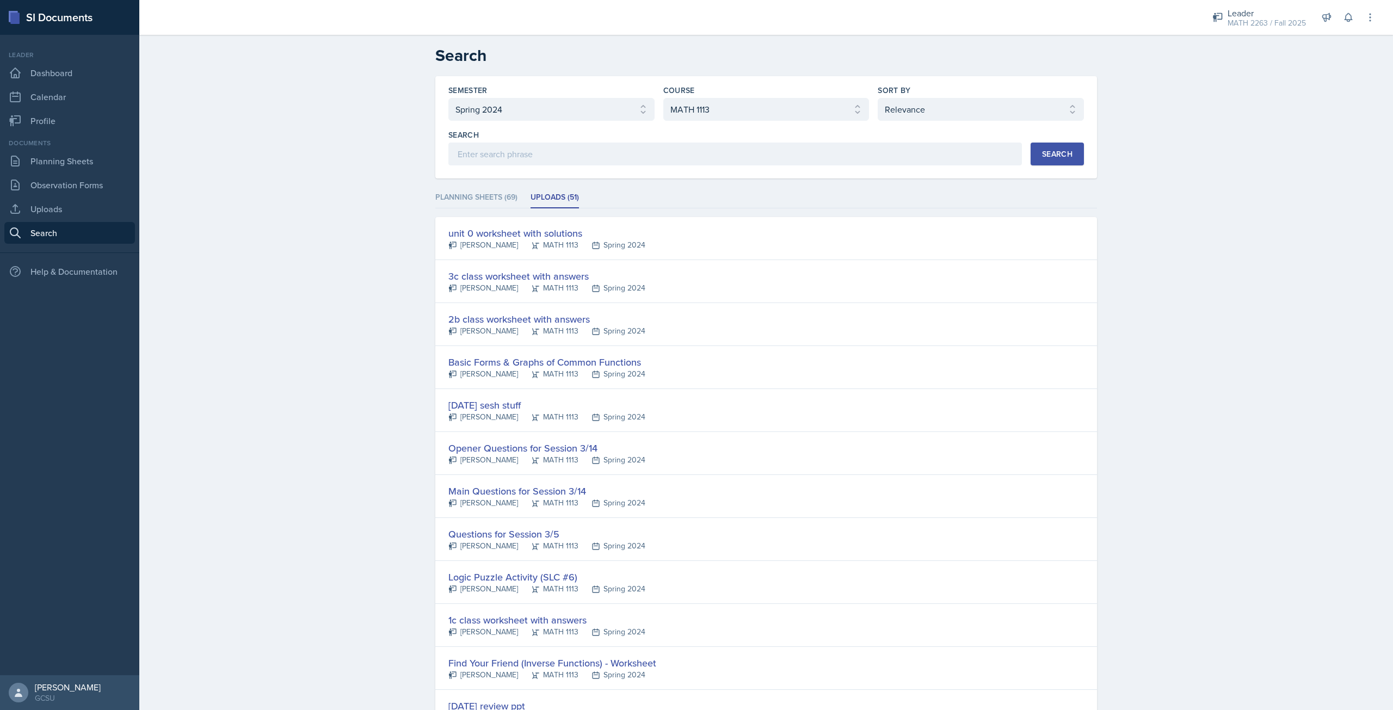
click at [594, 97] on div "Semester Select semester All Fall 2025 Spring 2025 Fall 2024 Spring 2024 Fall 2…" at bounding box center [551, 103] width 206 height 36
click at [588, 112] on select "Select semester All Fall 2025 Spring 2025 Fall 2024 Spring 2024 Fall 2023 Sprin…" at bounding box center [551, 109] width 206 height 23
click at [448, 98] on select "Select semester All Fall 2025 Spring 2025 Fall 2024 Spring 2024 Fall 2023 Sprin…" at bounding box center [551, 109] width 206 height 23
drag, startPoint x: 1083, startPoint y: 165, endPoint x: 1072, endPoint y: 164, distance: 11.5
click at [1078, 166] on div "Semester Select semester All Fall 2025 Spring 2025 Fall 2024 Spring 2024 Fall 2…" at bounding box center [765, 127] width 661 height 102
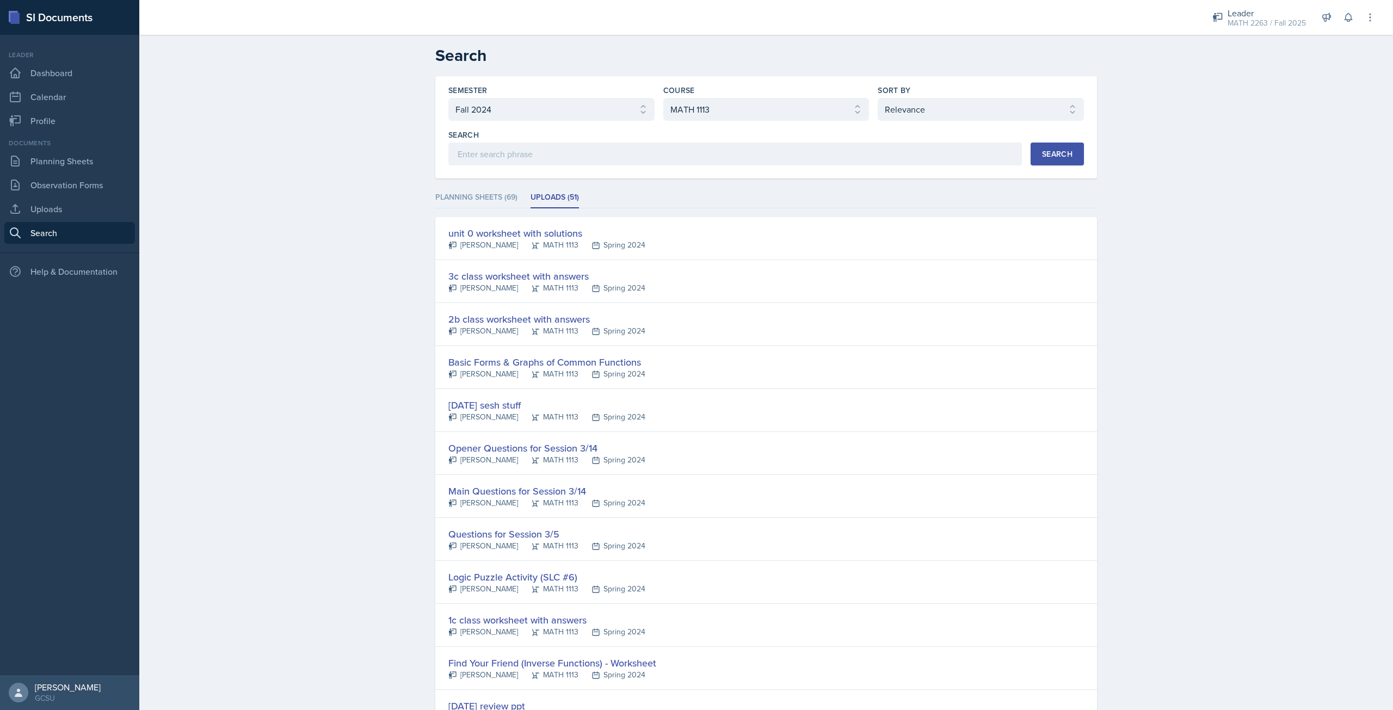
click at [1066, 162] on button "Search" at bounding box center [1056, 154] width 53 height 23
click at [488, 202] on li "Planning Sheets (93)" at bounding box center [476, 197] width 82 height 21
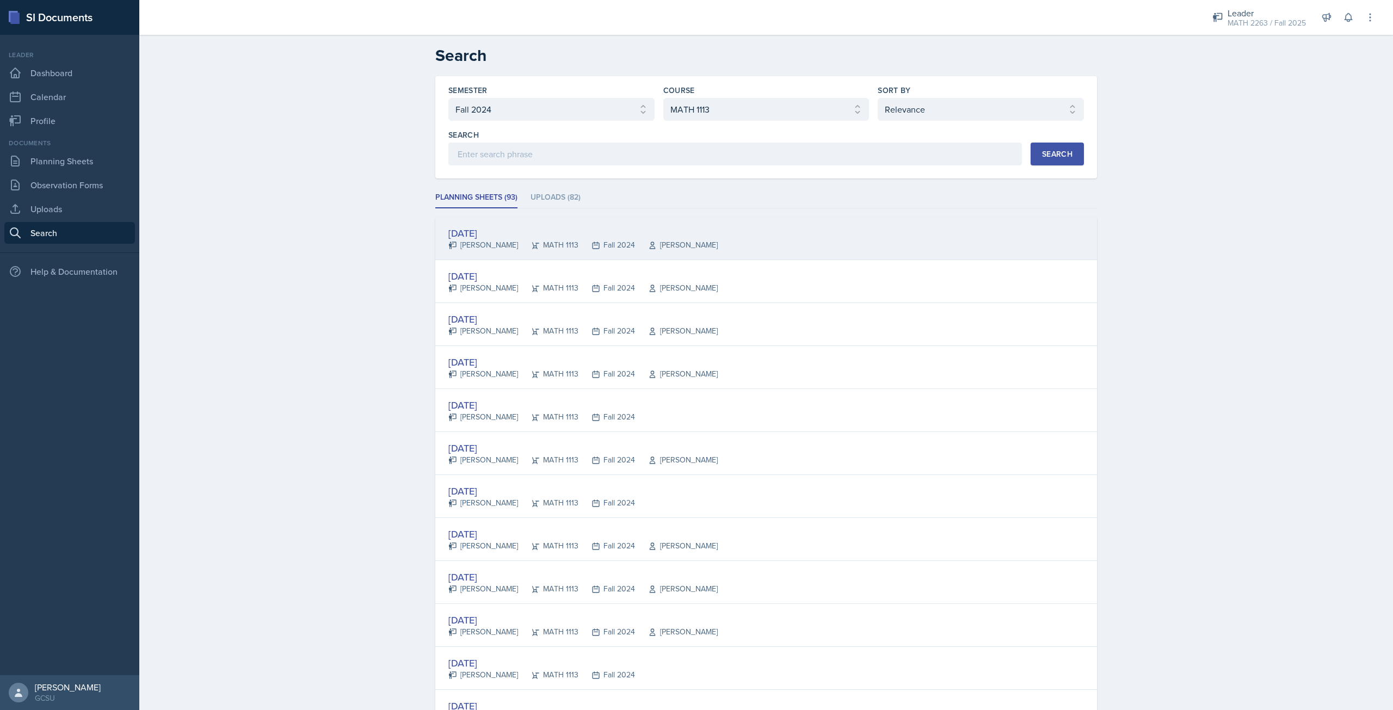
click at [465, 236] on div "[DATE]" at bounding box center [582, 233] width 269 height 15
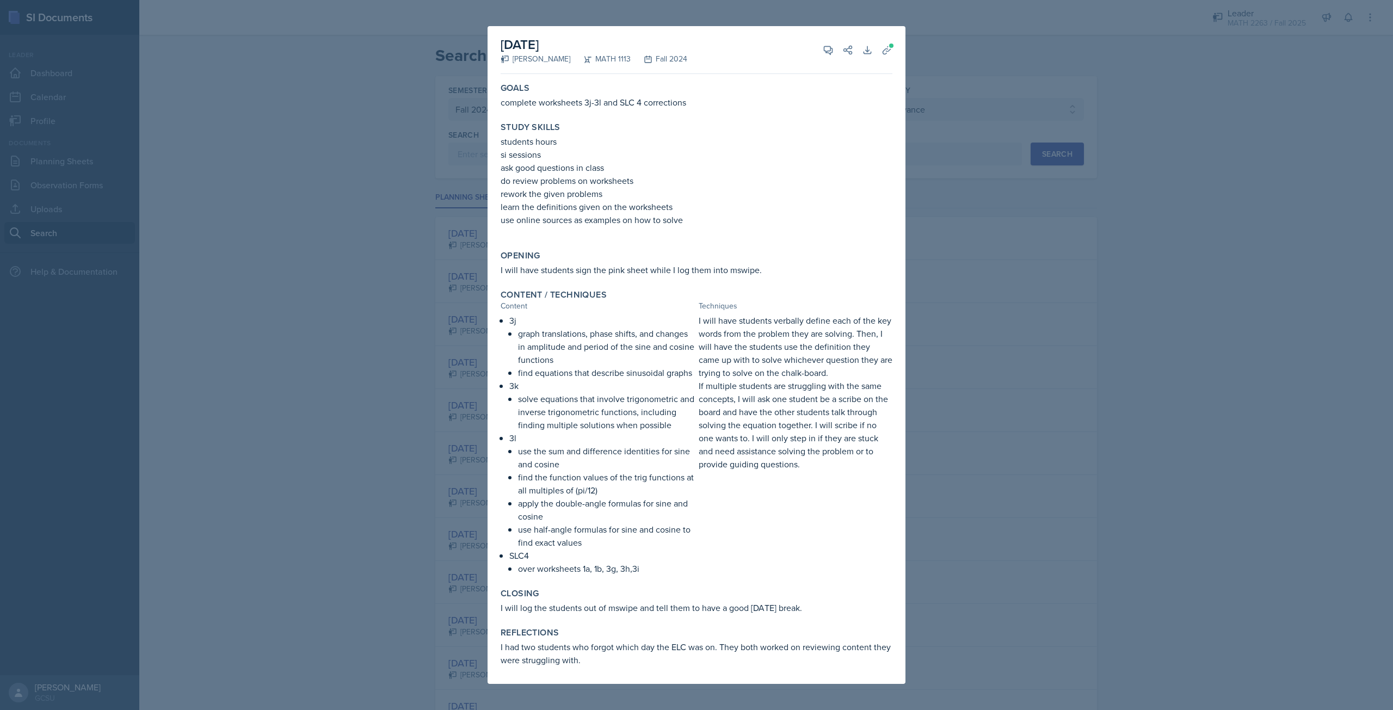
click at [1167, 446] on div at bounding box center [696, 355] width 1393 height 710
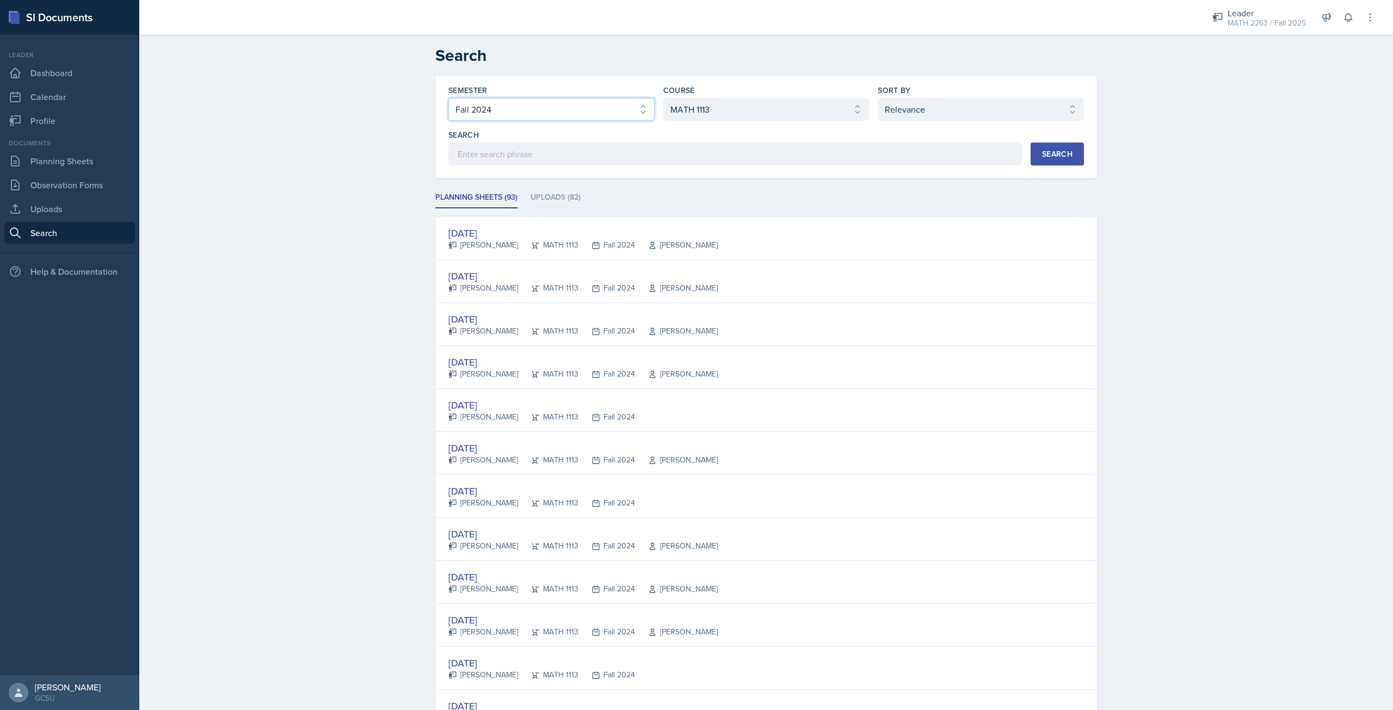
click at [533, 108] on select "Select semester All Fall 2025 Spring 2025 Fall 2024 Spring 2024 Fall 2023 Sprin…" at bounding box center [551, 109] width 206 height 23
select select "e7b6c66a-987a-4ab3-92d3-5526cc86007b"
click at [448, 98] on select "Select semester All Fall 2025 Spring 2025 Fall 2024 Spring 2024 Fall 2023 Sprin…" at bounding box center [551, 109] width 206 height 23
click at [1070, 152] on button "Search" at bounding box center [1056, 154] width 53 height 23
click at [743, 118] on select "Select course All ACCT 3101 ACCT 3102 ASTR 1000 BIOL 1100 BIOL 1107 BIOL 1108 B…" at bounding box center [766, 109] width 206 height 23
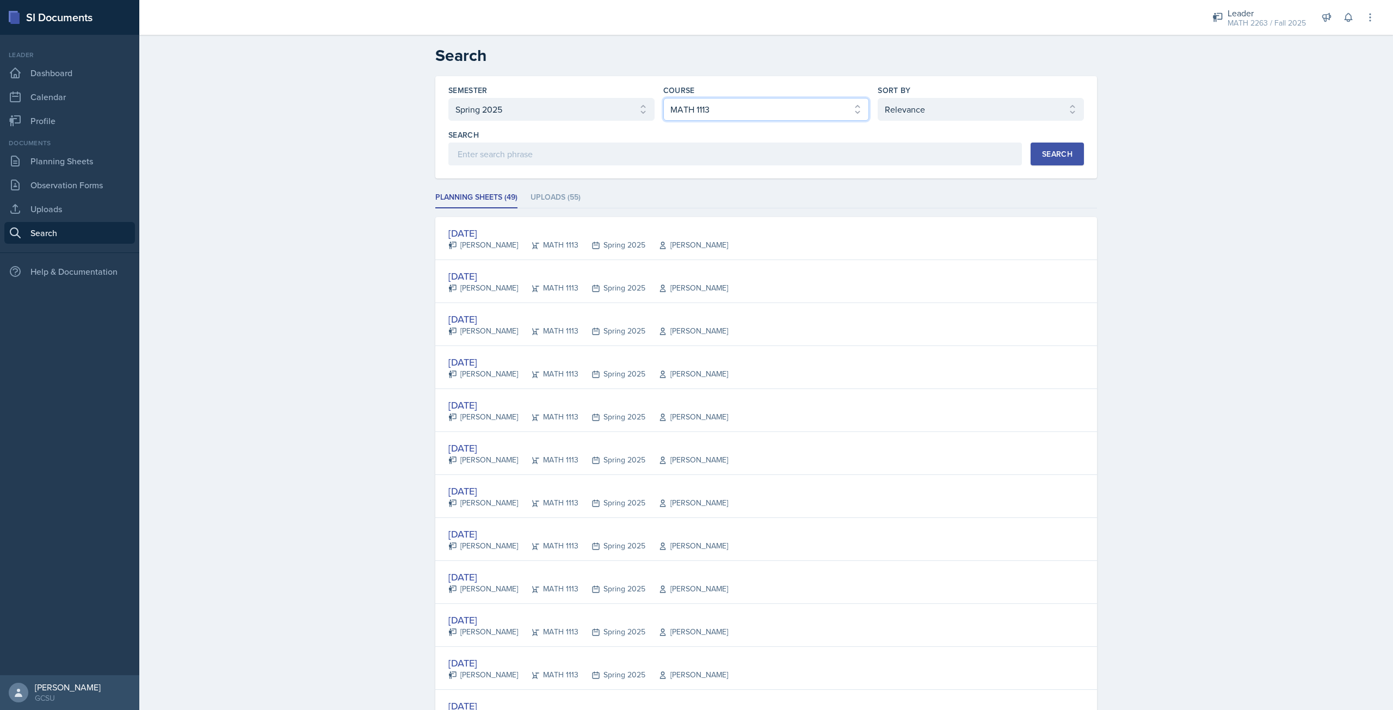
select select "8c1c6c70-06a7-4ea0-a76f-afdef5495926"
click at [663, 98] on select "Select course All ACCT 3101 ACCT 3102 ASTR 1000 BIOL 1100 BIOL 1107 BIOL 1108 B…" at bounding box center [766, 109] width 206 height 23
click at [554, 105] on select "Select semester All Fall 2025 Spring 2025 Fall 2024 Spring 2024 Fall 2023 Sprin…" at bounding box center [551, 109] width 206 height 23
click at [448, 98] on select "Select semester All Fall 2025 Spring 2025 Fall 2024 Spring 2024 Fall 2023 Sprin…" at bounding box center [551, 109] width 206 height 23
click at [1060, 150] on div "Search" at bounding box center [1057, 154] width 30 height 9
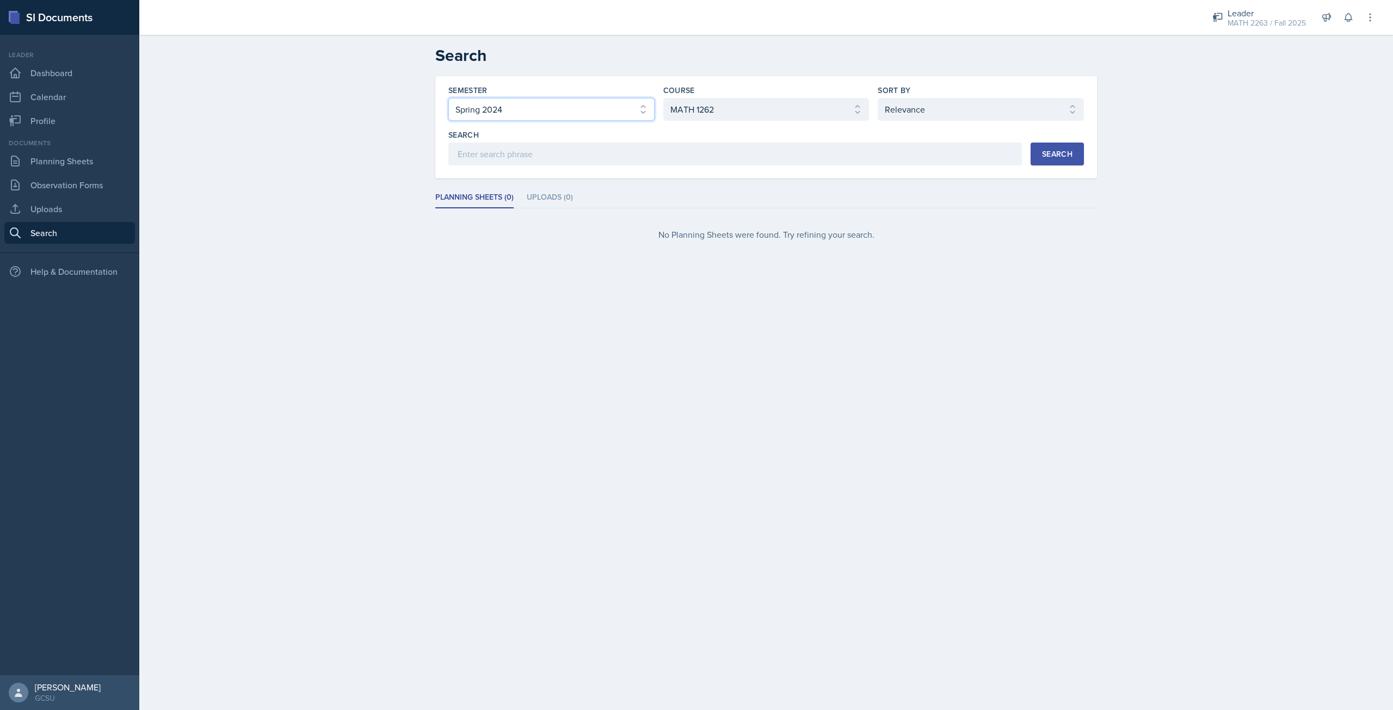
click at [612, 105] on select "Select semester All Fall 2025 Spring 2025 Fall 2024 Spring 2024 Fall 2023 Sprin…" at bounding box center [551, 109] width 206 height 23
click at [448, 98] on select "Select semester All Fall 2025 Spring 2025 Fall 2024 Spring 2024 Fall 2023 Sprin…" at bounding box center [551, 109] width 206 height 23
click at [1060, 153] on div "Search" at bounding box center [1057, 154] width 30 height 9
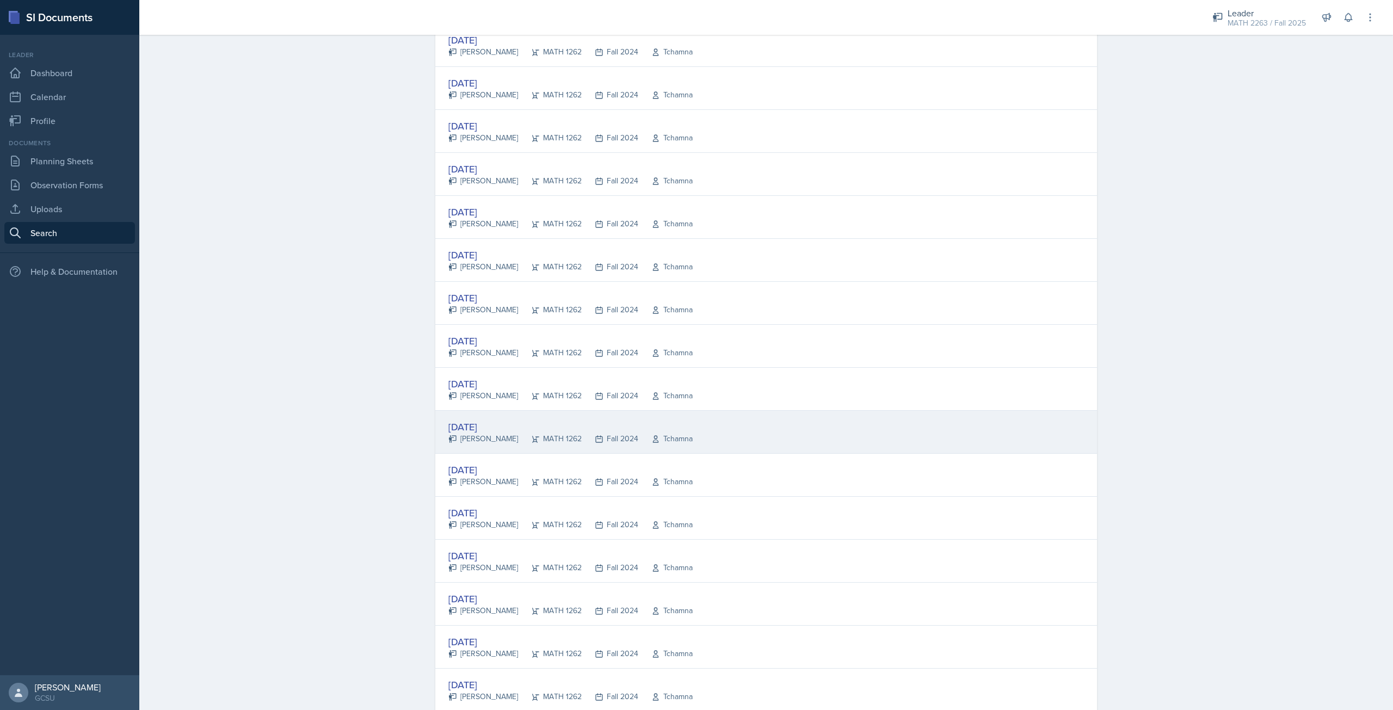
scroll to position [598, 0]
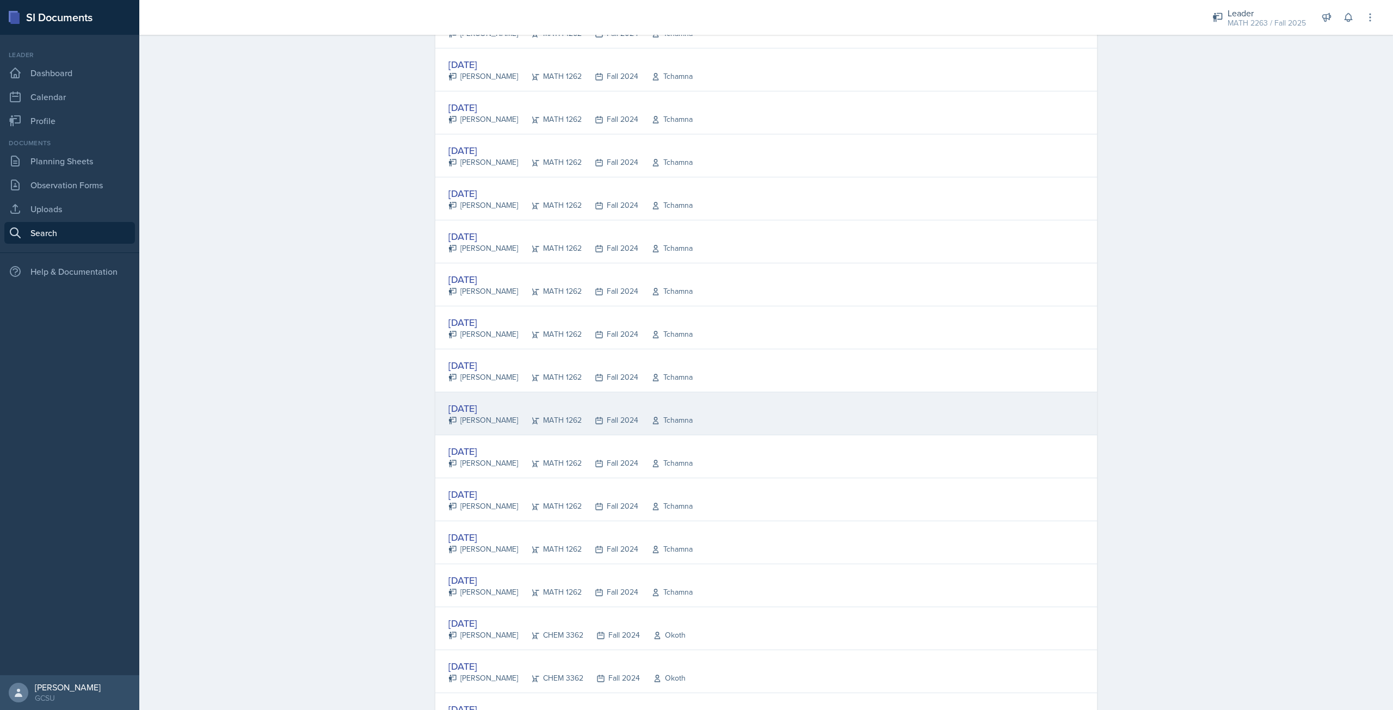
click at [485, 403] on div "[DATE]" at bounding box center [570, 408] width 244 height 15
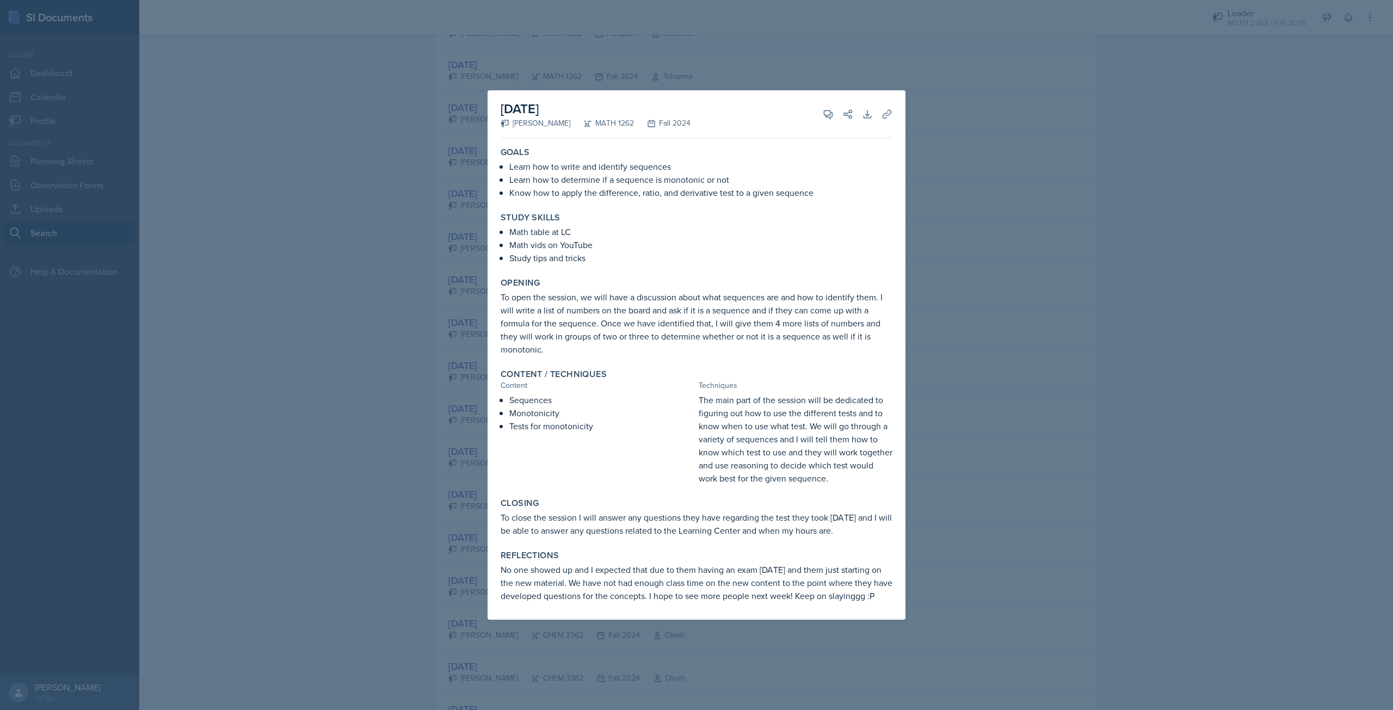
click at [1041, 282] on div at bounding box center [696, 355] width 1393 height 710
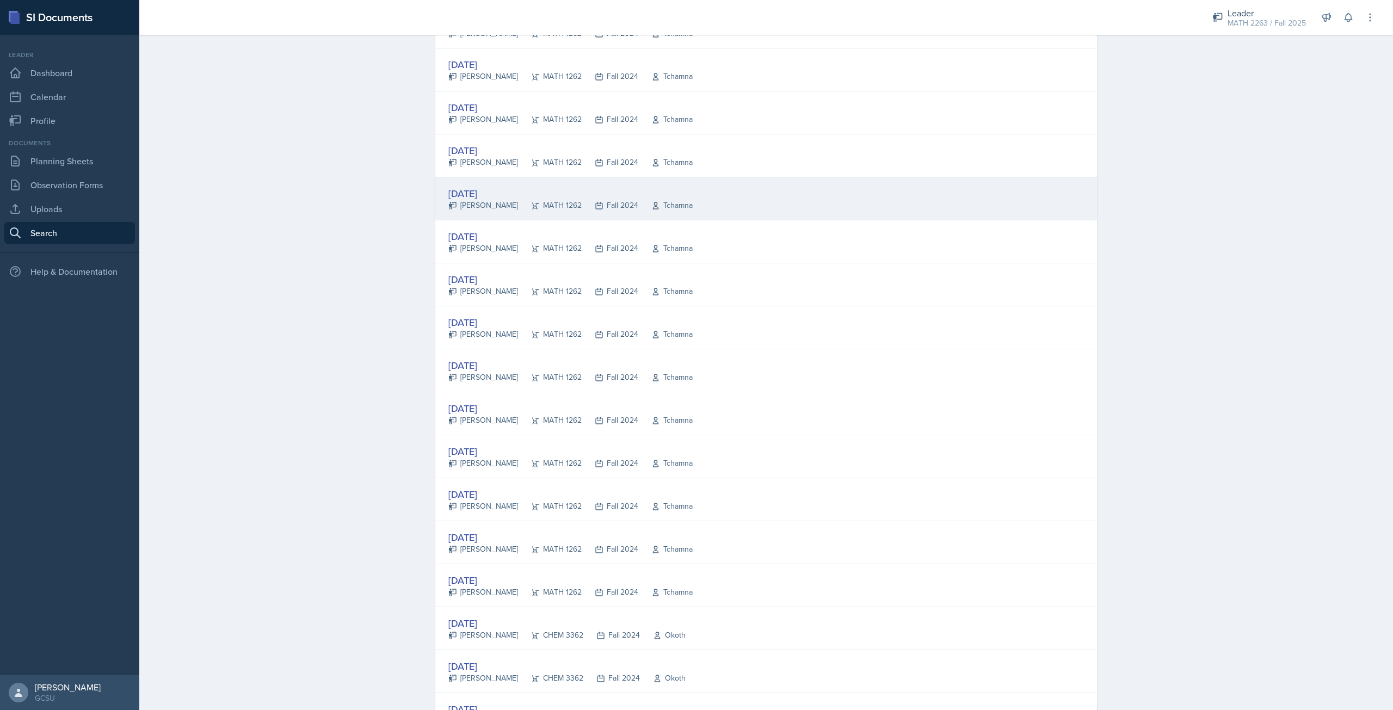
click at [523, 189] on div "[DATE]" at bounding box center [570, 193] width 244 height 15
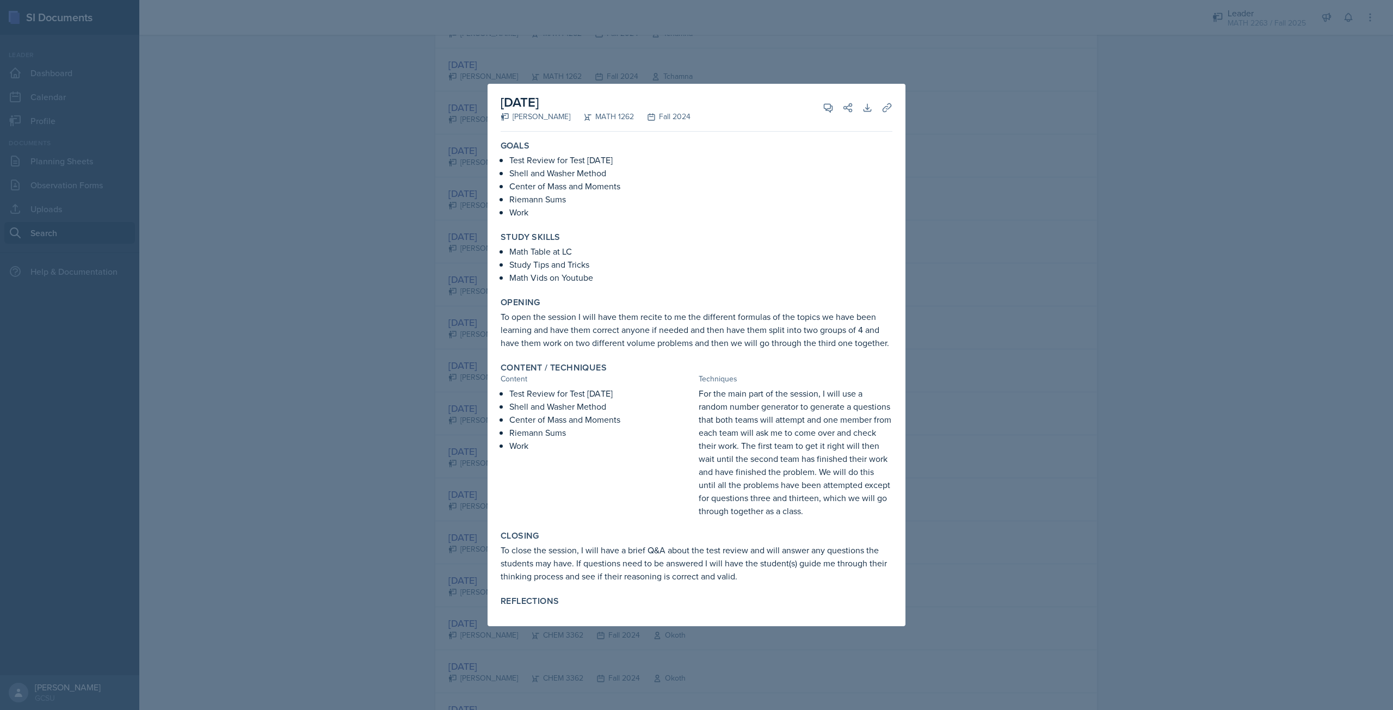
click at [1175, 231] on div at bounding box center [696, 355] width 1393 height 710
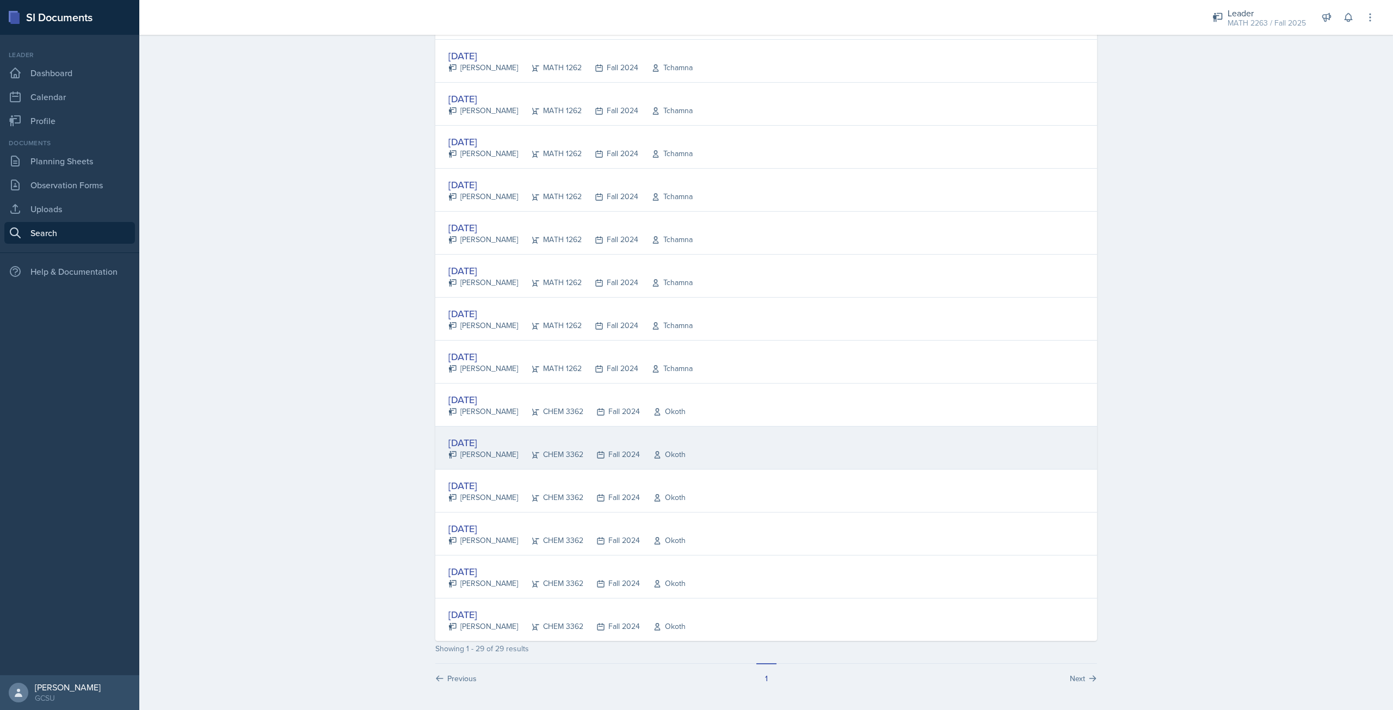
scroll to position [768, 0]
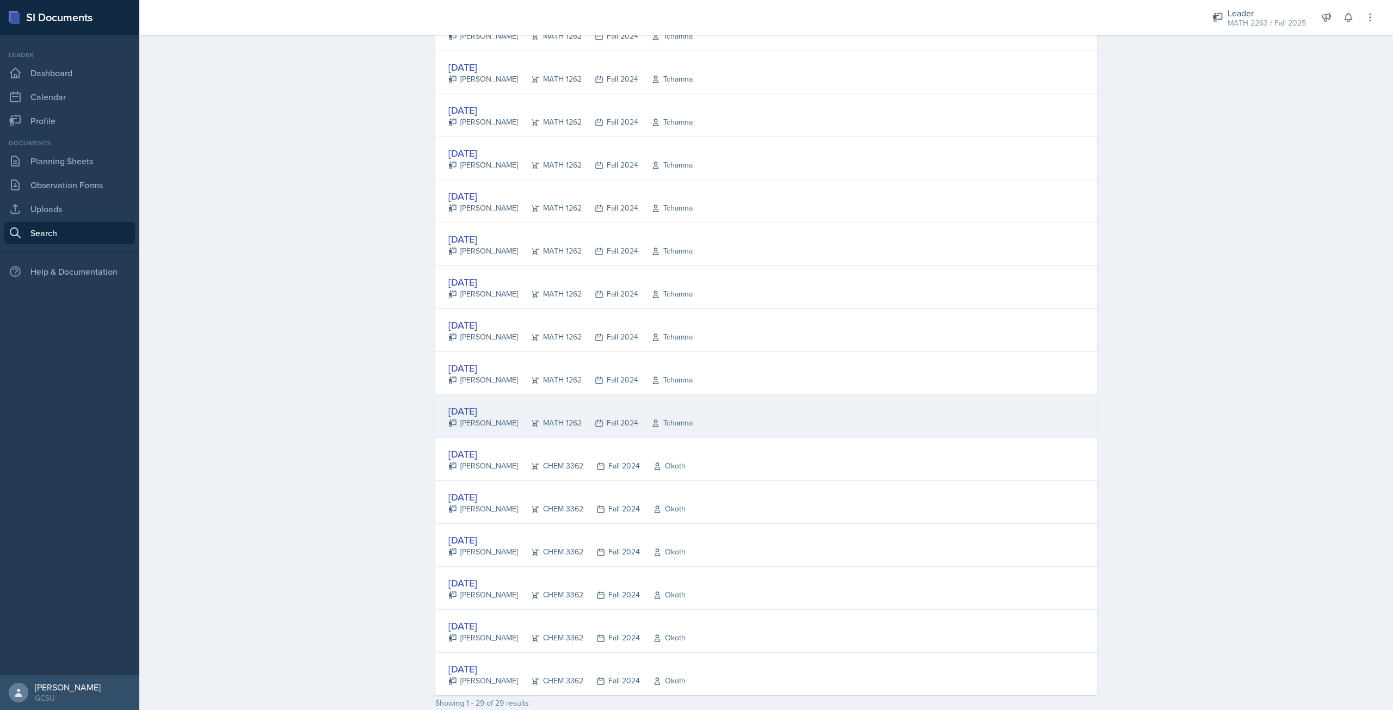
click at [504, 420] on div "[PERSON_NAME]" at bounding box center [483, 422] width 70 height 11
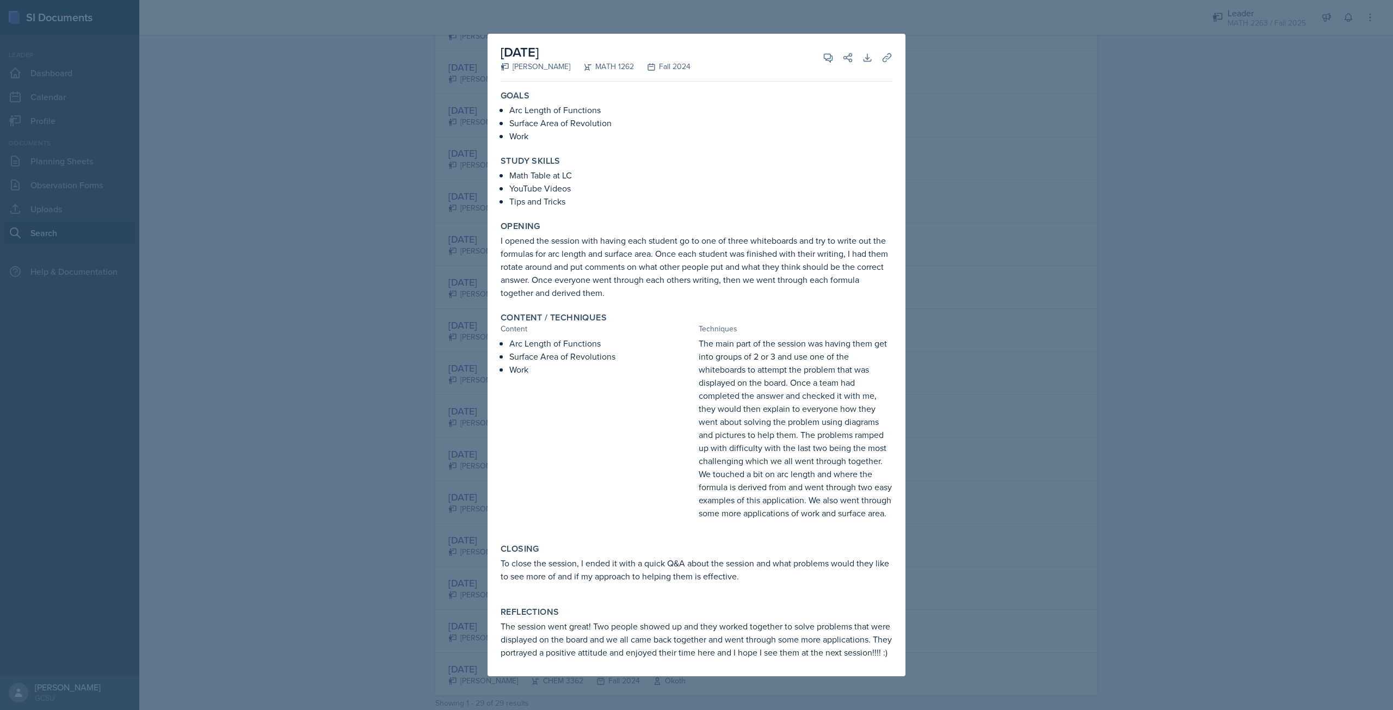
click at [1087, 431] on div at bounding box center [696, 355] width 1393 height 710
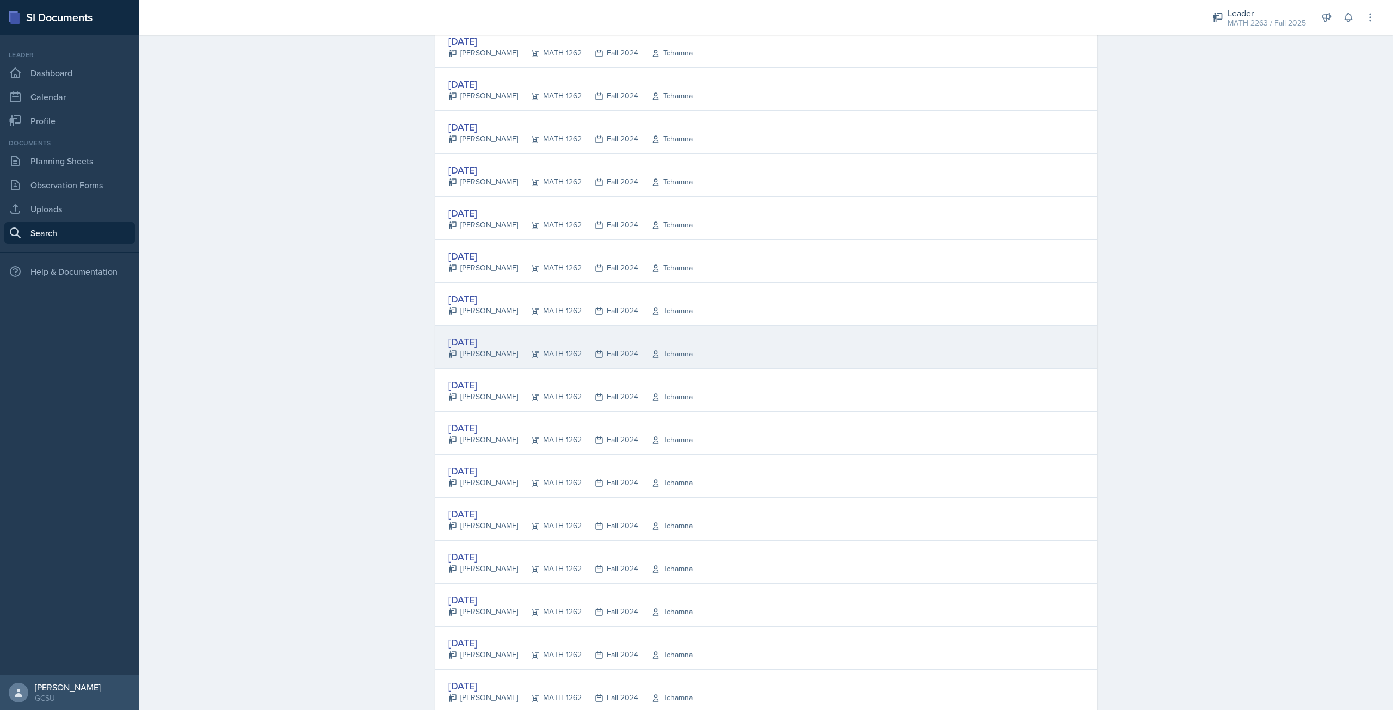
scroll to position [0, 0]
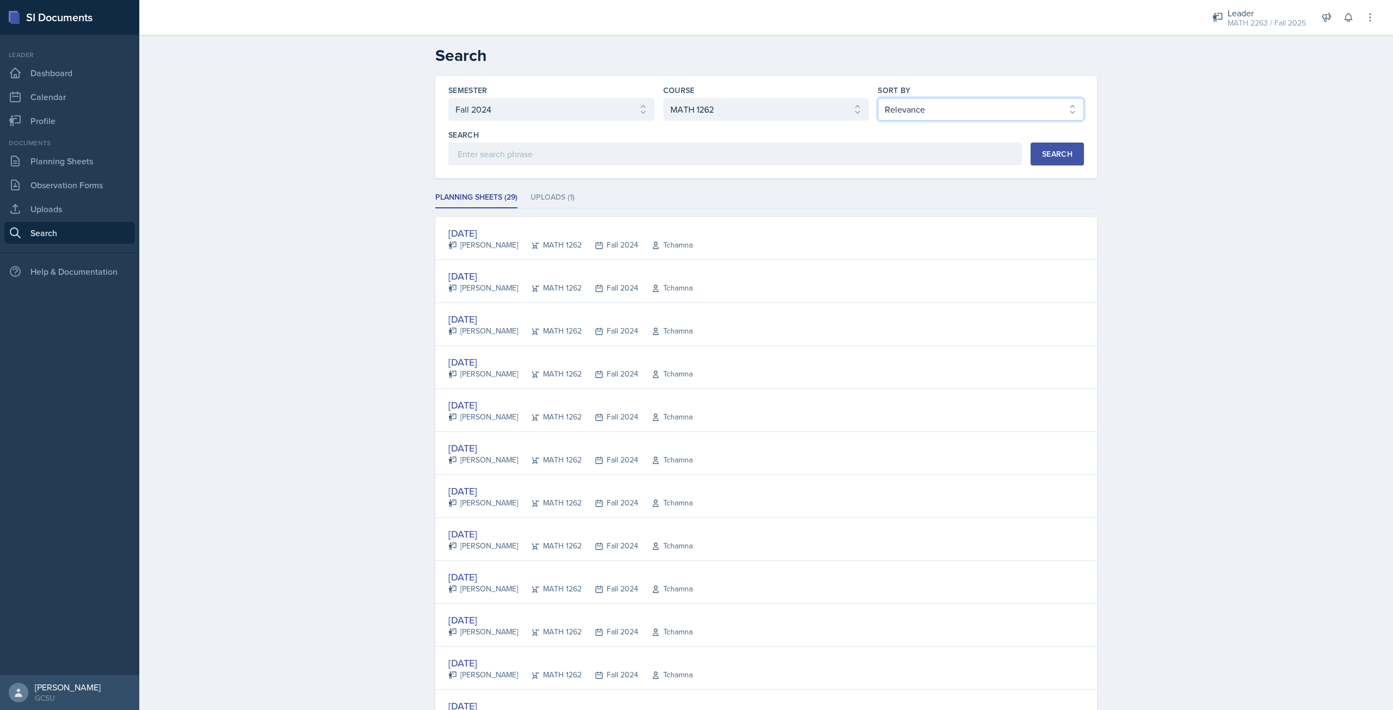
click at [902, 115] on select "Select sort by Relevance Document Date (Asc) Document Date (Desc)" at bounding box center [980, 109] width 206 height 23
click at [804, 104] on select "Select course All ACCT 3101 ACCT 3102 ASTR 1000 BIOL 1100 BIOL 1107 BIOL 1108 B…" at bounding box center [766, 109] width 206 height 23
click at [628, 112] on select "Select semester All Fall 2025 Spring 2025 Fall 2024 Spring 2024 Fall 2023 Sprin…" at bounding box center [551, 109] width 206 height 23
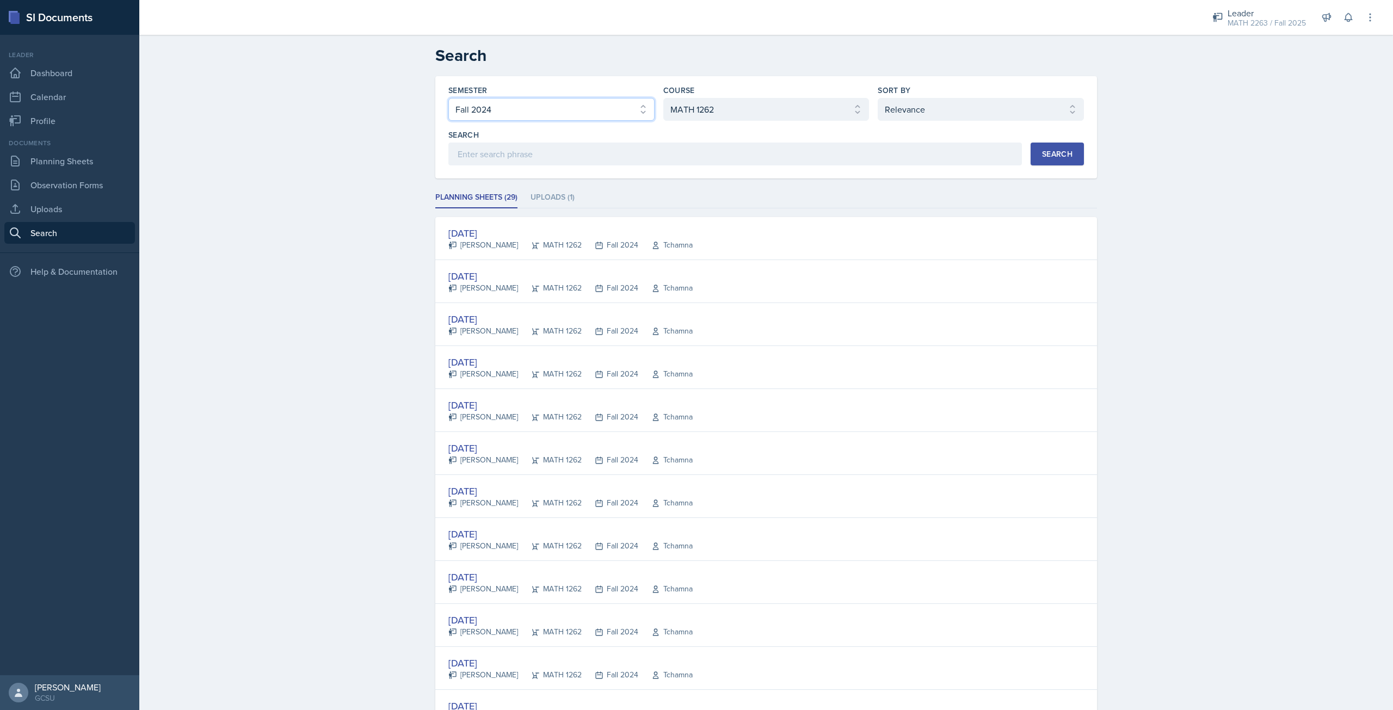
select select "e7b6c66a-987a-4ab3-92d3-5526cc86007b"
click at [448, 98] on select "Select semester All Fall 2025 Spring 2025 Fall 2024 Spring 2024 Fall 2023 Sprin…" at bounding box center [551, 109] width 206 height 23
click at [1042, 156] on div "Search" at bounding box center [1057, 154] width 30 height 9
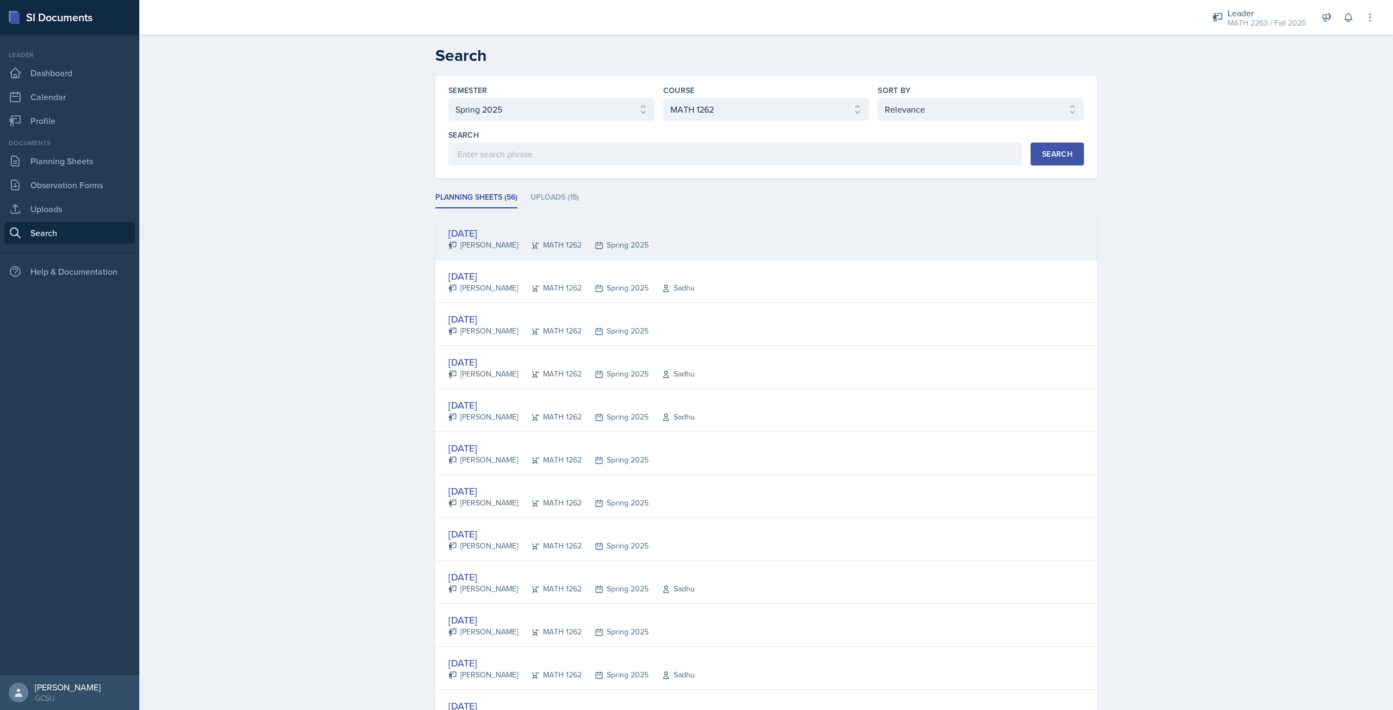
click at [485, 229] on div "[DATE]" at bounding box center [548, 233] width 200 height 15
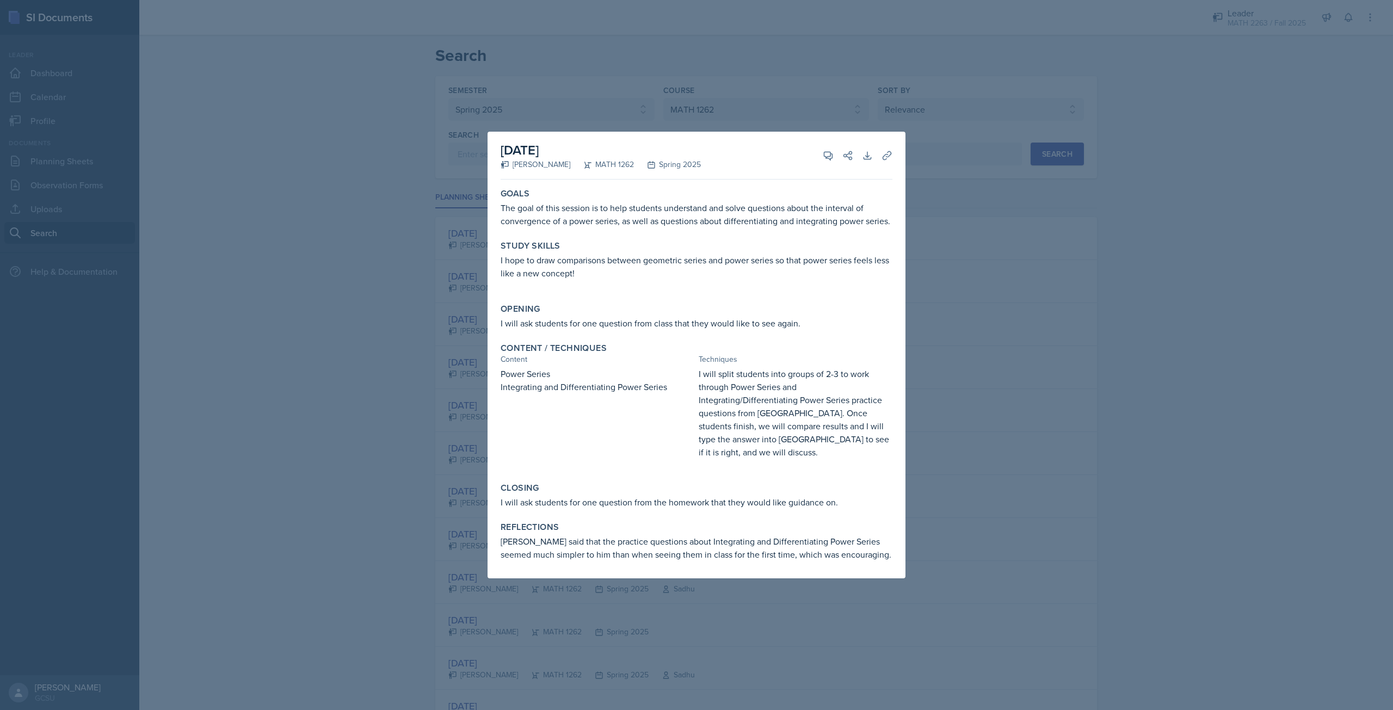
click at [1070, 425] on div at bounding box center [696, 355] width 1393 height 710
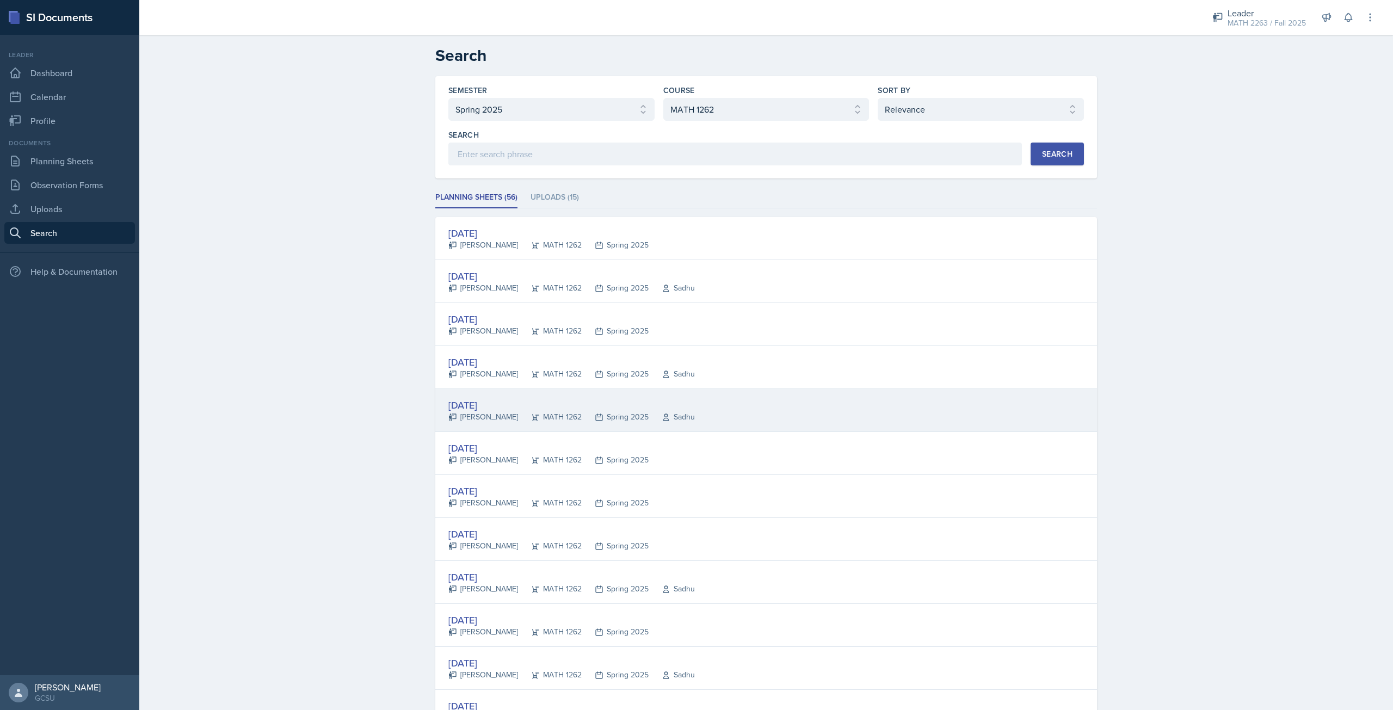
click at [487, 401] on div "[DATE]" at bounding box center [571, 405] width 246 height 15
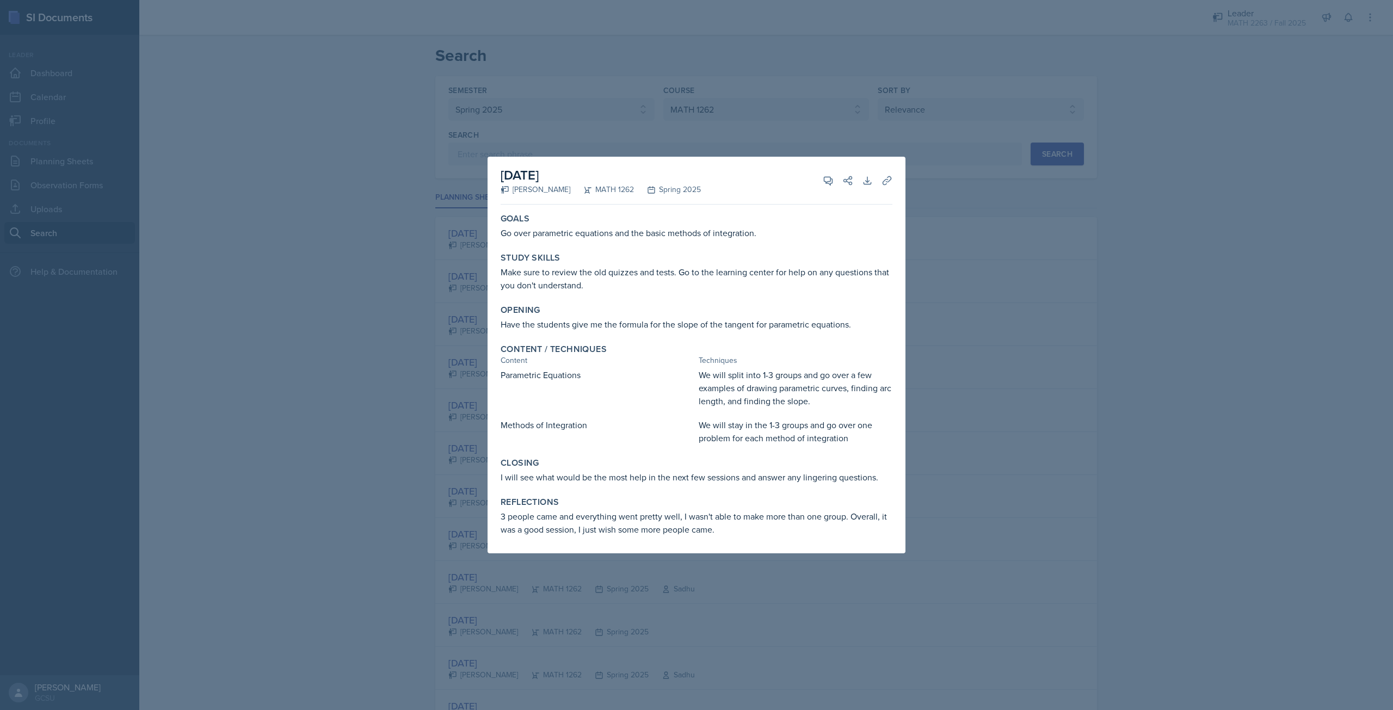
click at [940, 389] on div at bounding box center [696, 355] width 1393 height 710
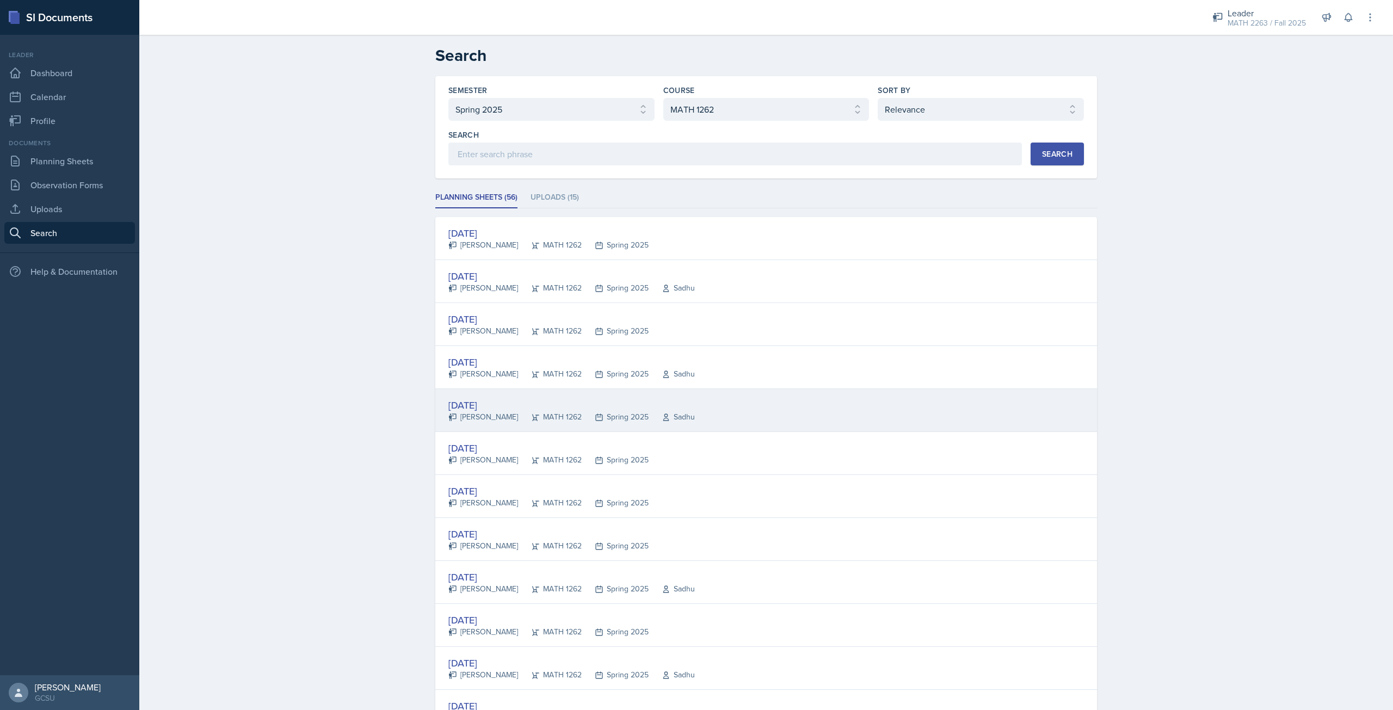
click at [498, 398] on div "[DATE]" at bounding box center [571, 405] width 246 height 15
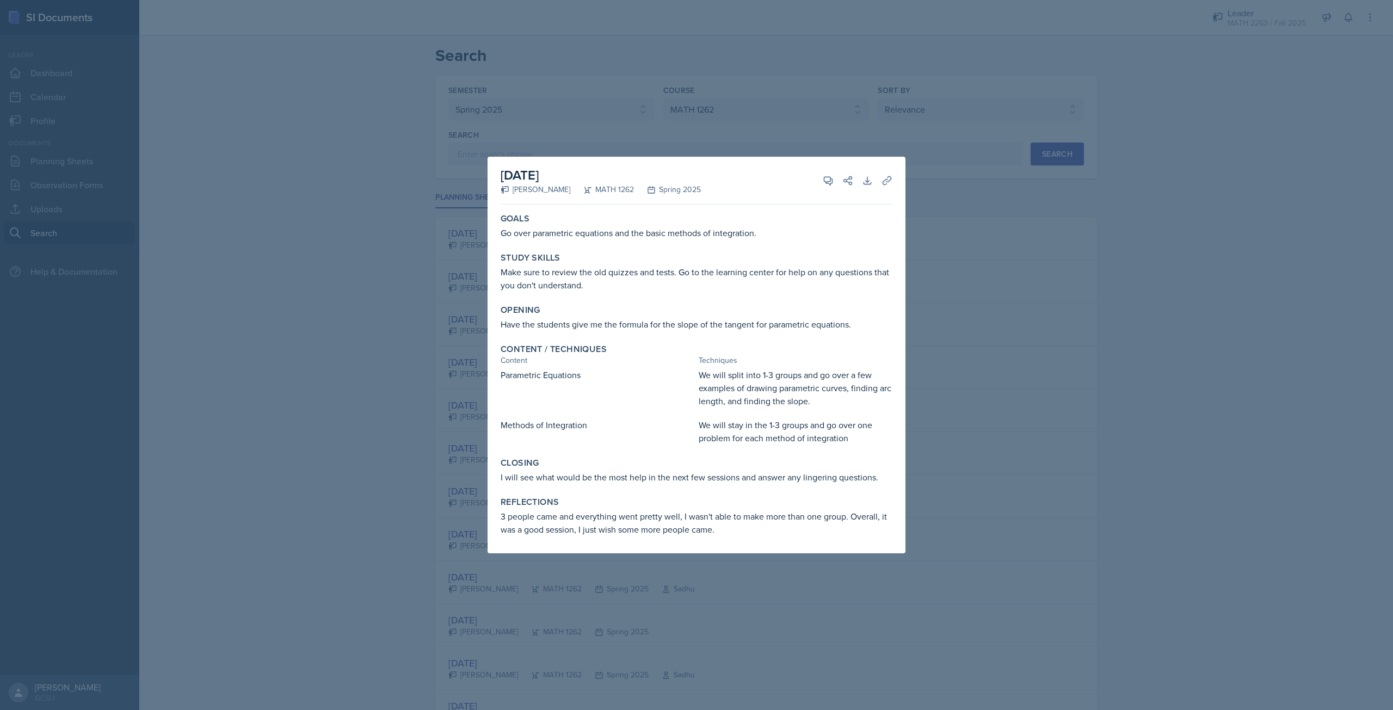
click at [1116, 403] on div at bounding box center [696, 355] width 1393 height 710
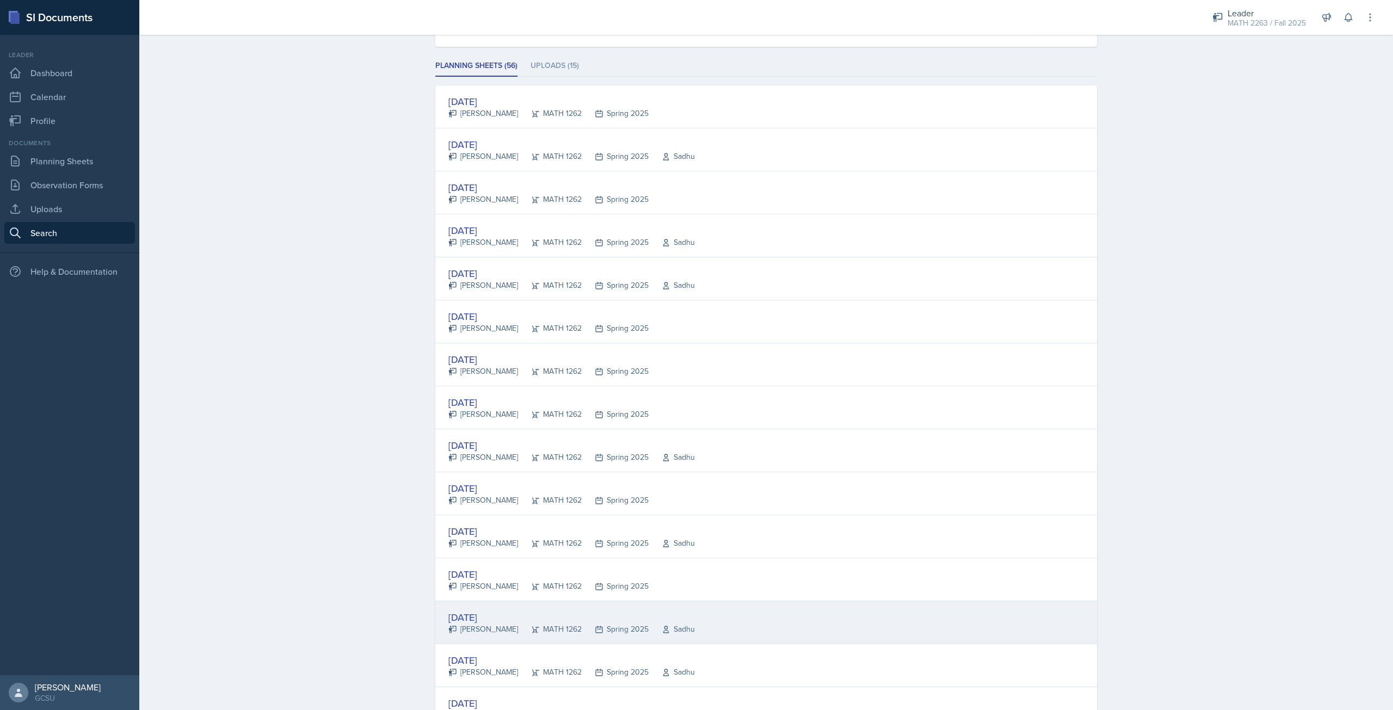
scroll to position [163, 0]
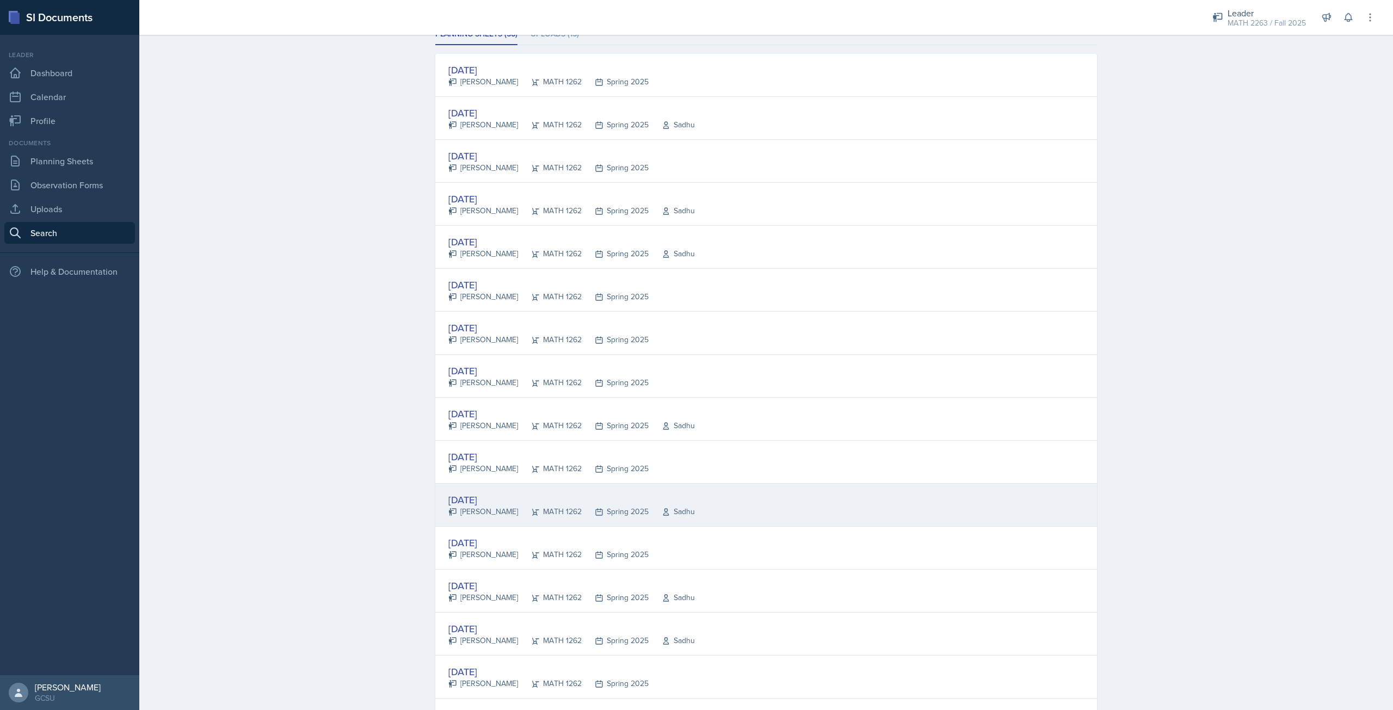
click at [471, 513] on div "[PERSON_NAME]" at bounding box center [483, 511] width 70 height 11
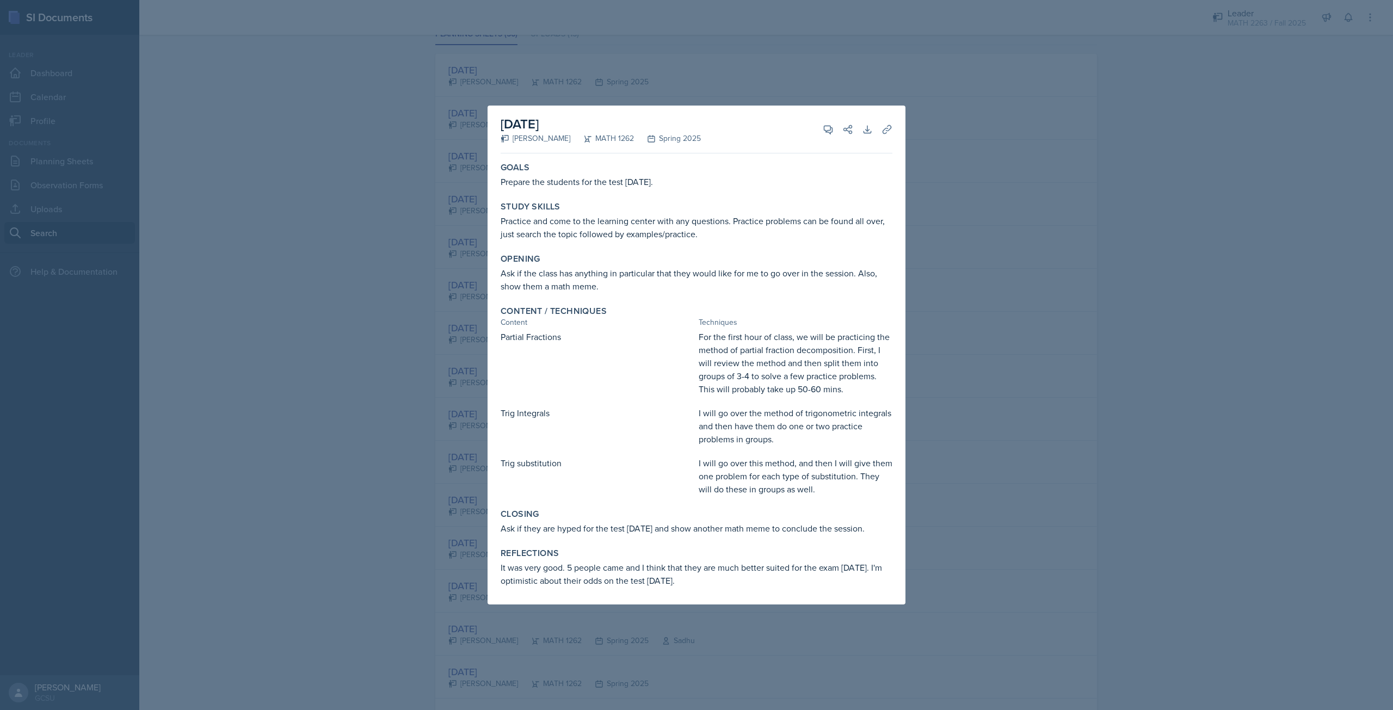
click at [1132, 410] on div at bounding box center [696, 355] width 1393 height 710
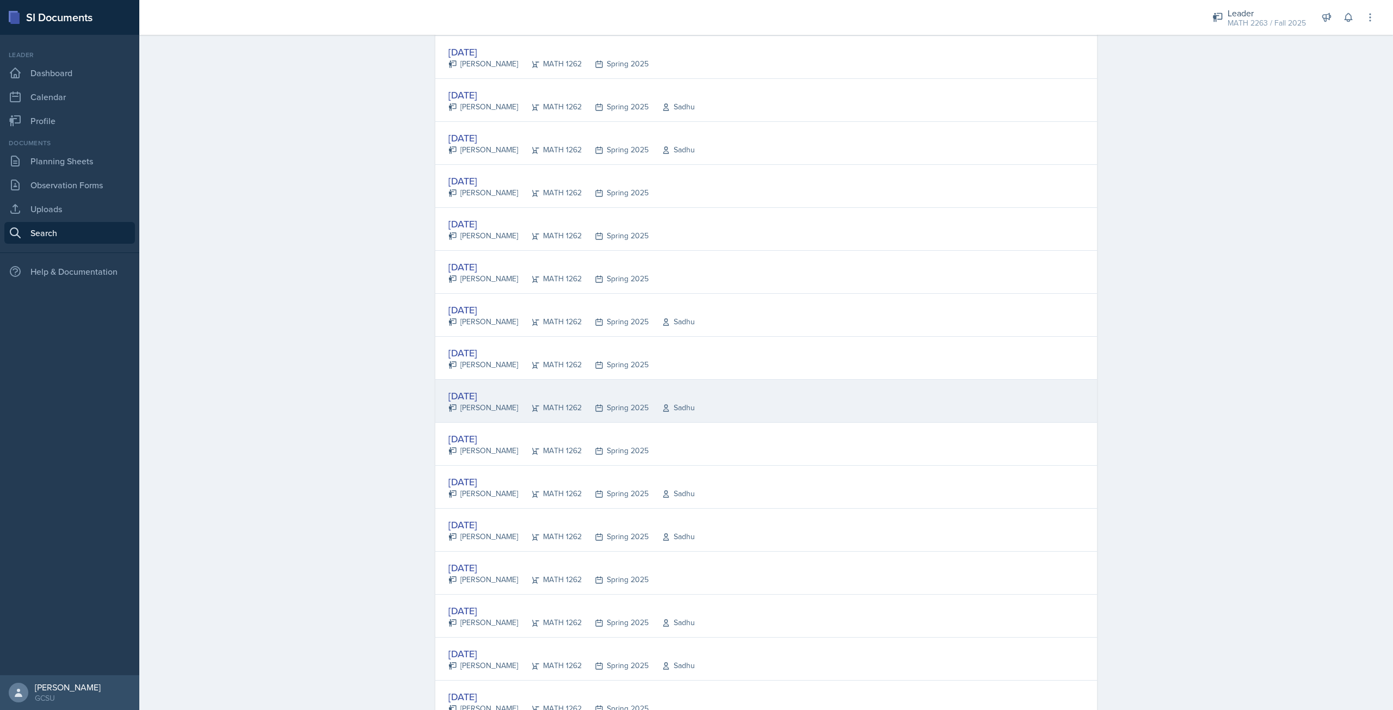
scroll to position [272, 0]
